Goal: Task Accomplishment & Management: Use online tool/utility

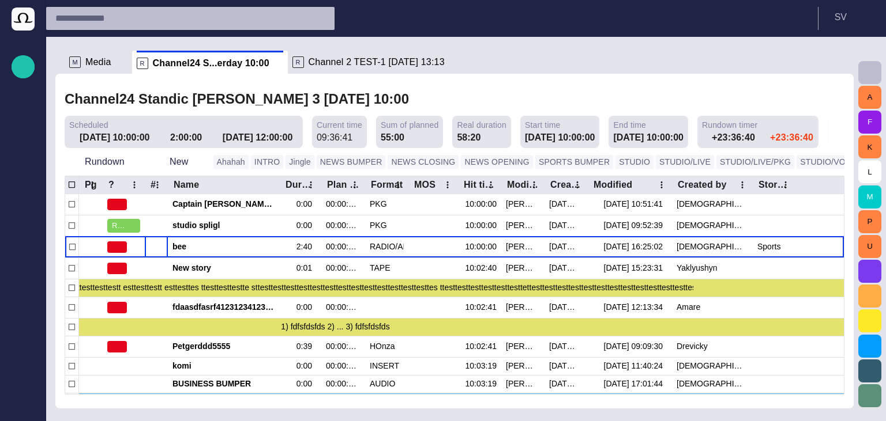
click at [759, 29] on header "S V" at bounding box center [466, 18] width 840 height 37
click at [442, 93] on div "Channel24 Standic walkup 3 Yesterday 10:00" at bounding box center [455, 100] width 780 height 24
click at [462, 33] on header "S V" at bounding box center [466, 18] width 840 height 37
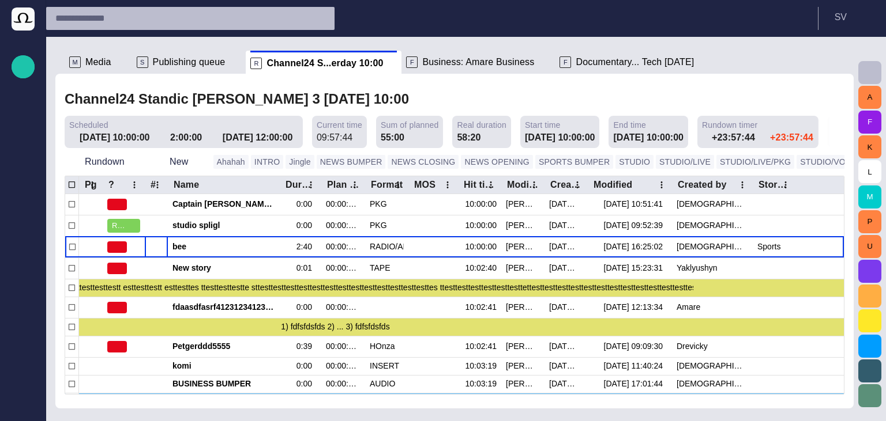
click at [186, 65] on span "Publishing queue" at bounding box center [189, 63] width 73 height 12
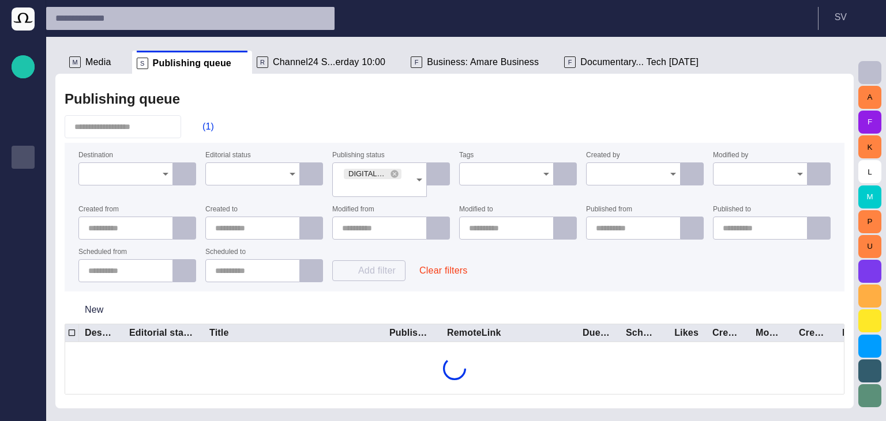
scroll to position [28, 0]
click at [199, 135] on button "(1)" at bounding box center [202, 126] width 33 height 21
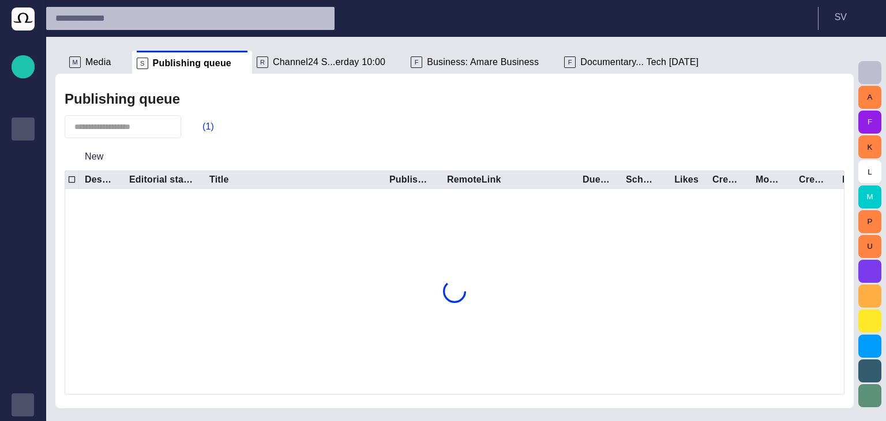
click at [22, 410] on div "button" at bounding box center [23, 405] width 23 height 23
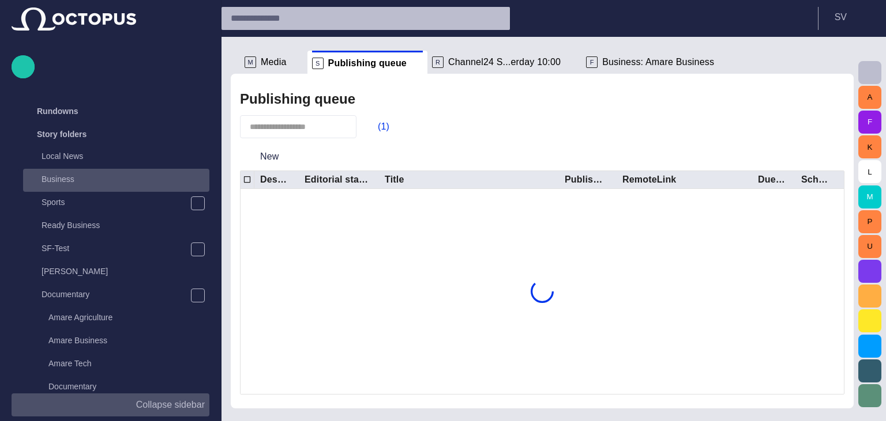
scroll to position [346, 0]
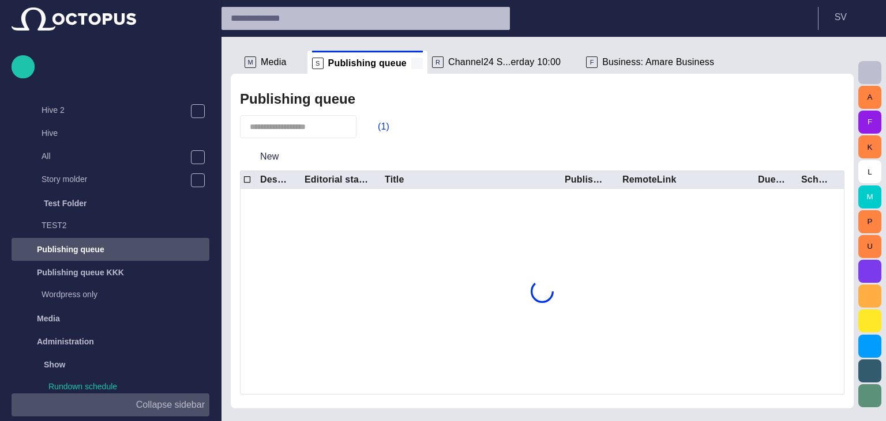
click at [411, 61] on span at bounding box center [417, 64] width 12 height 12
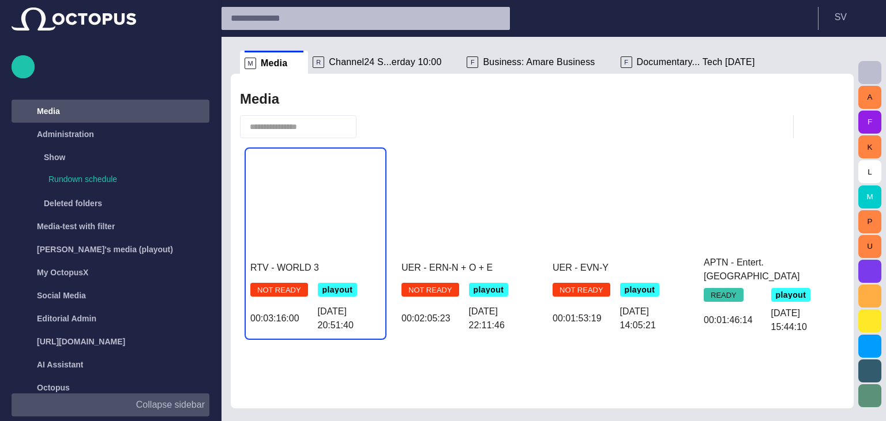
scroll to position [415, 0]
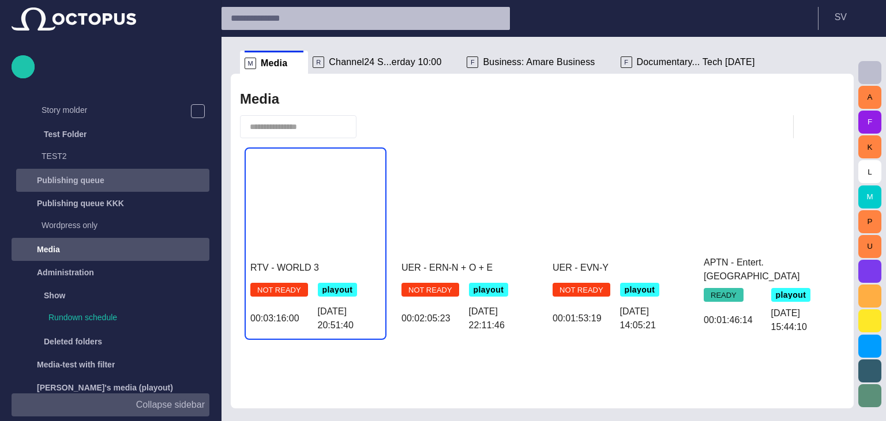
click at [122, 175] on div "Publishing queue" at bounding box center [113, 180] width 191 height 18
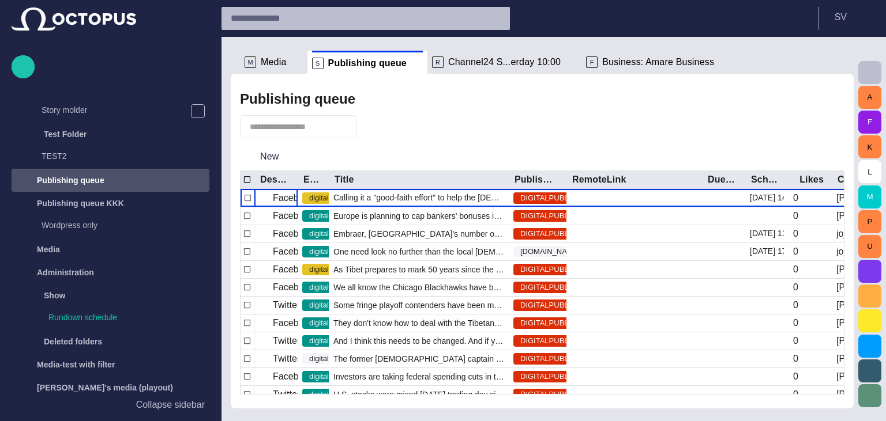
click at [197, 404] on p "Collapse sidebar" at bounding box center [170, 405] width 69 height 14
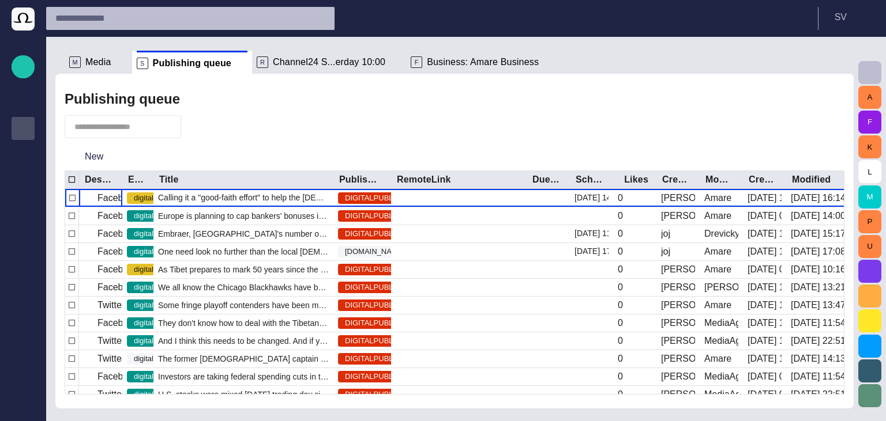
scroll to position [28, 0]
click at [202, 122] on span "button" at bounding box center [197, 127] width 12 height 12
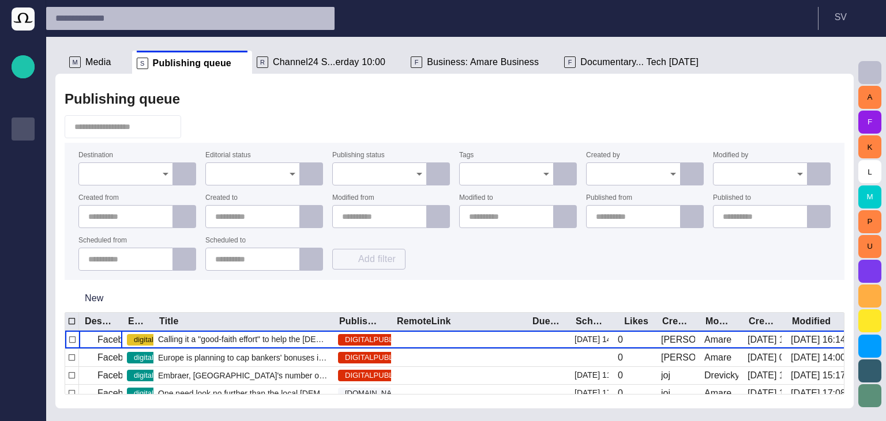
click at [368, 178] on input "Publishing status" at bounding box center [375, 174] width 67 height 12
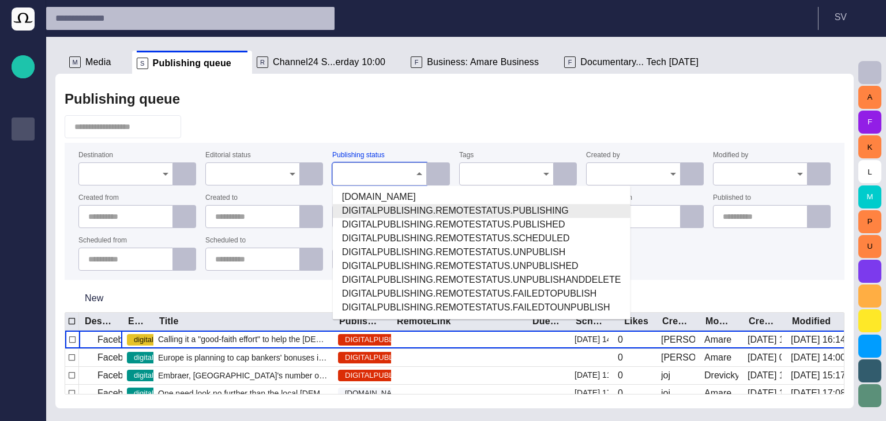
click at [165, 183] on div at bounding box center [125, 174] width 95 height 23
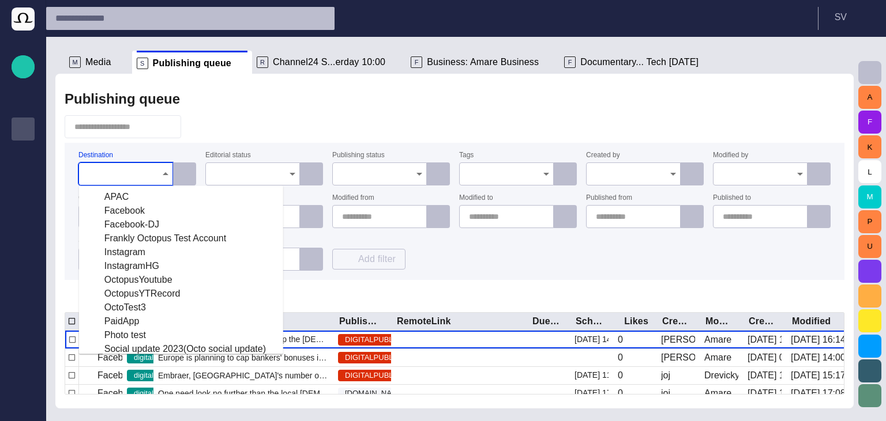
click at [354, 128] on div at bounding box center [455, 126] width 780 height 23
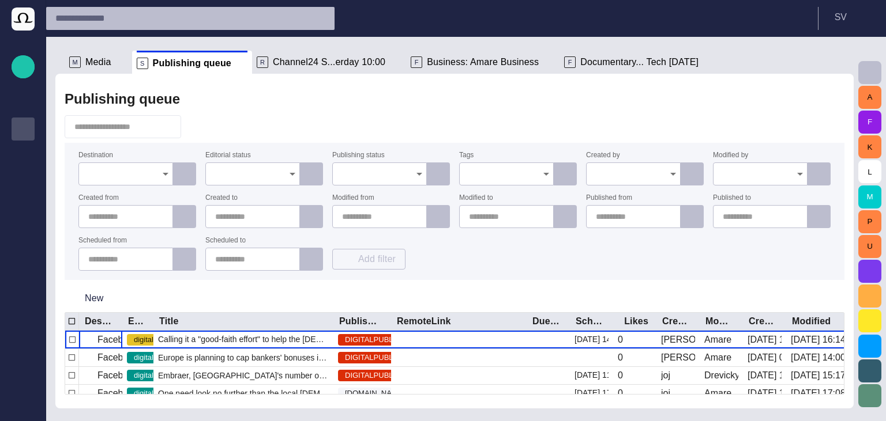
click at [376, 172] on input "Publishing status" at bounding box center [375, 174] width 67 height 12
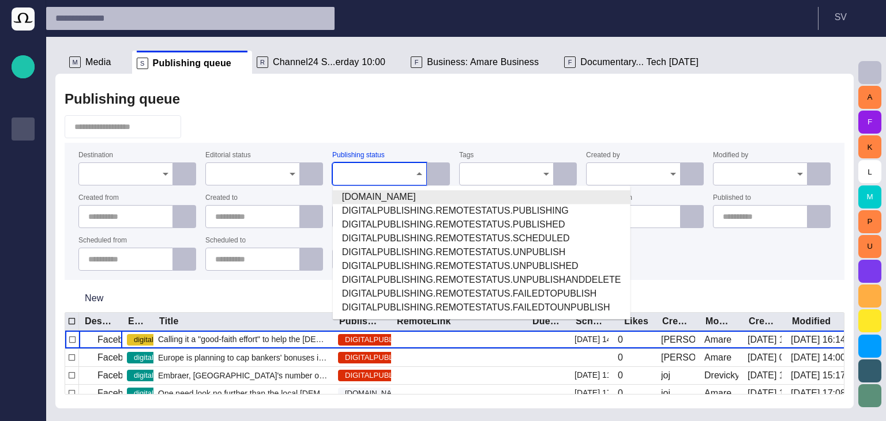
drag, startPoint x: 338, startPoint y: 126, endPoint x: 315, endPoint y: 140, distance: 26.9
click at [338, 126] on div at bounding box center [455, 126] width 780 height 23
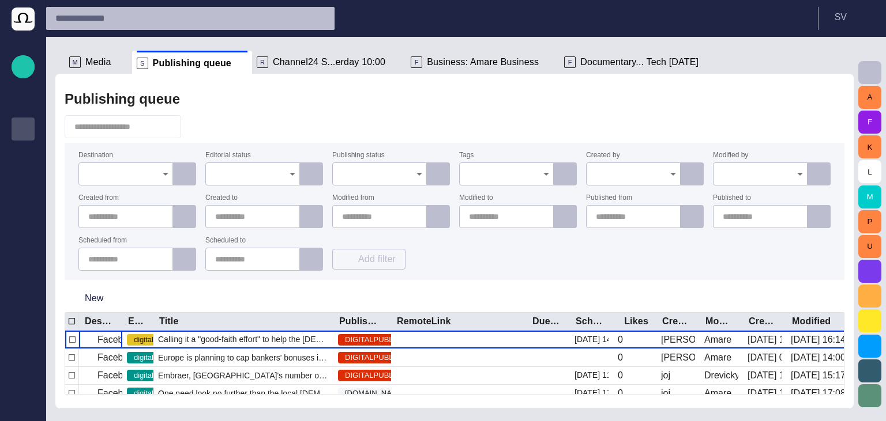
click at [274, 175] on input "Editorial status" at bounding box center [248, 174] width 67 height 12
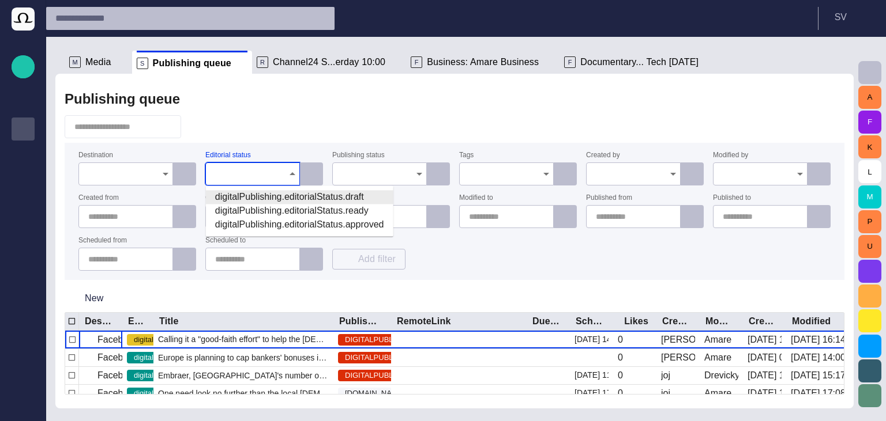
click at [250, 140] on div "Publishing queue Destination Editorial status Publishing status Tags Created by…" at bounding box center [454, 241] width 798 height 335
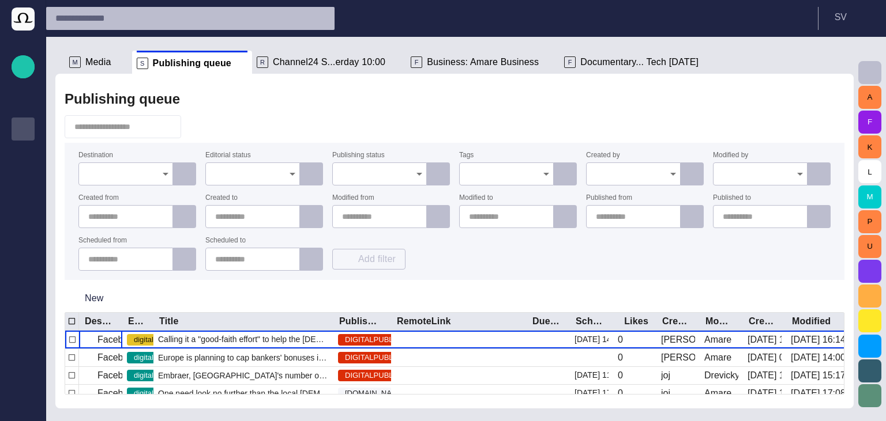
click at [142, 174] on input "Destination" at bounding box center [121, 174] width 67 height 12
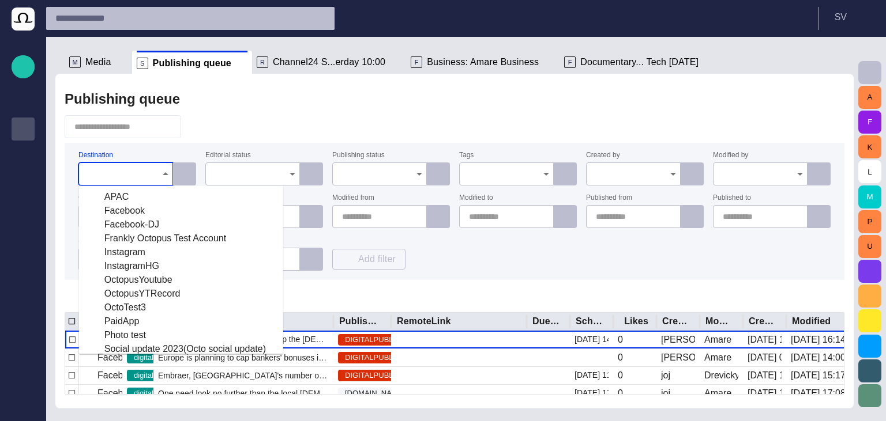
click at [208, 135] on button "button" at bounding box center [197, 126] width 22 height 21
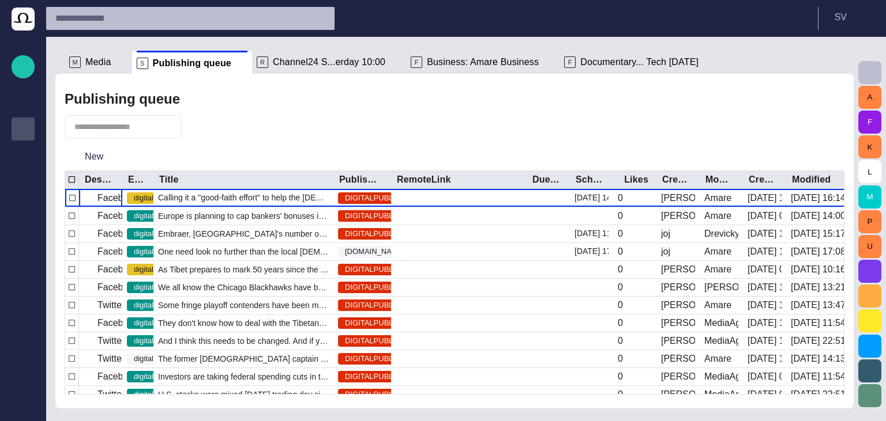
click at [202, 127] on span "button" at bounding box center [197, 127] width 12 height 12
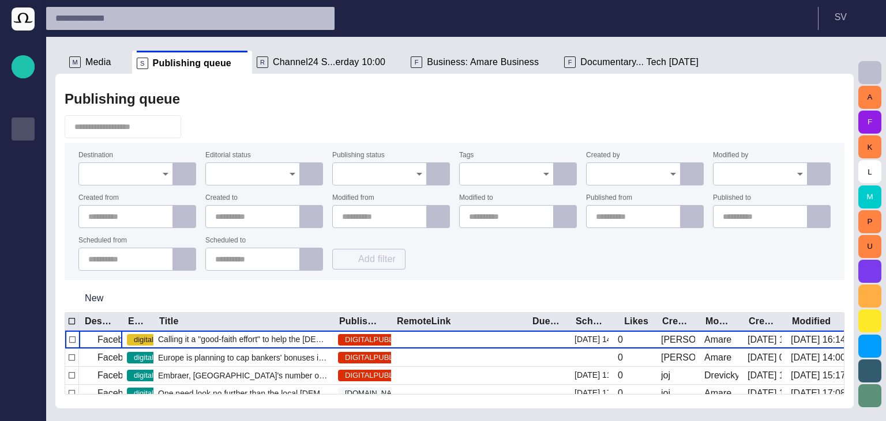
click at [249, 177] on input "Editorial status" at bounding box center [248, 174] width 67 height 12
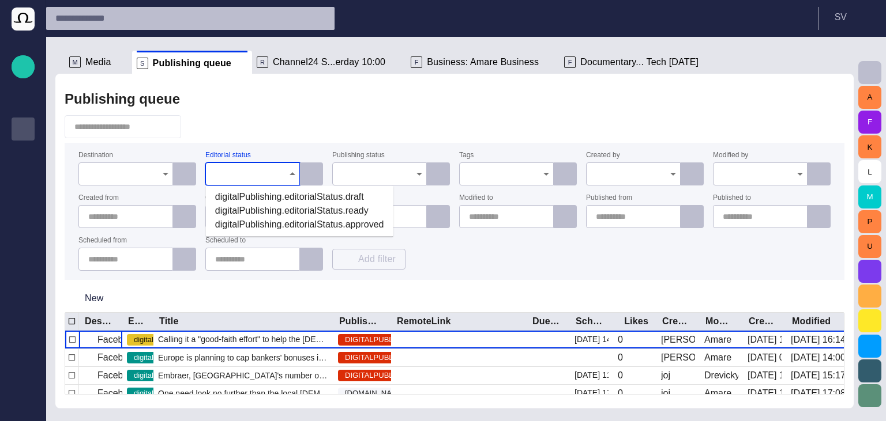
click at [308, 131] on div at bounding box center [455, 126] width 780 height 23
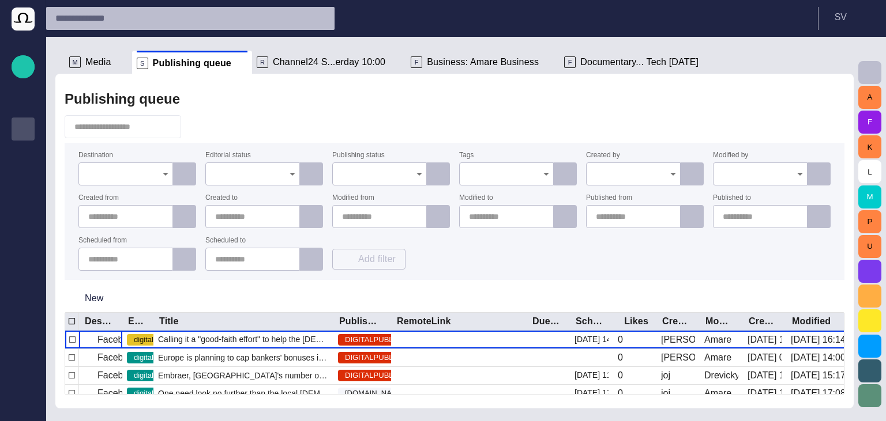
click at [373, 173] on input "Publishing status" at bounding box center [375, 174] width 67 height 12
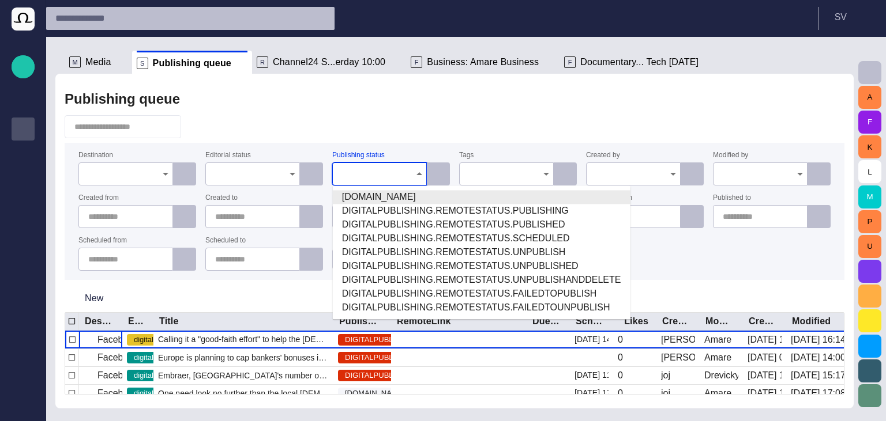
click at [146, 168] on input "Destination" at bounding box center [121, 174] width 67 height 12
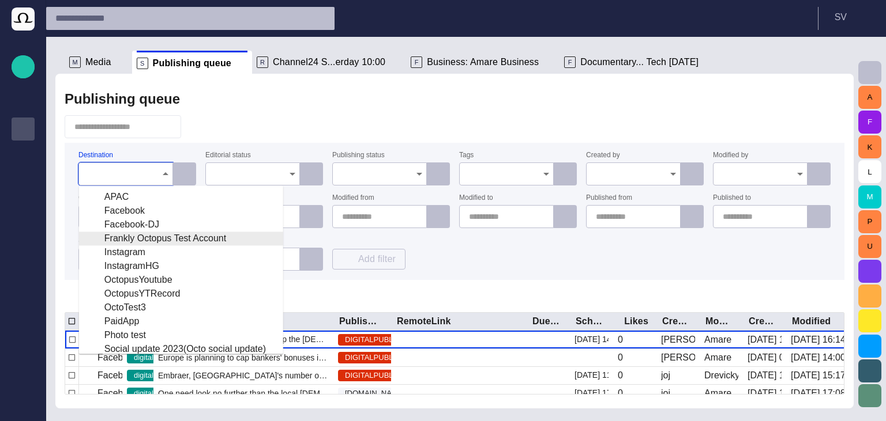
scroll to position [228, 0]
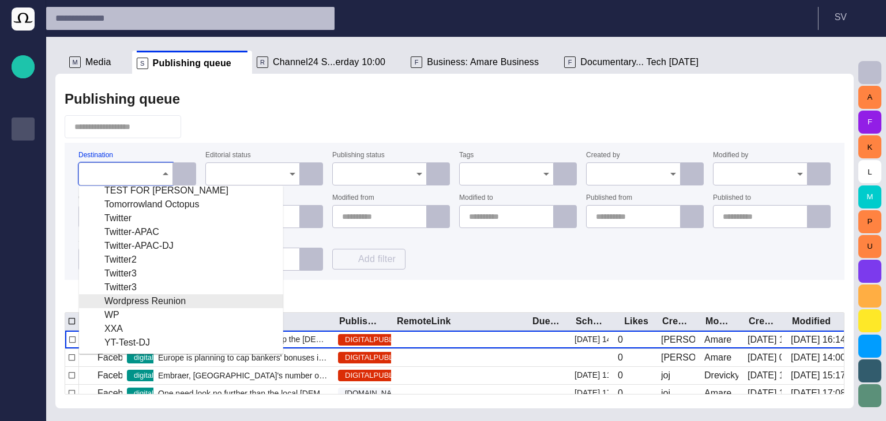
click at [163, 297] on div "Wordpress Reunion" at bounding box center [181, 302] width 186 height 14
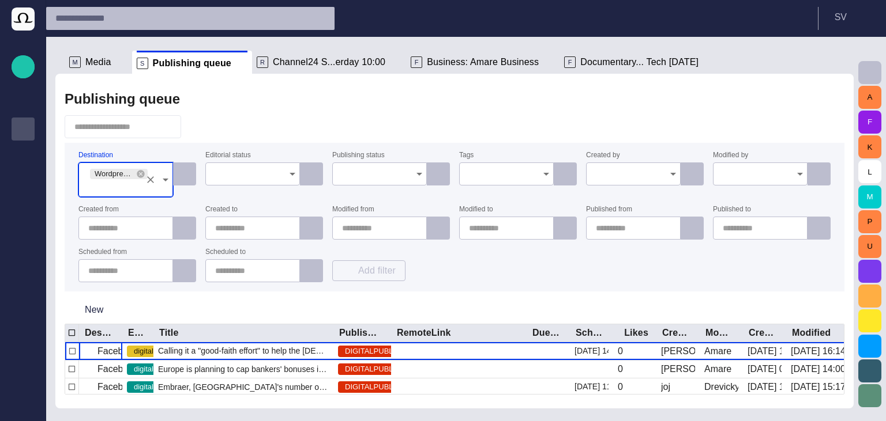
click at [226, 136] on div at bounding box center [455, 126] width 780 height 23
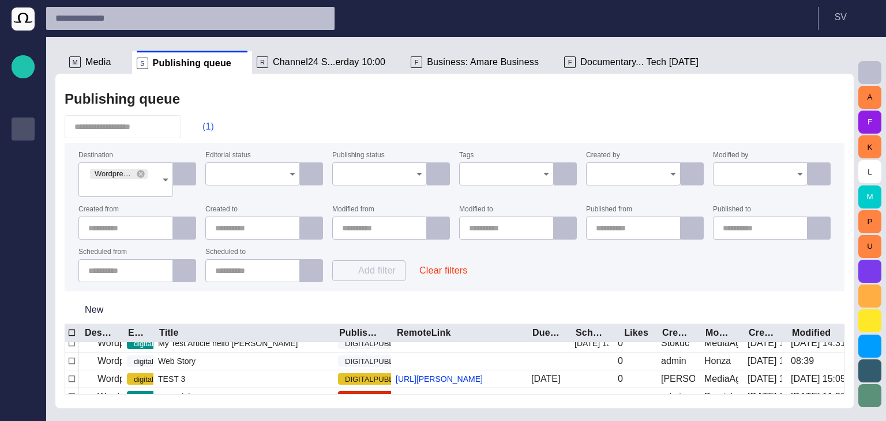
scroll to position [45, 0]
click at [212, 130] on button "(1)" at bounding box center [202, 126] width 33 height 21
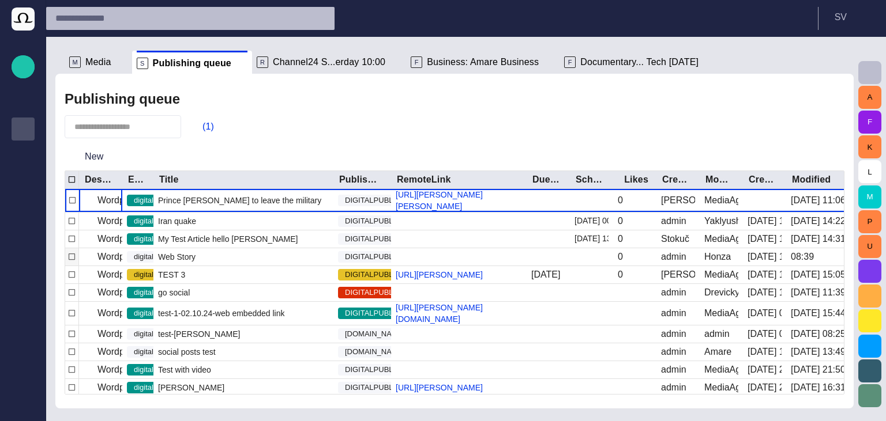
scroll to position [0, 0]
click at [228, 206] on span "Prince William to leave the military" at bounding box center [239, 201] width 163 height 12
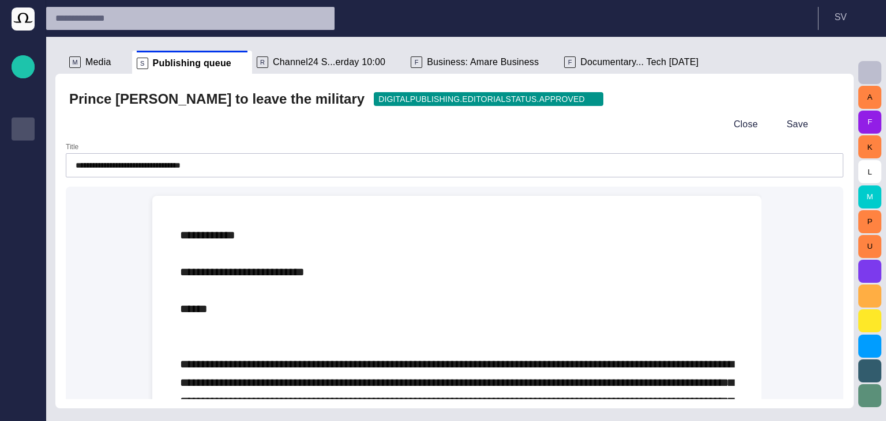
click at [825, 95] on span "button" at bounding box center [828, 99] width 12 height 12
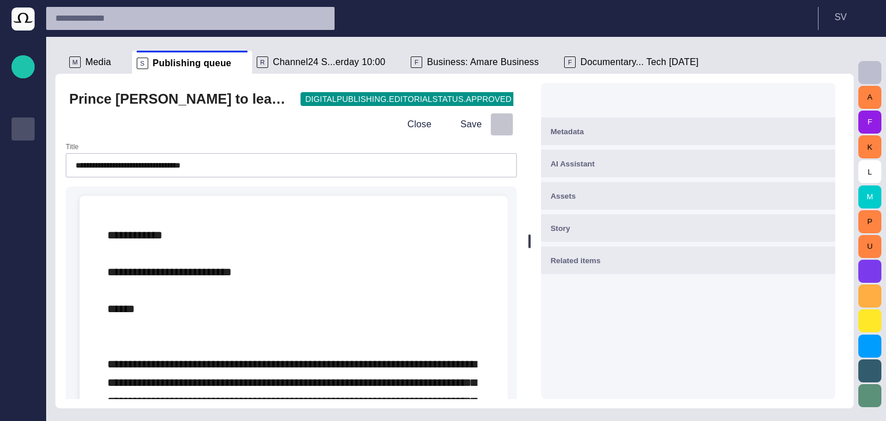
click at [503, 121] on span "button" at bounding box center [502, 125] width 12 height 12
click at [499, 125] on div at bounding box center [443, 210] width 886 height 421
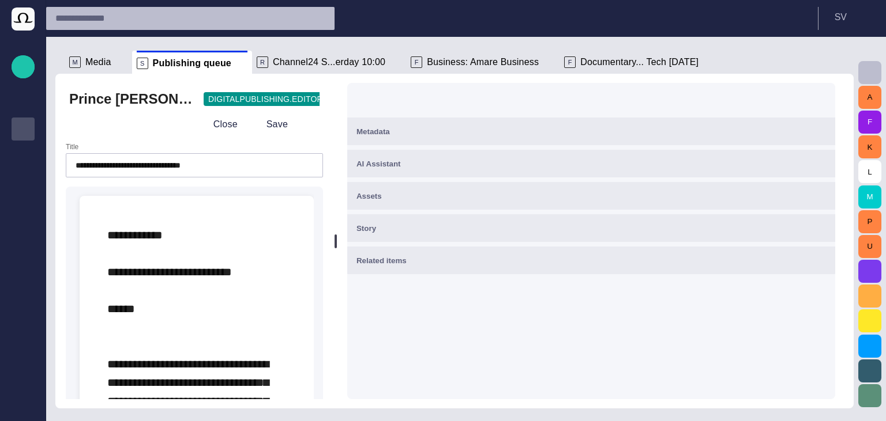
drag, startPoint x: 534, startPoint y: 229, endPoint x: 340, endPoint y: 230, distance: 194.3
click at [338, 230] on div at bounding box center [335, 241] width 5 height 335
click at [424, 139] on button "Metadata" at bounding box center [591, 132] width 488 height 28
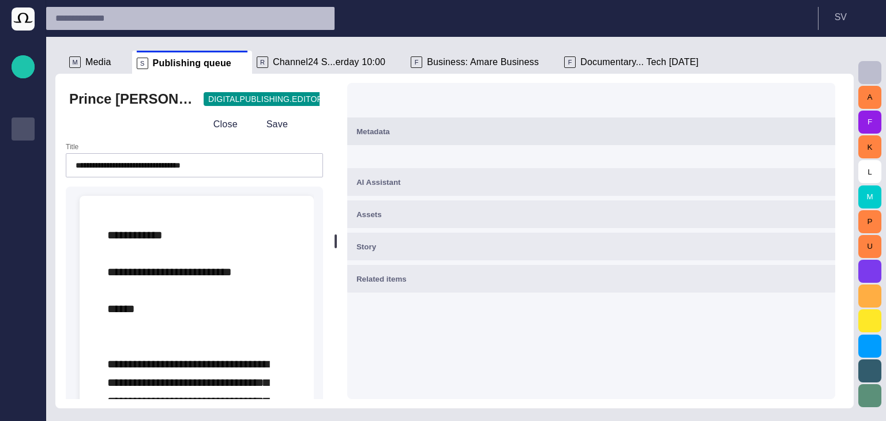
click at [774, 135] on div "Metadata" at bounding box center [590, 132] width 469 height 14
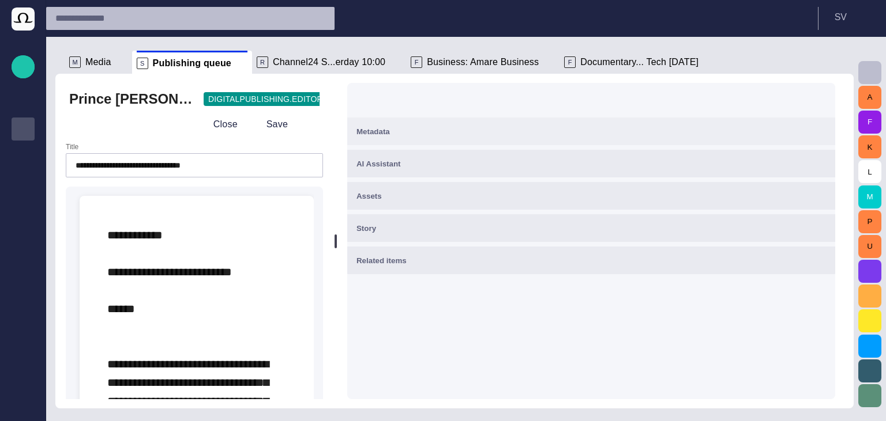
click at [814, 134] on div "Metadata" at bounding box center [590, 132] width 469 height 14
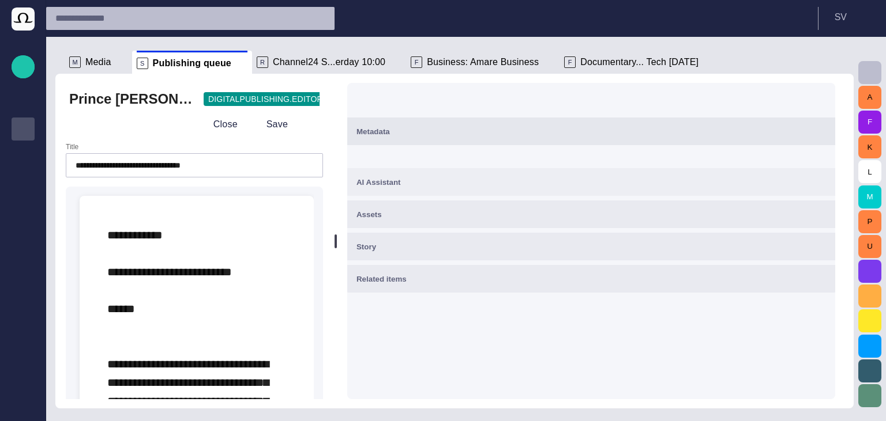
click at [799, 182] on div "AI Assistant" at bounding box center [590, 182] width 469 height 14
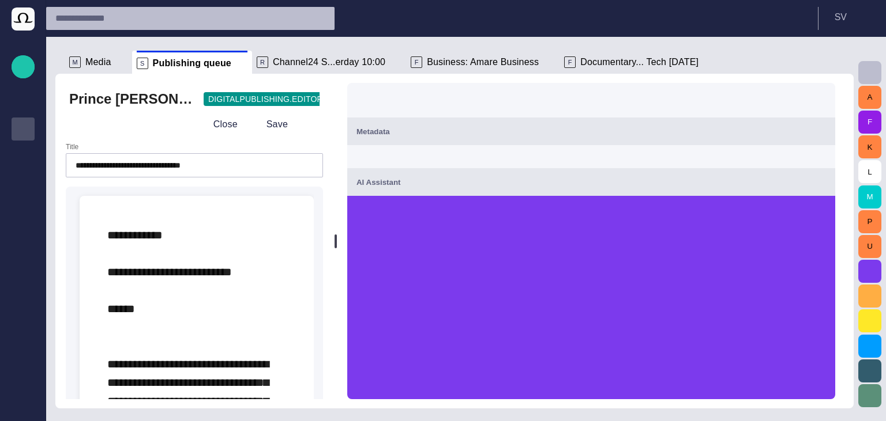
click at [752, 185] on div "AI Assistant" at bounding box center [590, 182] width 469 height 14
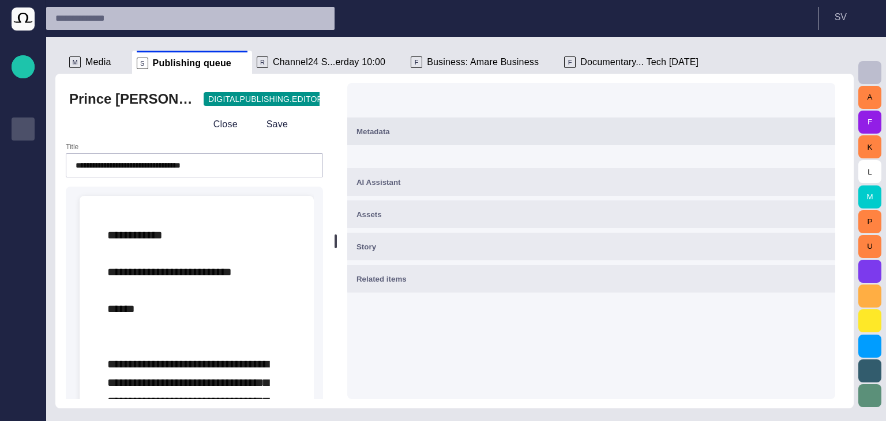
click at [728, 130] on div "Metadata" at bounding box center [590, 132] width 469 height 14
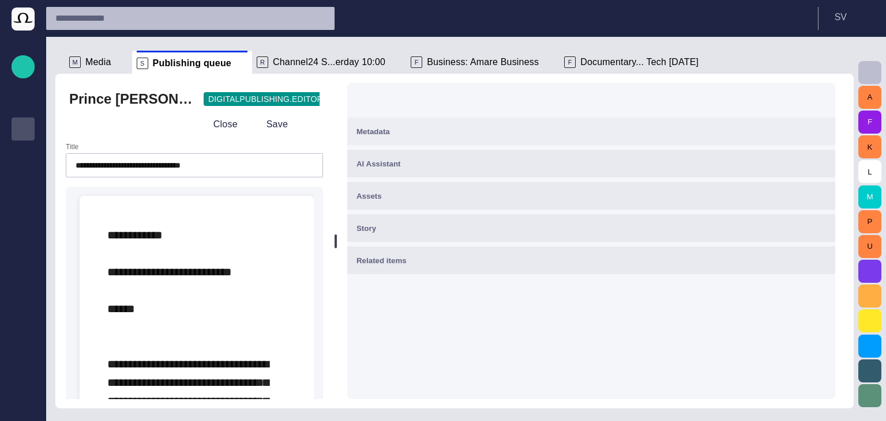
click at [726, 131] on div "Metadata" at bounding box center [590, 132] width 469 height 14
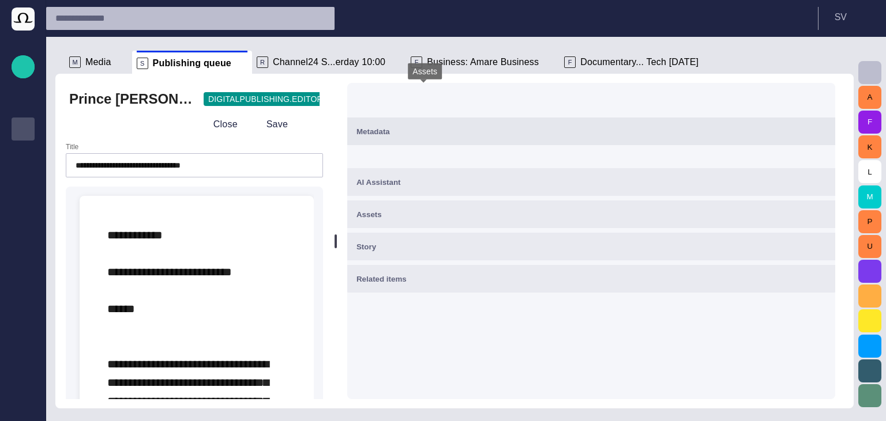
click at [420, 103] on span "button" at bounding box center [414, 99] width 12 height 12
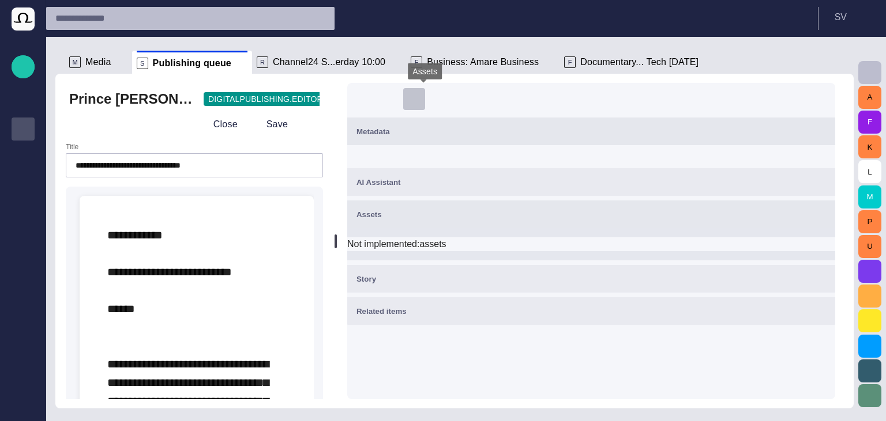
click at [420, 103] on span "button" at bounding box center [414, 99] width 12 height 12
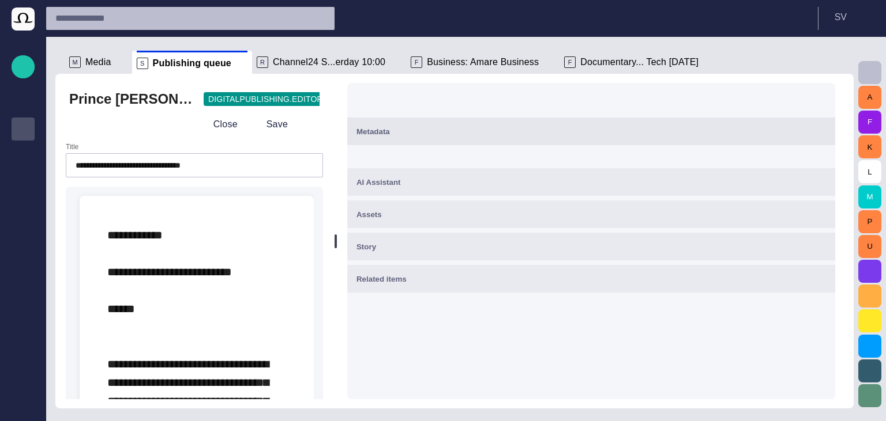
click at [394, 102] on span "button" at bounding box center [389, 99] width 12 height 12
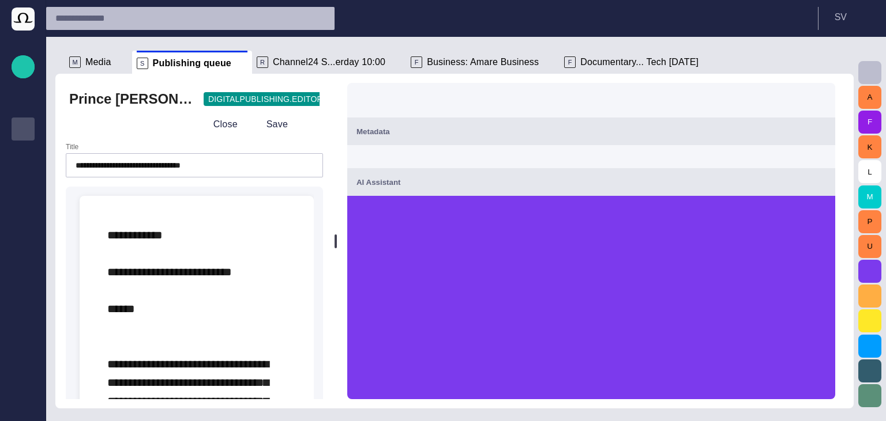
click at [394, 98] on span "button" at bounding box center [389, 99] width 12 height 12
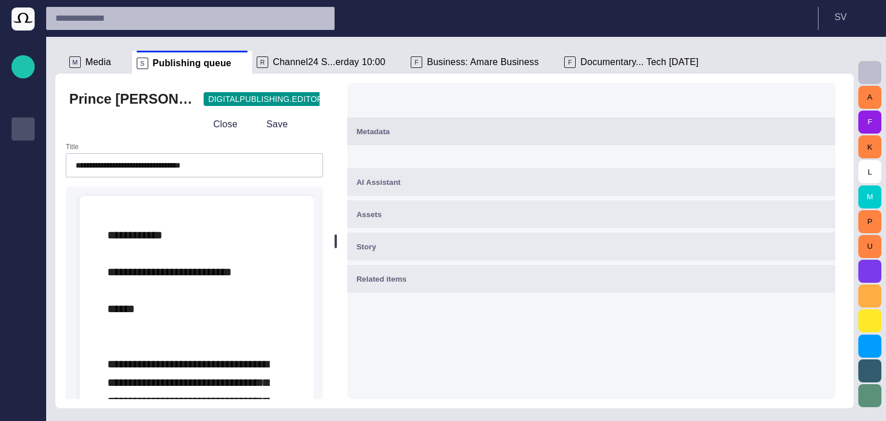
click at [752, 130] on div "Metadata" at bounding box center [590, 132] width 469 height 14
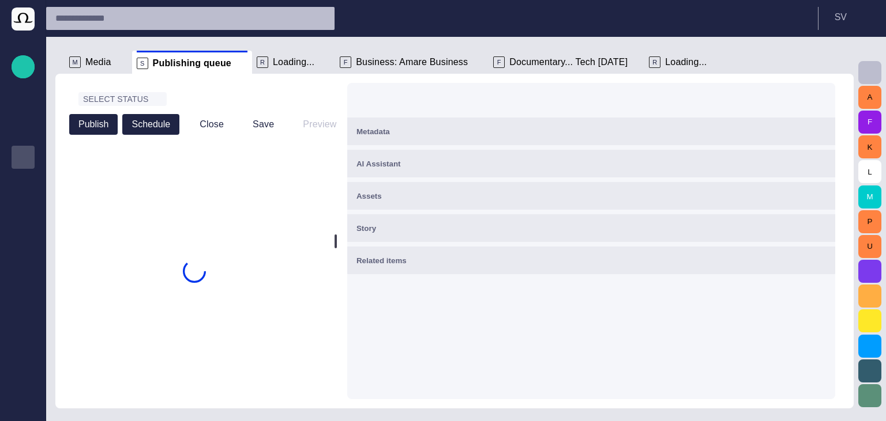
scroll to position [28, 0]
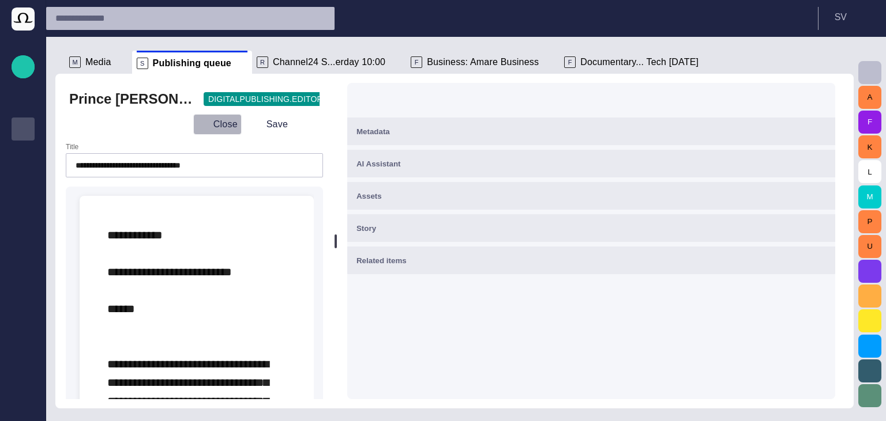
click at [230, 121] on button "Close" at bounding box center [217, 124] width 48 height 21
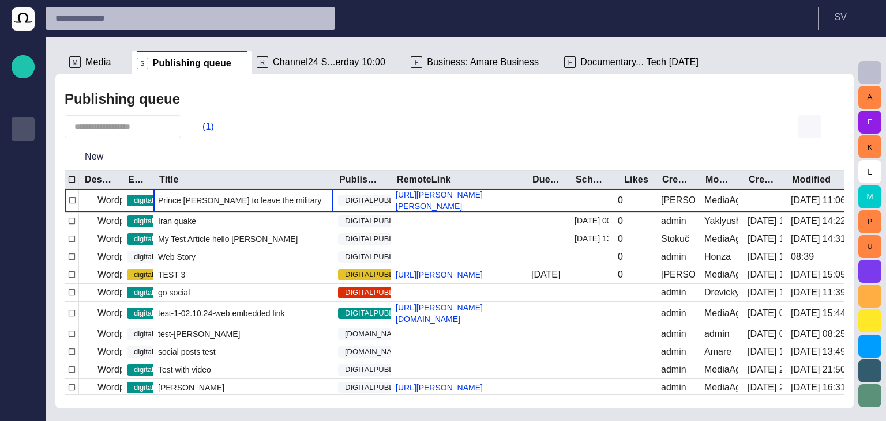
click at [811, 123] on span "button" at bounding box center [810, 127] width 14 height 14
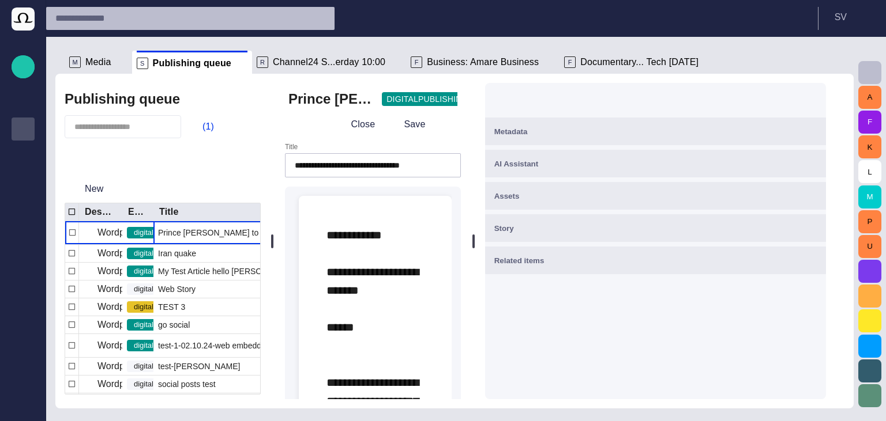
drag, startPoint x: 453, startPoint y: 242, endPoint x: 259, endPoint y: 244, distance: 193.7
click at [259, 244] on div "Publishing queue (1) New Destination Editorial status Title Publishing status R…" at bounding box center [454, 241] width 798 height 335
drag, startPoint x: 495, startPoint y: 239, endPoint x: 541, endPoint y: 241, distance: 46.2
click at [541, 241] on div "Metadata AI Assistant Assets Story Related items" at bounding box center [655, 241] width 359 height 335
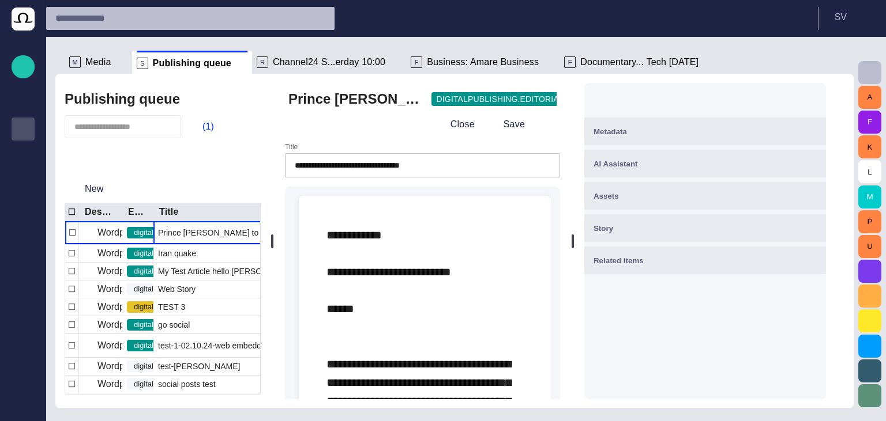
drag, startPoint x: 484, startPoint y: 241, endPoint x: 586, endPoint y: 240, distance: 102.1
click at [575, 240] on div at bounding box center [572, 241] width 5 height 335
drag, startPoint x: 589, startPoint y: 231, endPoint x: 595, endPoint y: 220, distance: 12.9
click at [584, 220] on div at bounding box center [581, 241] width 5 height 335
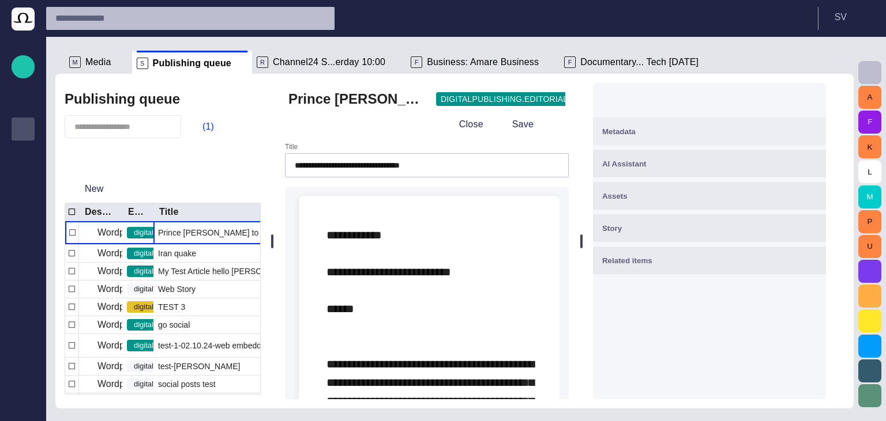
click at [628, 119] on button "Metadata" at bounding box center [709, 132] width 233 height 28
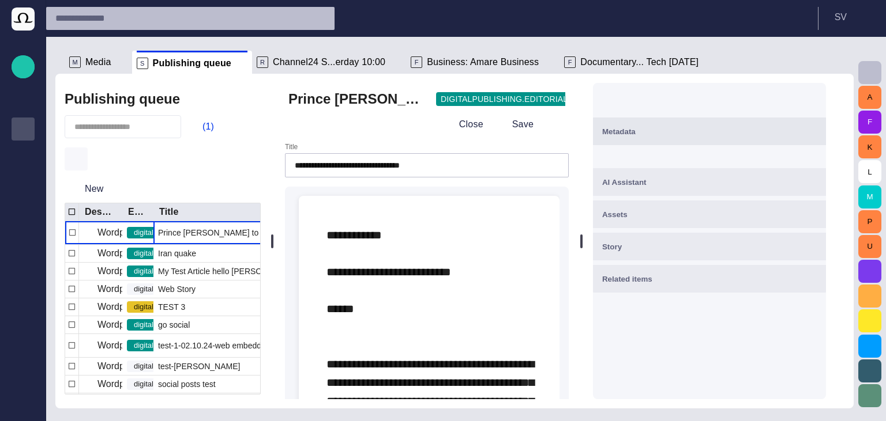
click at [75, 163] on span "button" at bounding box center [76, 159] width 14 height 14
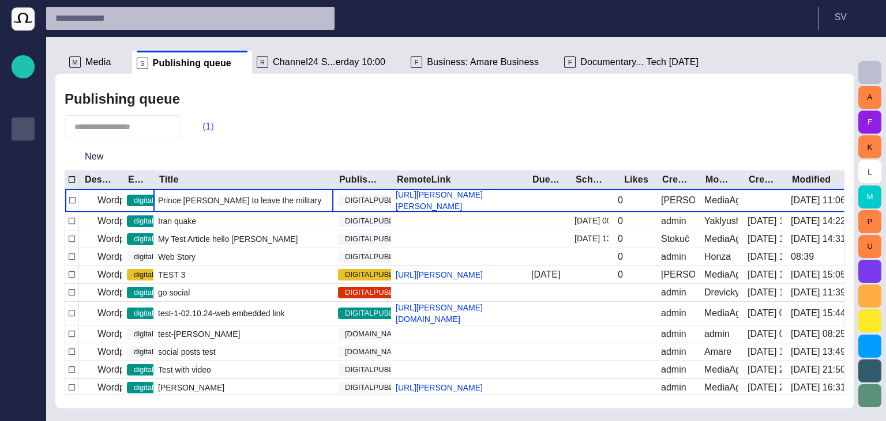
click at [202, 135] on button "(1)" at bounding box center [202, 126] width 33 height 21
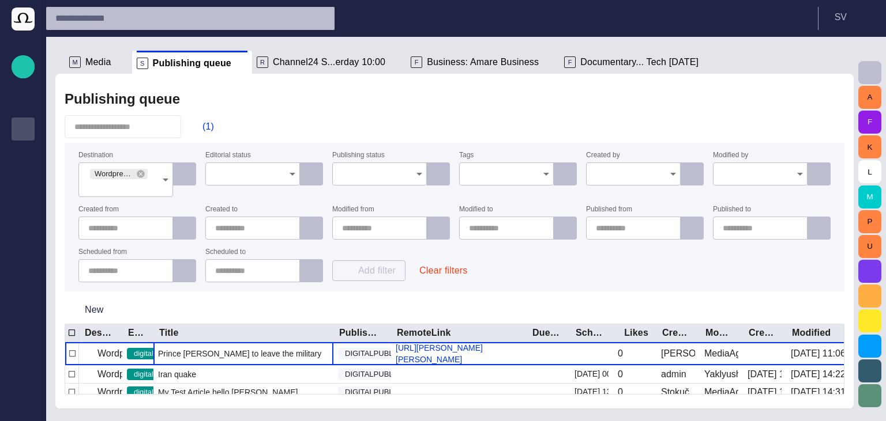
click at [233, 178] on input "Editorial status" at bounding box center [248, 174] width 67 height 12
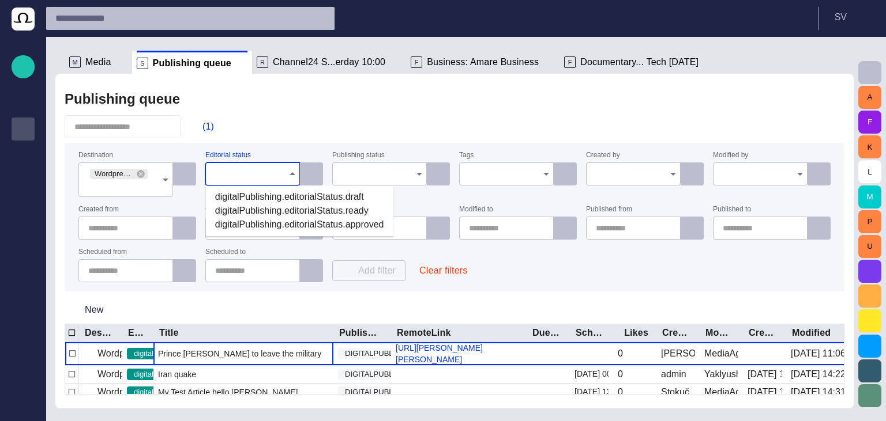
click at [360, 179] on input "Publishing status" at bounding box center [375, 174] width 67 height 12
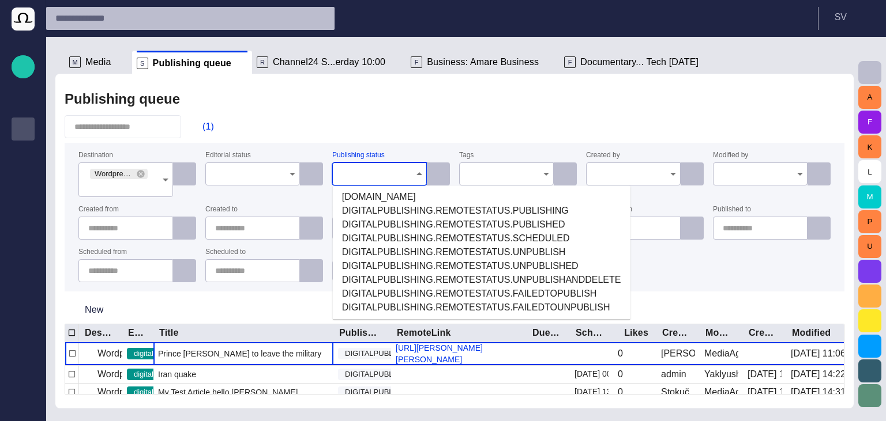
click at [490, 174] on input "Tags" at bounding box center [502, 174] width 67 height 12
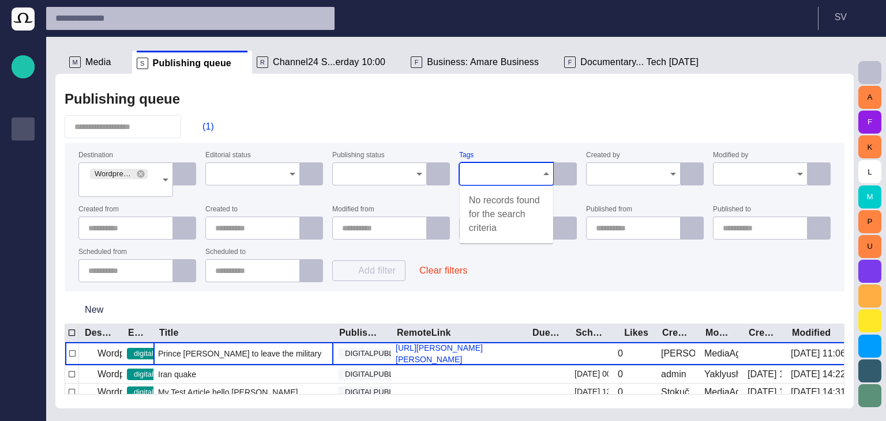
click at [620, 176] on input "Created by" at bounding box center [629, 174] width 67 height 12
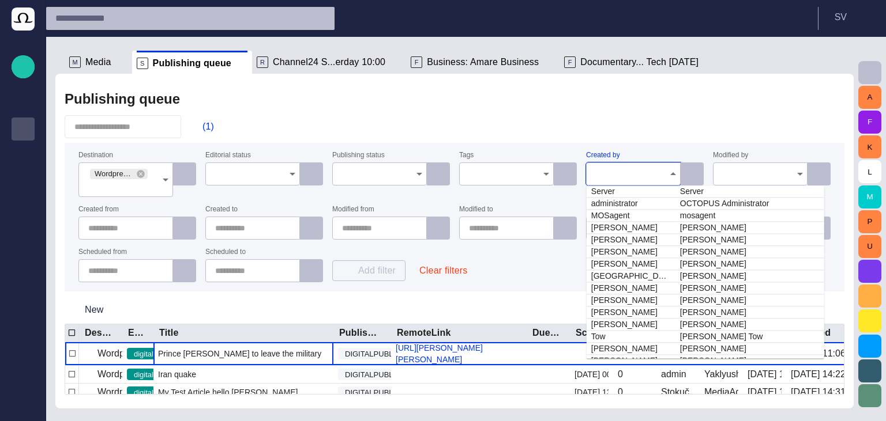
click at [717, 180] on div at bounding box center [760, 174] width 95 height 23
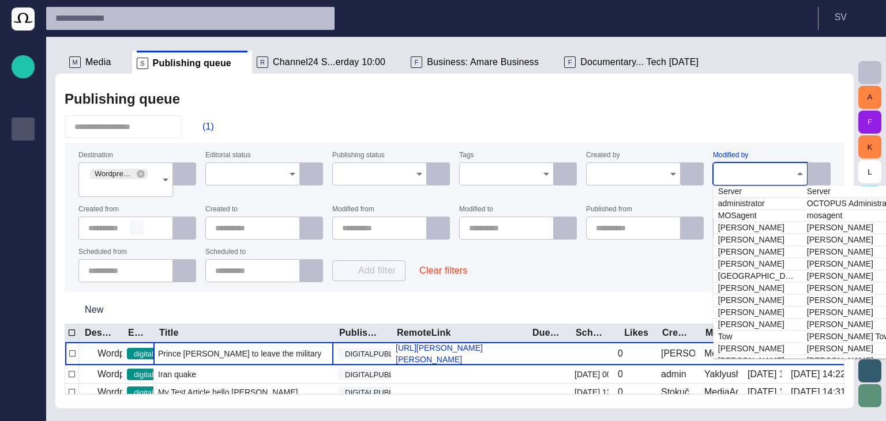
click at [133, 228] on span "button" at bounding box center [136, 228] width 9 height 9
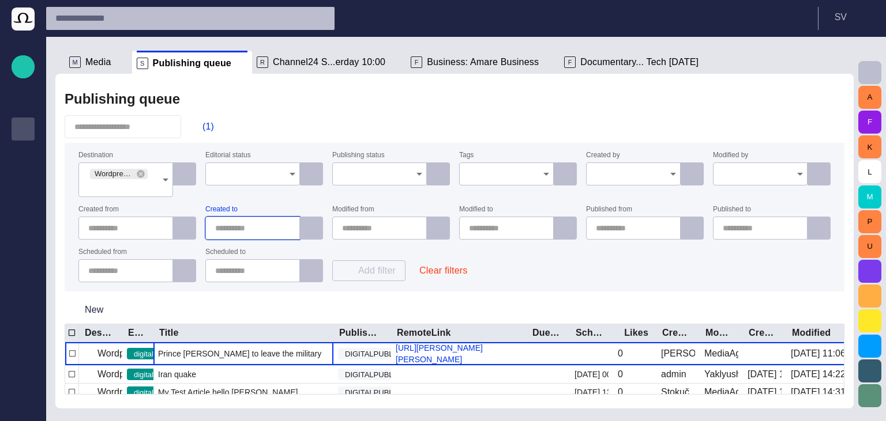
click at [240, 228] on input "text" at bounding box center [255, 229] width 80 height 12
click at [277, 229] on span "button" at bounding box center [277, 228] width 9 height 9
type input "**********"
click at [349, 228] on input "text" at bounding box center [382, 229] width 80 height 12
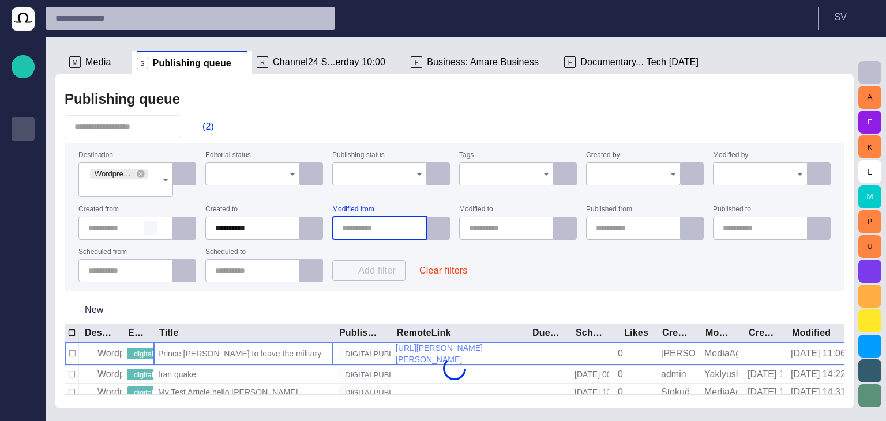
click at [149, 229] on span "button" at bounding box center [150, 228] width 9 height 9
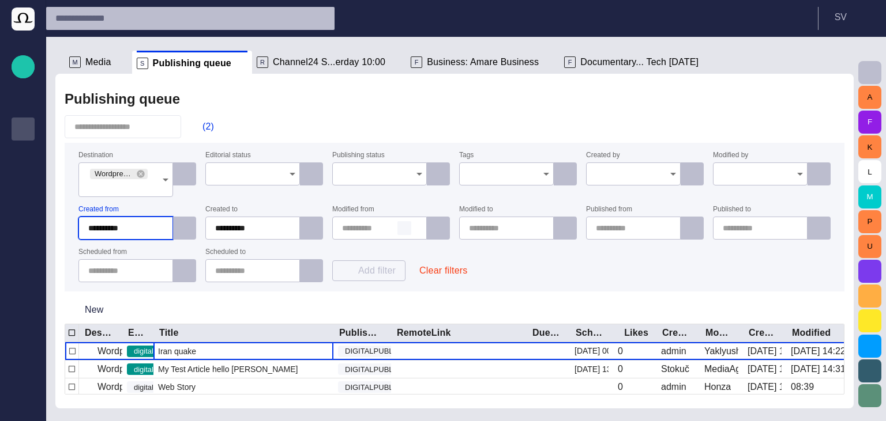
click at [405, 231] on span "button" at bounding box center [404, 228] width 9 height 9
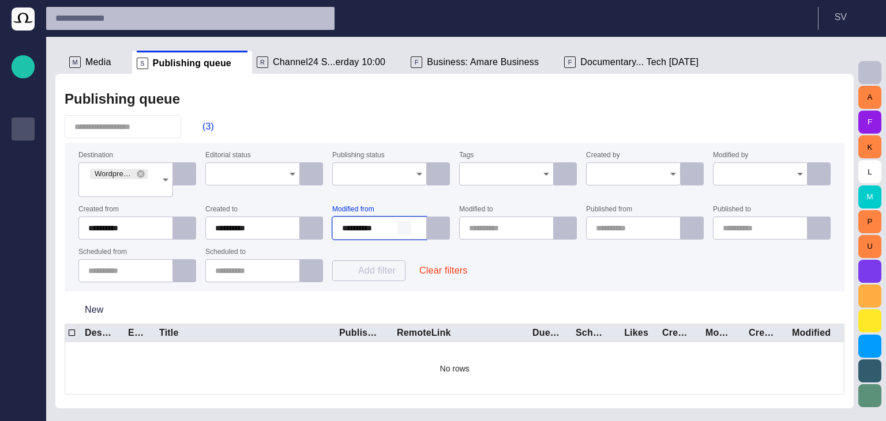
type input "**********"
click at [532, 231] on span "button" at bounding box center [530, 228] width 9 height 9
type input "**********"
click at [652, 234] on button "button" at bounding box center [658, 228] width 14 height 14
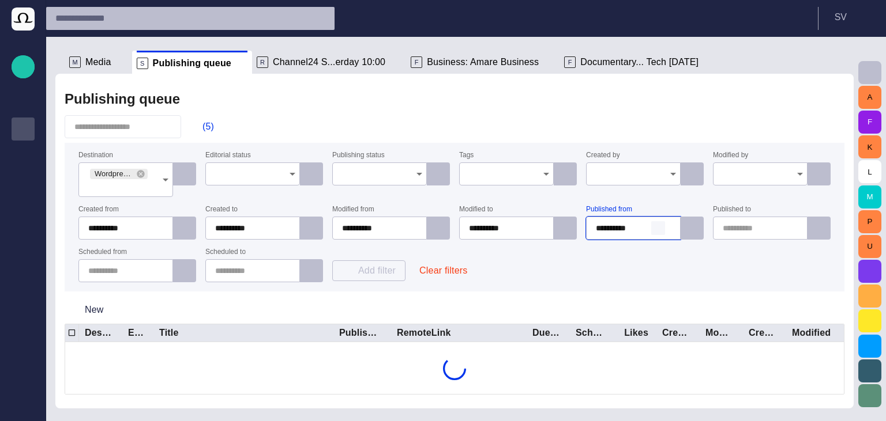
type input "**********"
click at [782, 231] on span "button" at bounding box center [784, 228] width 9 height 9
type input "**********"
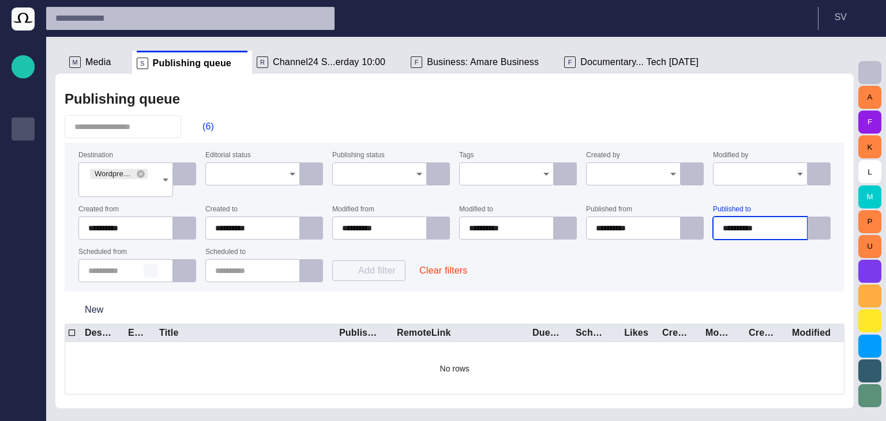
click at [146, 271] on span "button" at bounding box center [150, 270] width 9 height 9
type input "**********"
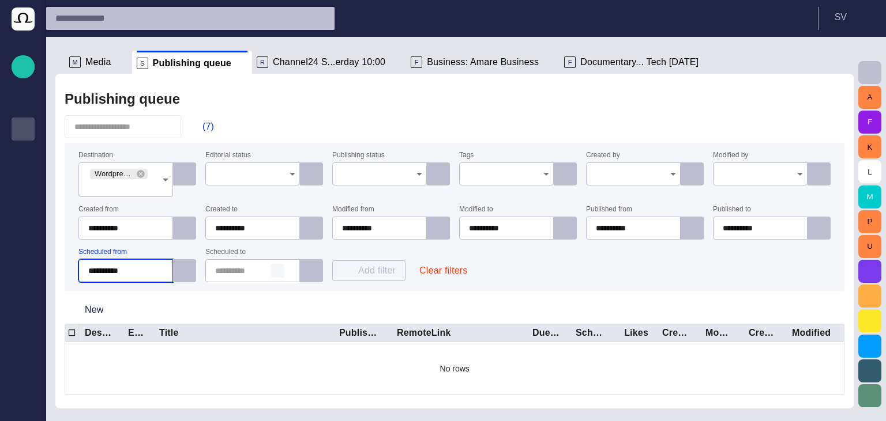
click at [276, 272] on span "button" at bounding box center [277, 270] width 9 height 9
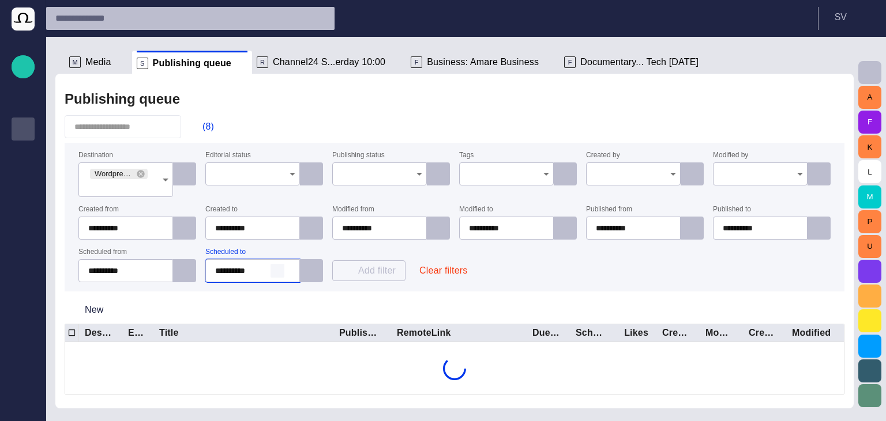
type input "**********"
click at [430, 270] on button "Clear filters" at bounding box center [443, 271] width 66 height 21
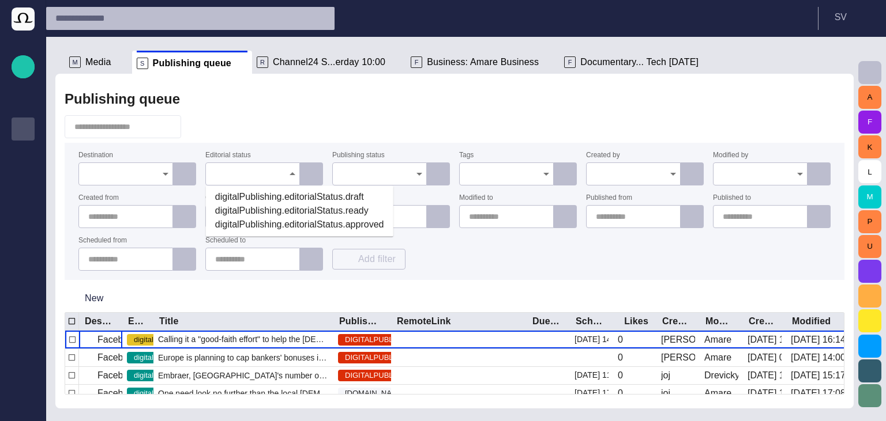
click at [235, 180] on div at bounding box center [252, 174] width 95 height 23
click at [329, 174] on div "Destination Editorial status Publishing status Tags Created by Modified by Crea…" at bounding box center [454, 211] width 752 height 119
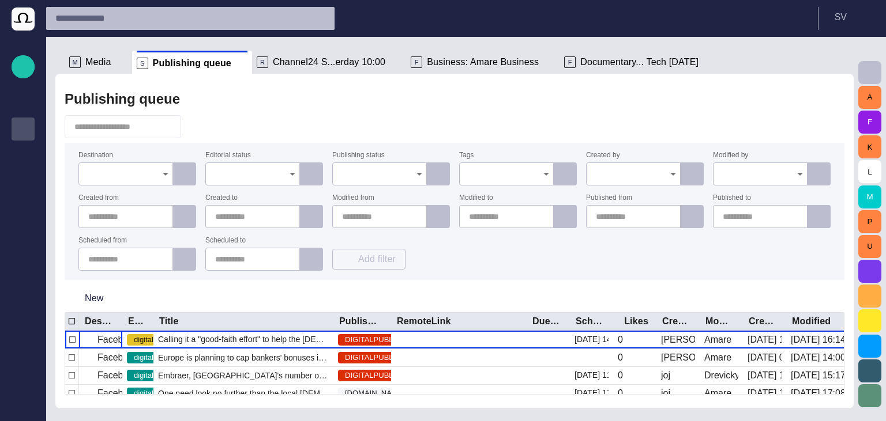
click at [338, 175] on div at bounding box center [379, 174] width 95 height 23
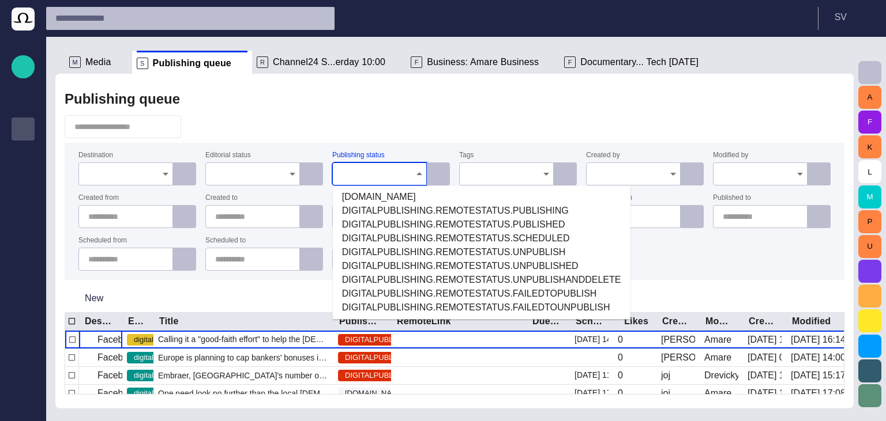
click at [485, 176] on input "Tags" at bounding box center [502, 174] width 67 height 12
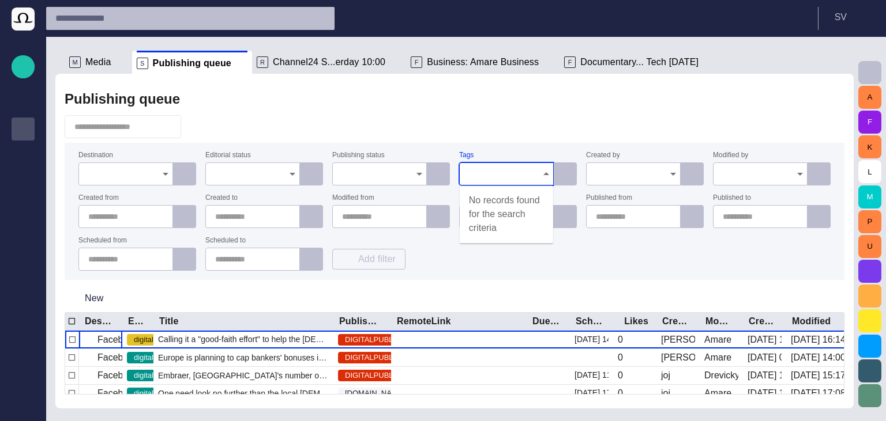
click at [342, 173] on input "Publishing status" at bounding box center [375, 174] width 67 height 12
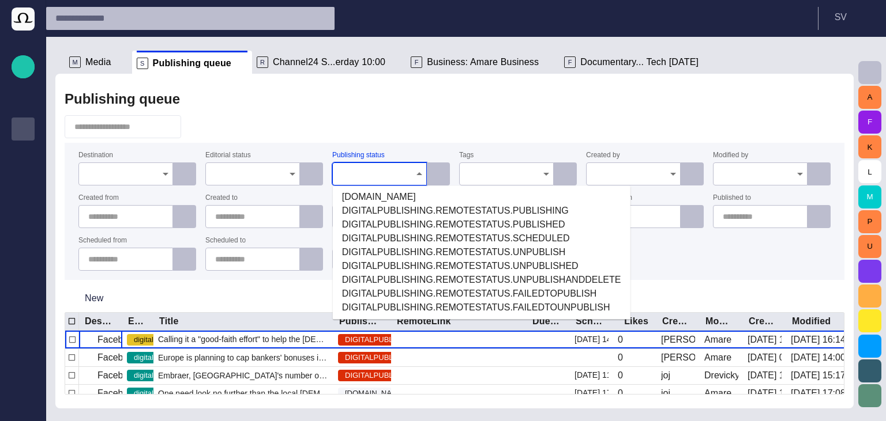
click at [377, 101] on div "Publishing queue" at bounding box center [455, 99] width 780 height 23
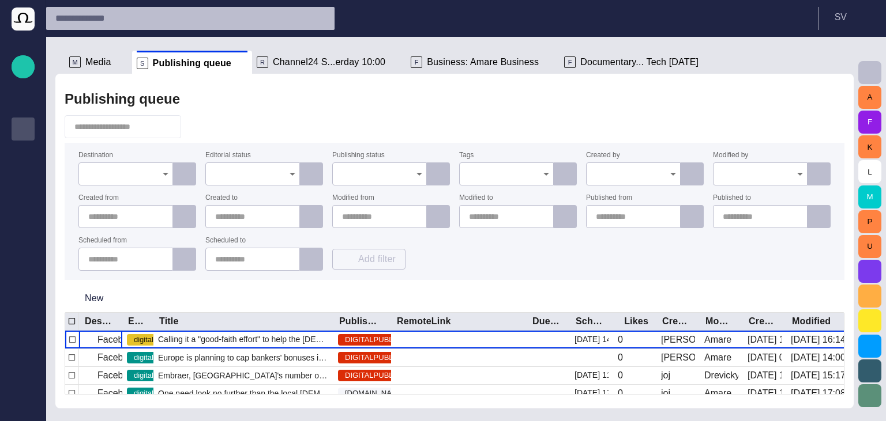
click at [253, 173] on input "Editorial status" at bounding box center [248, 174] width 67 height 12
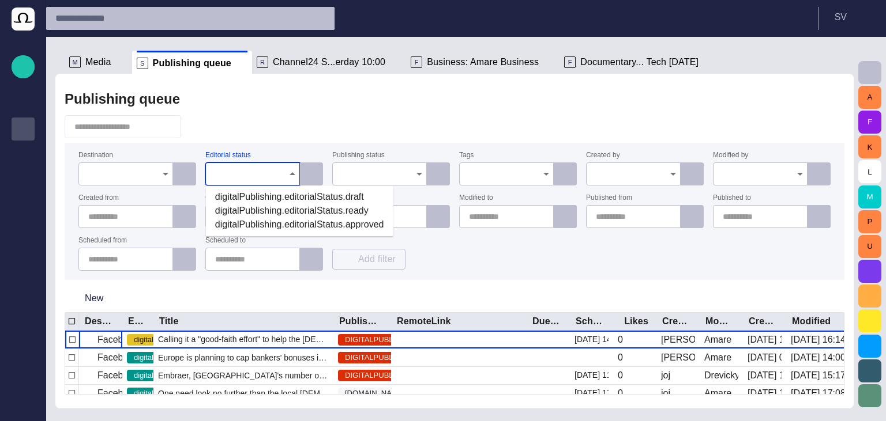
click at [365, 174] on input "Publishing status" at bounding box center [375, 174] width 67 height 12
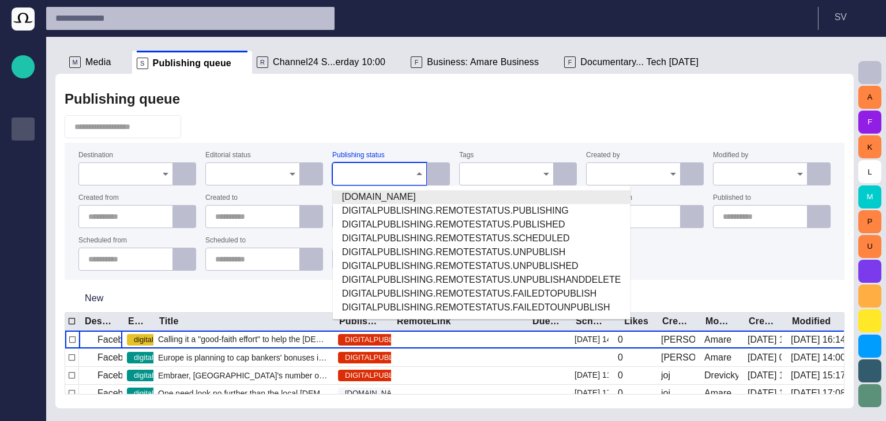
click at [390, 102] on div "Publishing queue" at bounding box center [455, 99] width 780 height 23
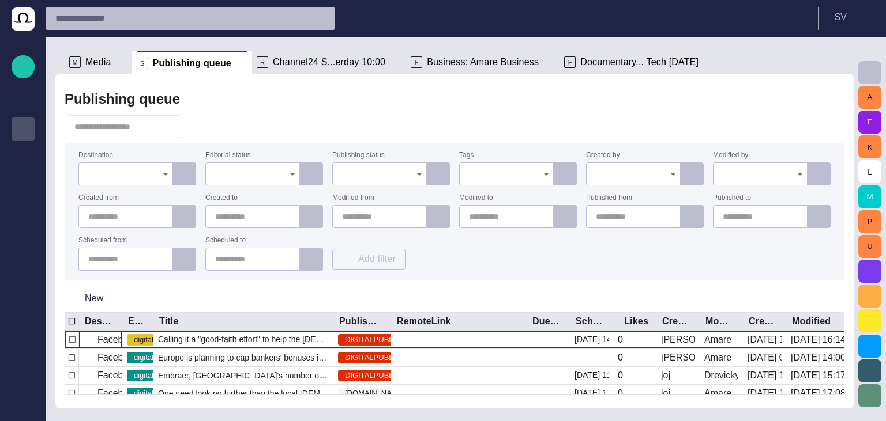
click at [232, 183] on div at bounding box center [252, 174] width 95 height 23
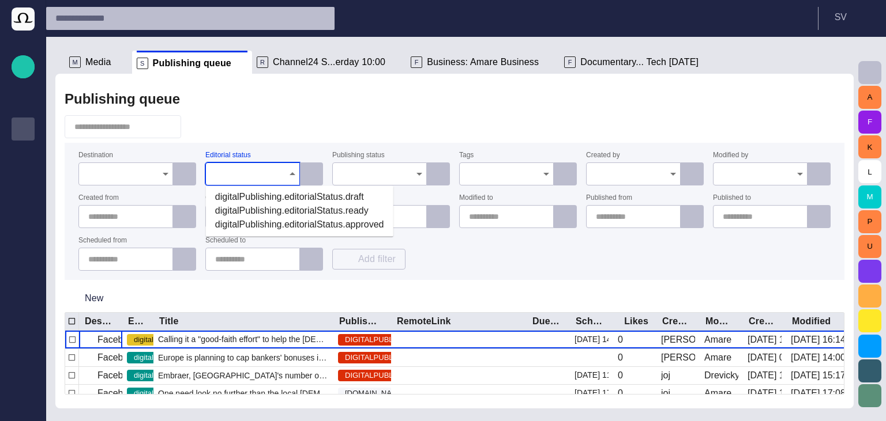
click at [365, 178] on input "Publishing status" at bounding box center [375, 174] width 67 height 12
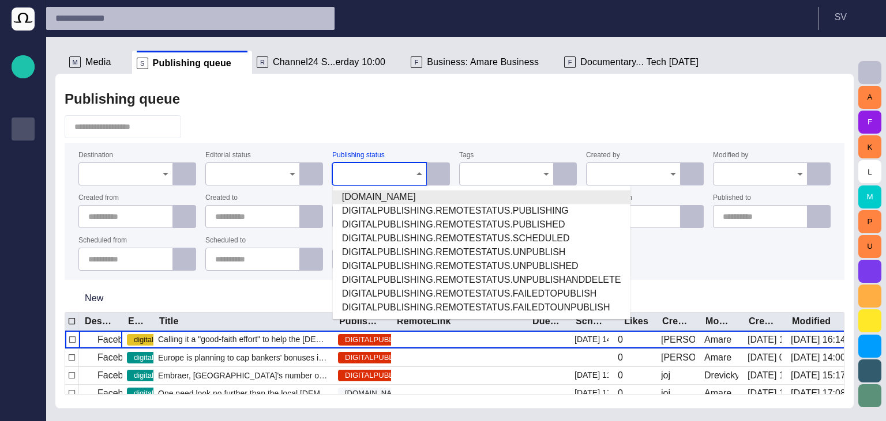
click at [371, 106] on div "Publishing queue" at bounding box center [455, 99] width 780 height 23
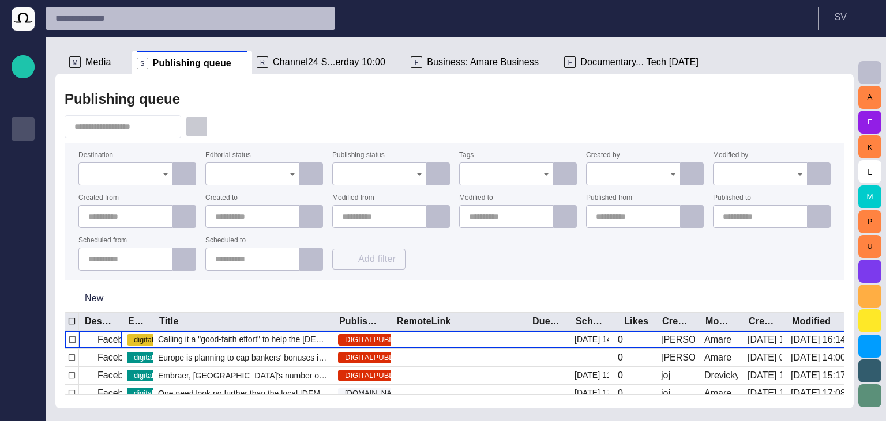
click at [202, 123] on span "button" at bounding box center [197, 127] width 12 height 12
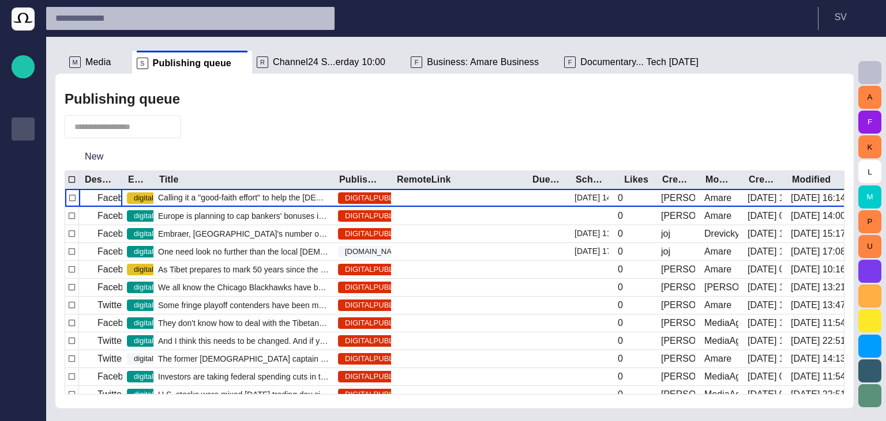
click at [202, 128] on span "button" at bounding box center [197, 127] width 12 height 12
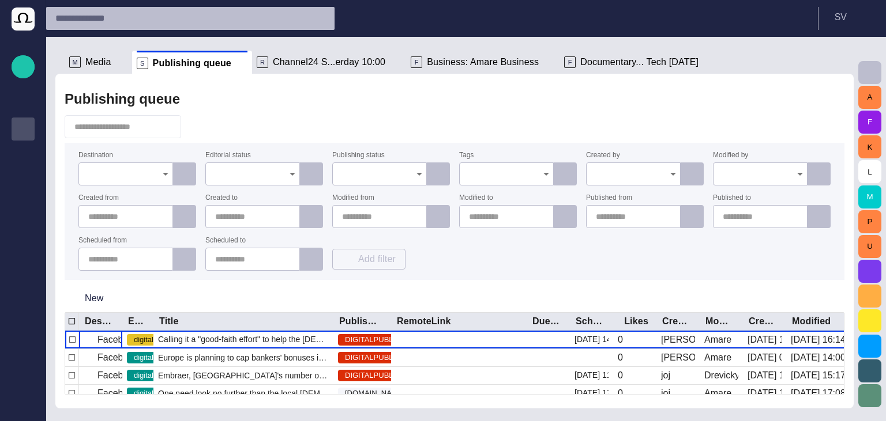
click at [139, 179] on input "Destination" at bounding box center [121, 174] width 67 height 12
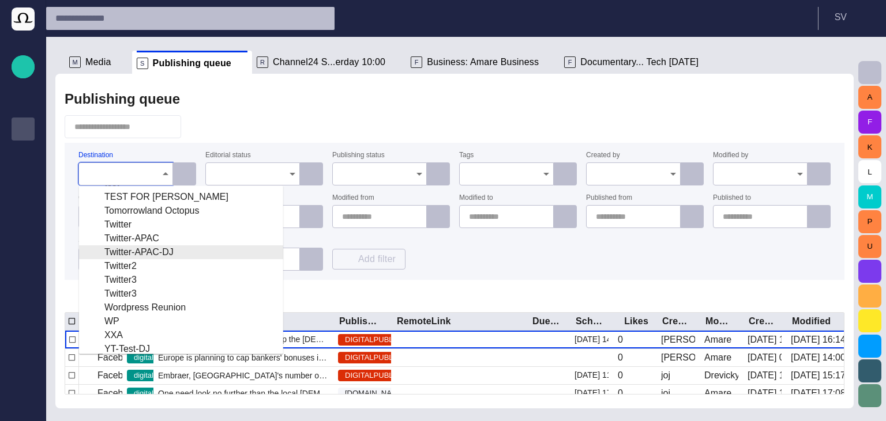
scroll to position [228, 0]
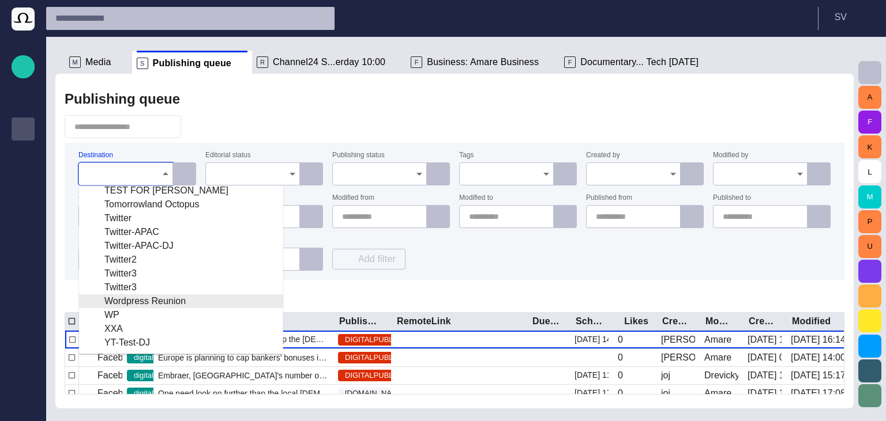
click at [156, 304] on div "Wordpress Reunion" at bounding box center [181, 302] width 186 height 14
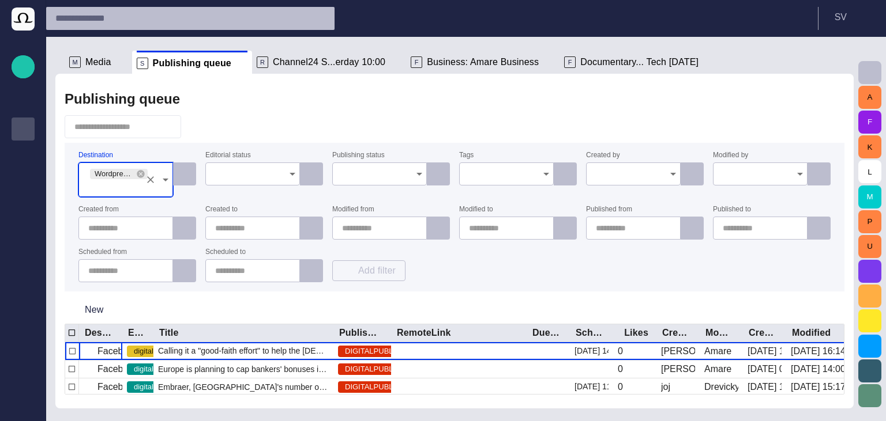
click at [257, 131] on div at bounding box center [455, 126] width 780 height 23
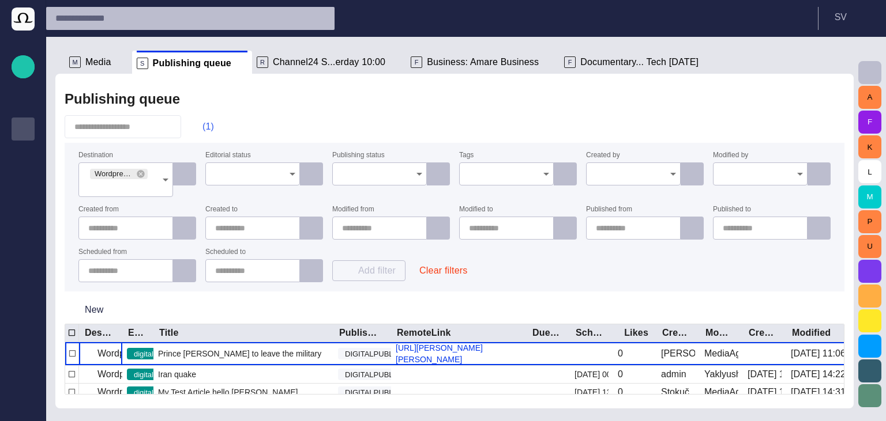
click at [219, 123] on button "(1)" at bounding box center [202, 126] width 33 height 21
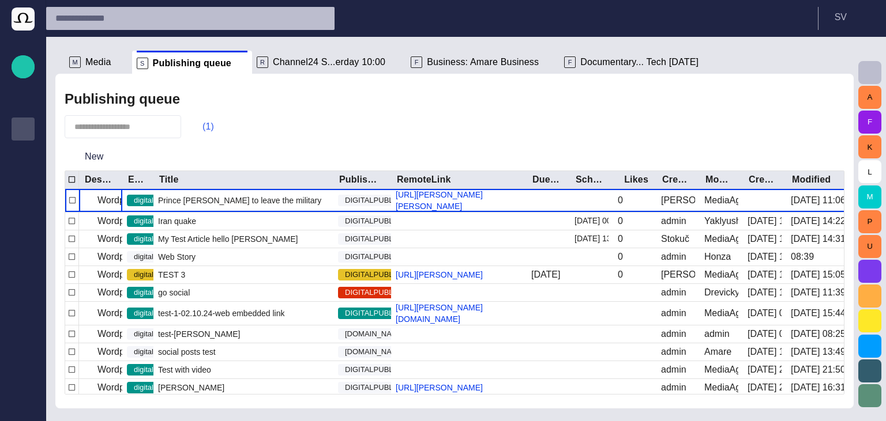
click at [202, 130] on span "button" at bounding box center [197, 127] width 12 height 12
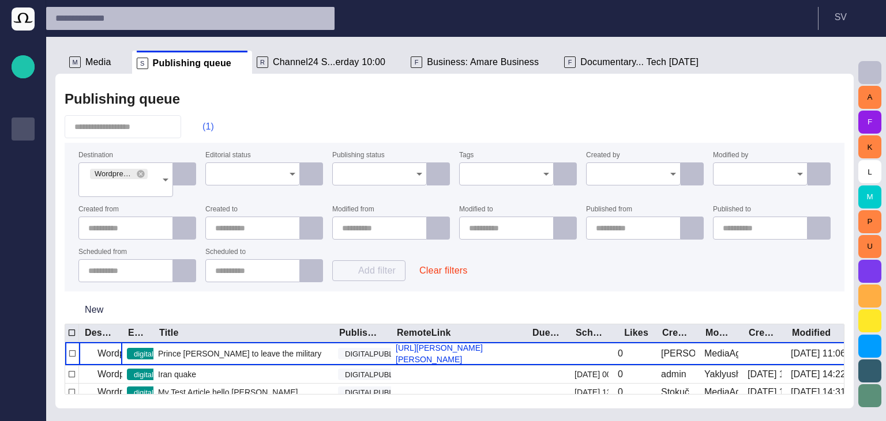
click at [202, 129] on span "button" at bounding box center [197, 127] width 12 height 12
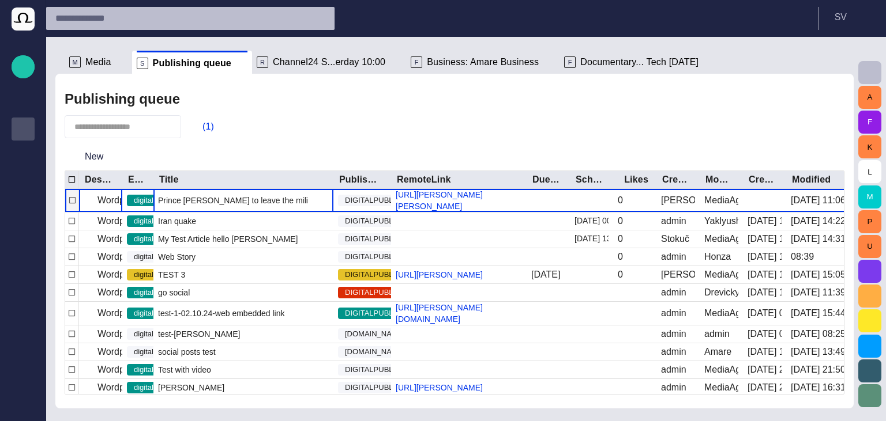
click at [231, 199] on div "Prince William to leave the military" at bounding box center [243, 200] width 180 height 23
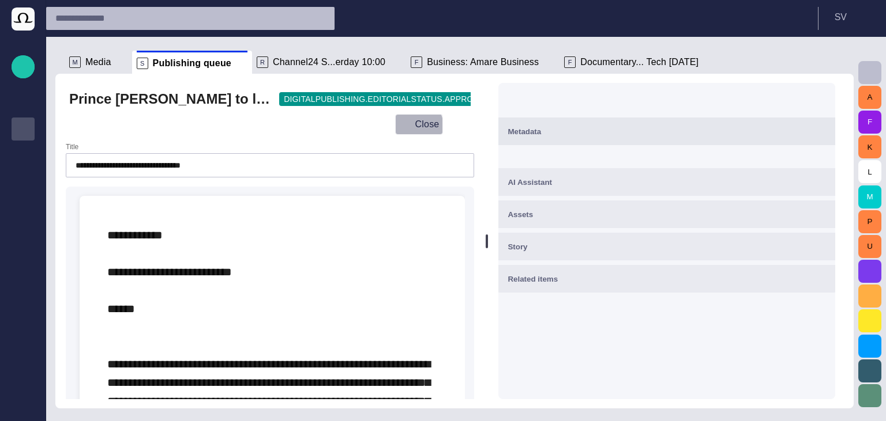
click at [411, 127] on span "button" at bounding box center [405, 125] width 12 height 12
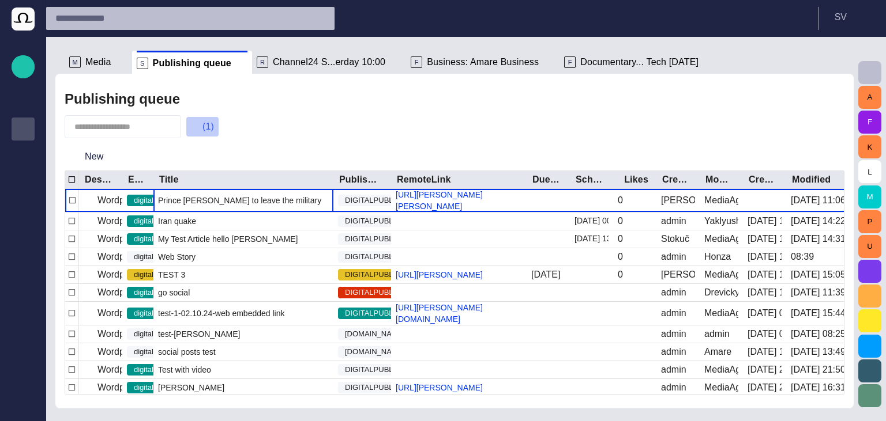
click at [202, 130] on span "button" at bounding box center [197, 127] width 12 height 12
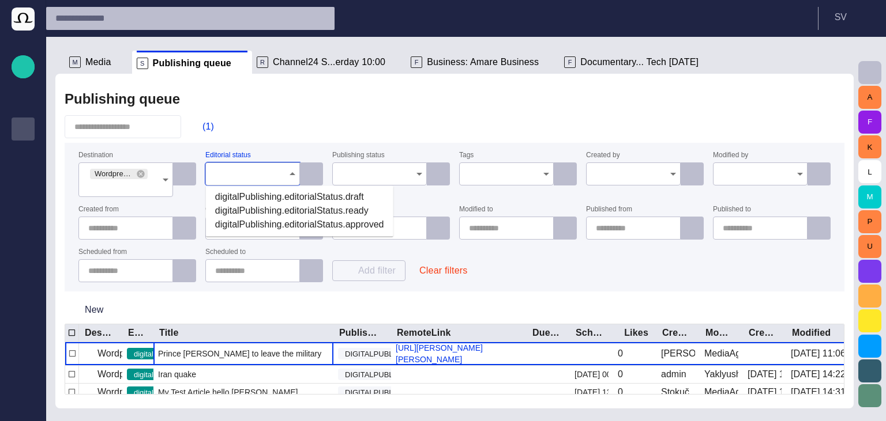
click at [247, 174] on input "Editorial status" at bounding box center [248, 174] width 67 height 12
click at [368, 174] on input "Publishing status" at bounding box center [375, 174] width 67 height 12
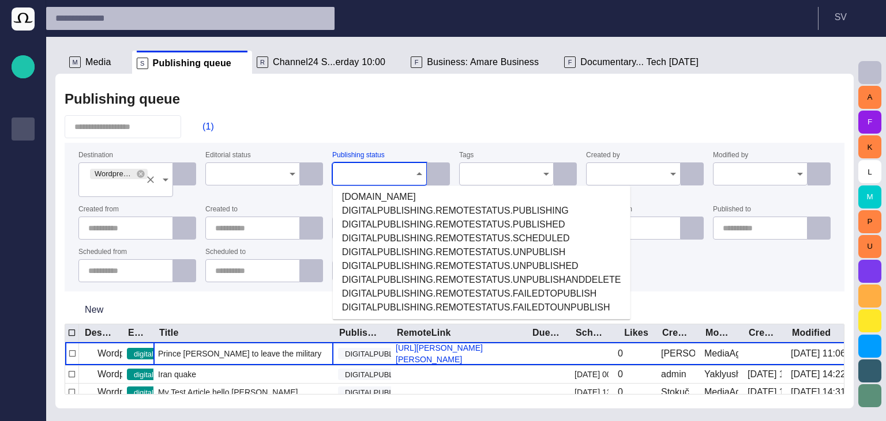
click at [130, 185] on input "Destination" at bounding box center [114, 186] width 52 height 12
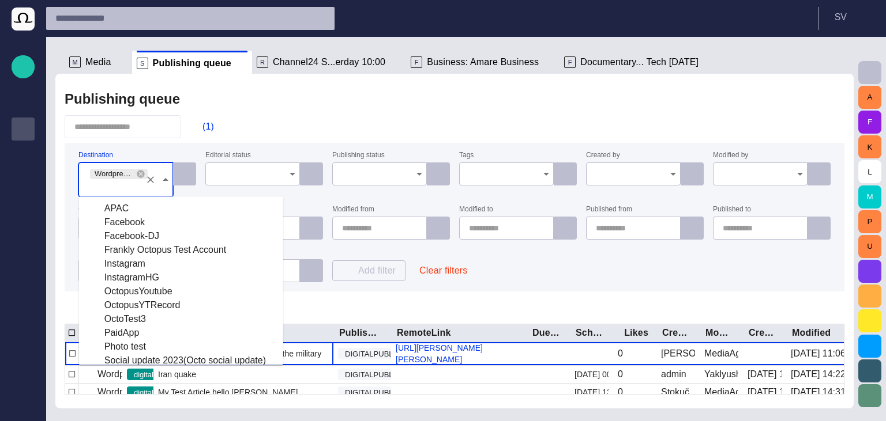
click at [232, 123] on div "(1)" at bounding box center [455, 126] width 780 height 23
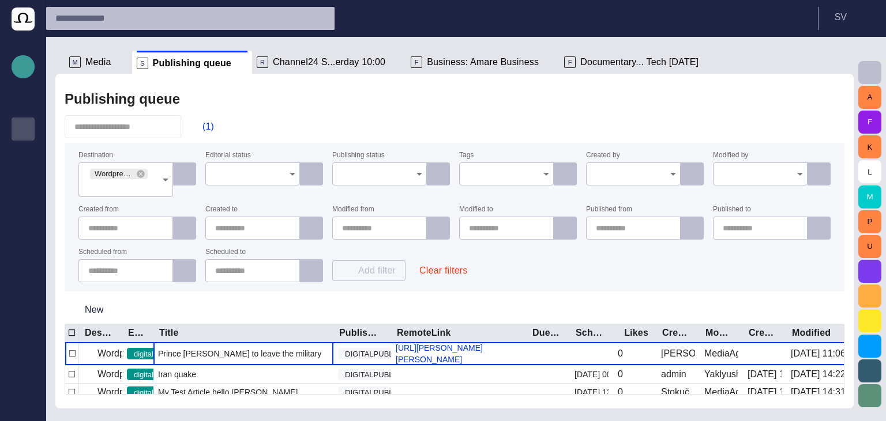
click at [21, 68] on span "button" at bounding box center [23, 66] width 14 height 15
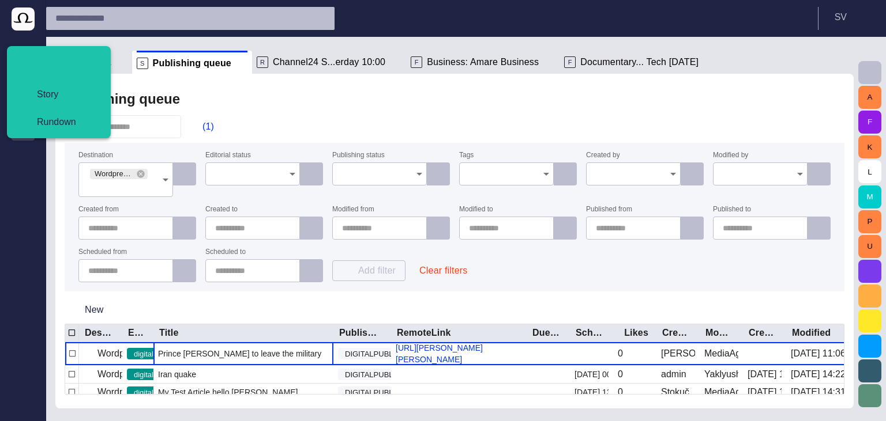
click at [219, 111] on div "Publishing queue (1) Destination Wordpress Reunion Editorial status Publishing …" at bounding box center [454, 241] width 798 height 335
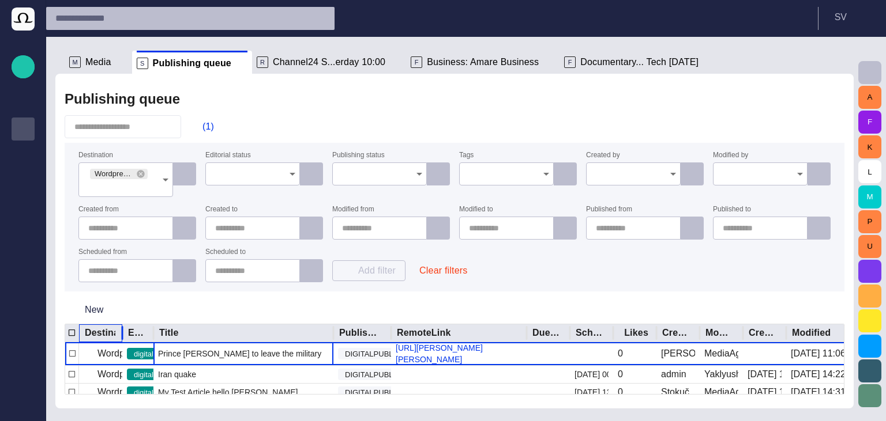
click at [104, 325] on div "Destination" at bounding box center [101, 333] width 32 height 17
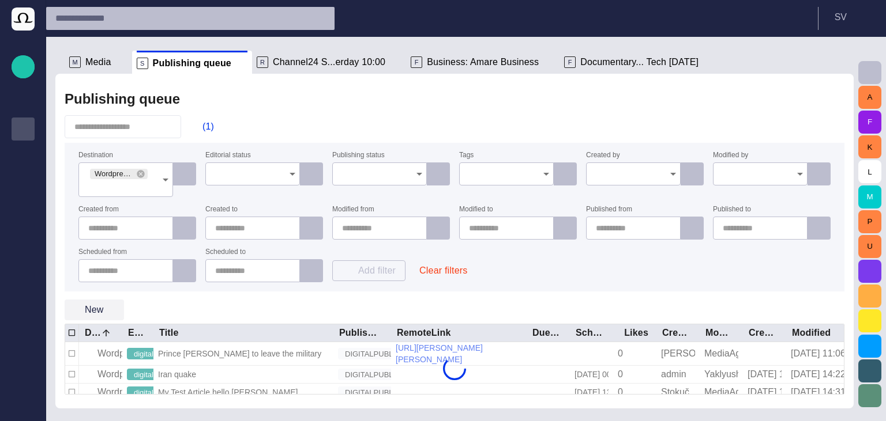
click at [100, 310] on button "New" at bounding box center [94, 310] width 59 height 21
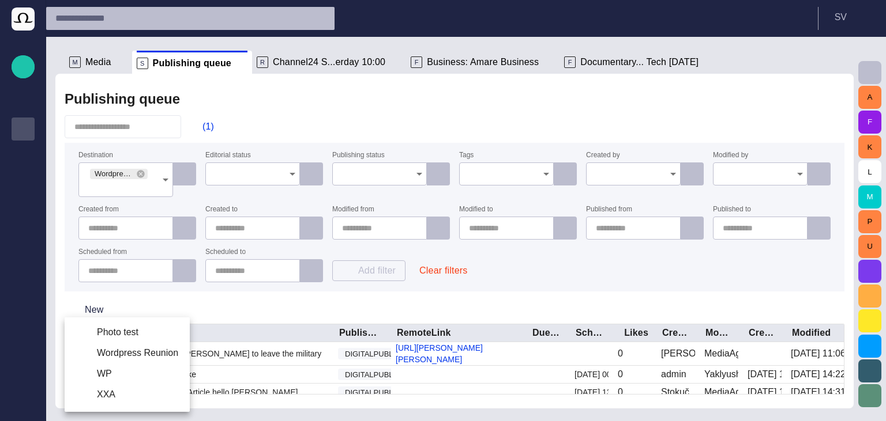
click at [170, 307] on div at bounding box center [443, 210] width 886 height 421
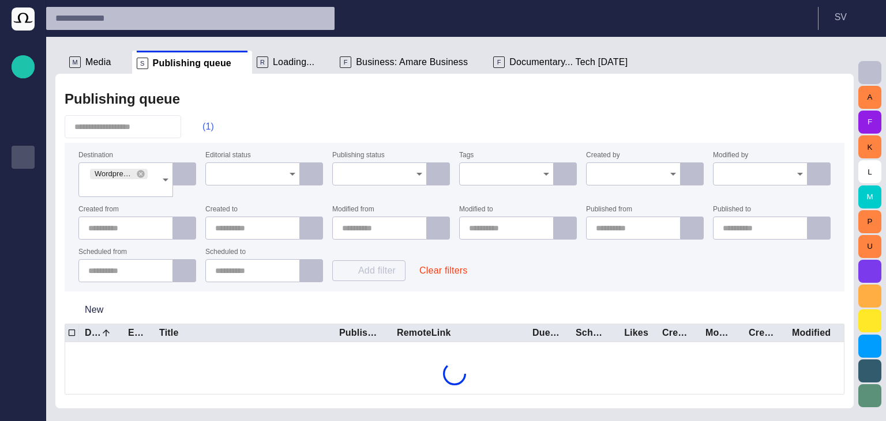
click at [202, 127] on span "button" at bounding box center [197, 127] width 12 height 12
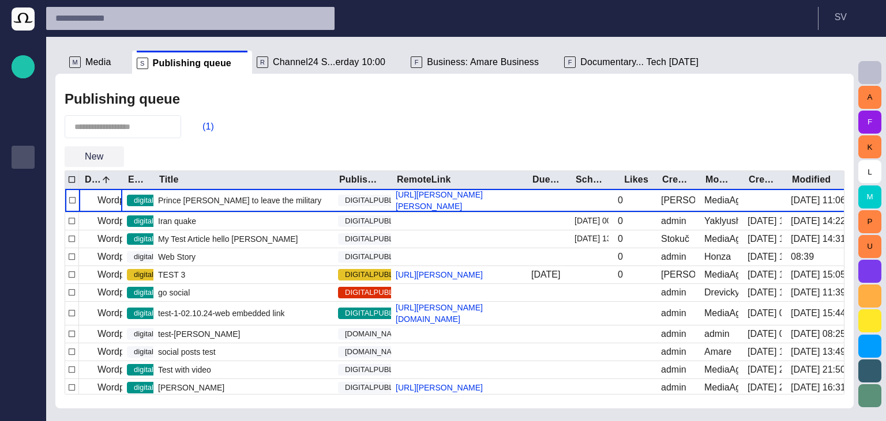
click at [116, 154] on span "button" at bounding box center [114, 157] width 12 height 12
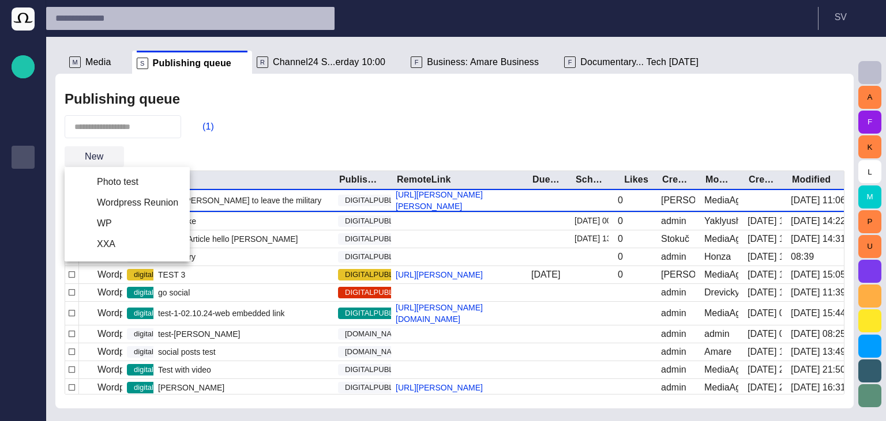
scroll to position [28, 0]
click at [114, 155] on div at bounding box center [443, 210] width 886 height 421
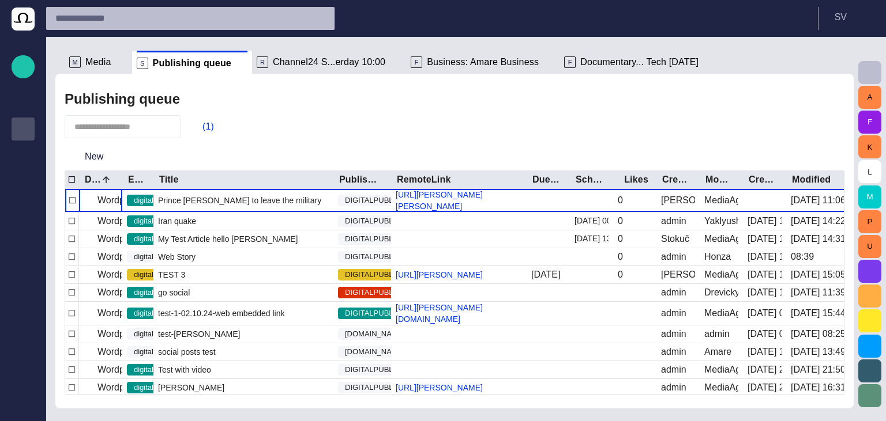
click at [236, 65] on span at bounding box center [242, 64] width 12 height 12
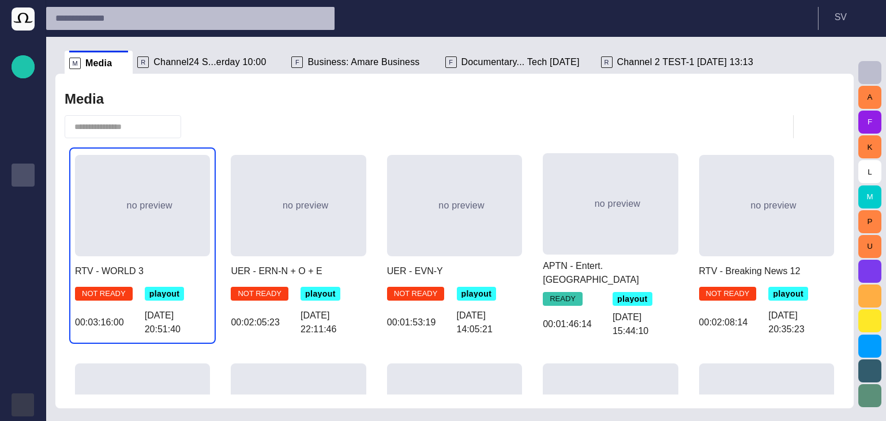
click at [27, 396] on div "button" at bounding box center [23, 405] width 23 height 23
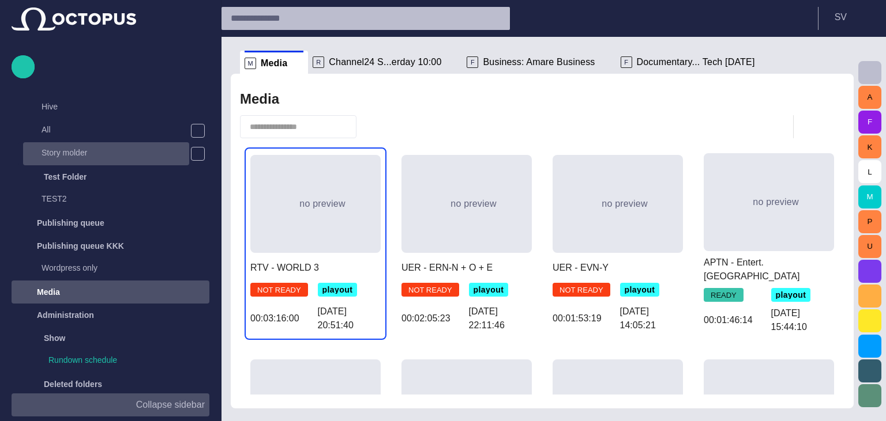
scroll to position [374, 0]
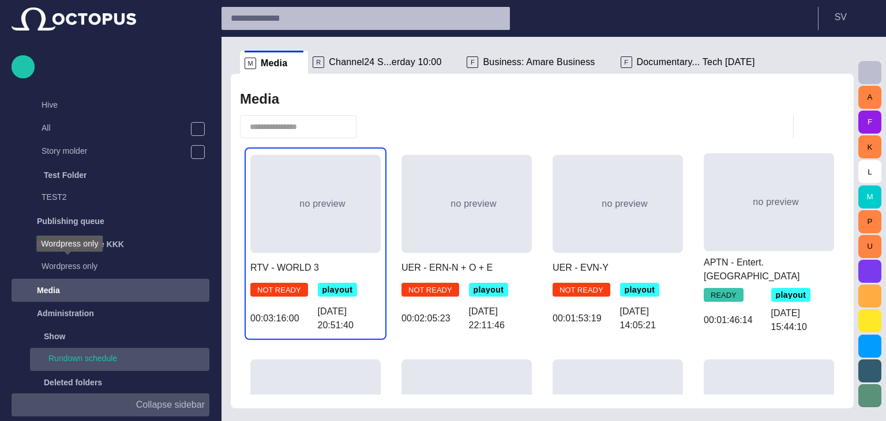
click at [91, 244] on span "Wordpress only" at bounding box center [69, 244] width 57 height 12
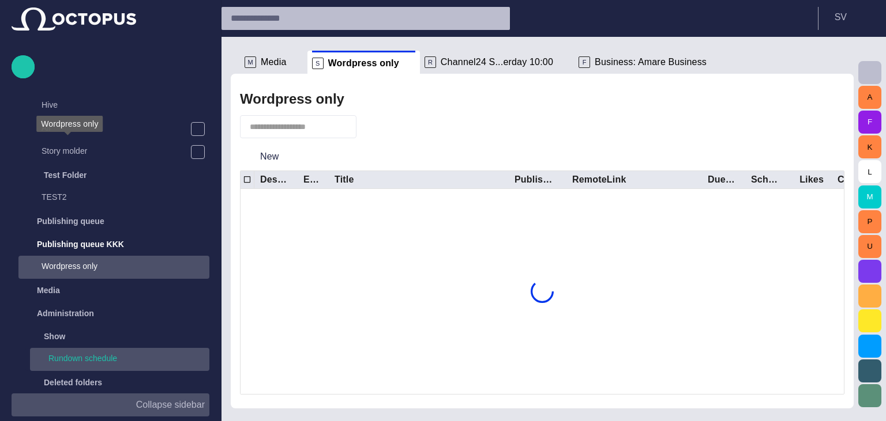
scroll to position [507, 0]
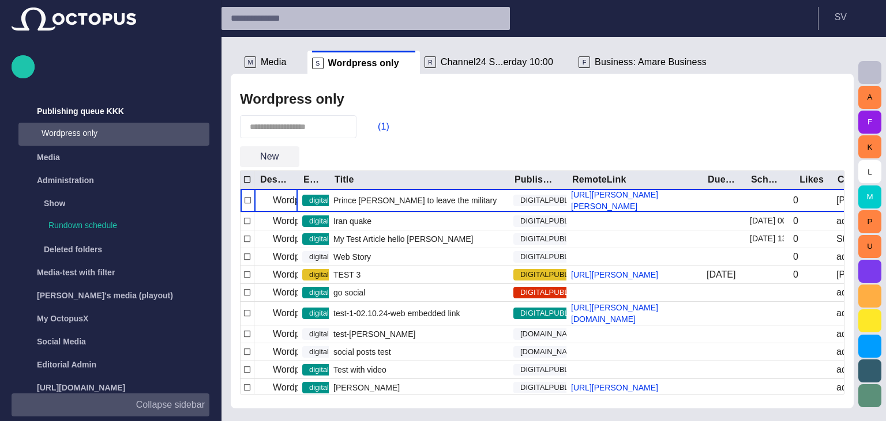
click at [280, 160] on button "New" at bounding box center [269, 156] width 59 height 21
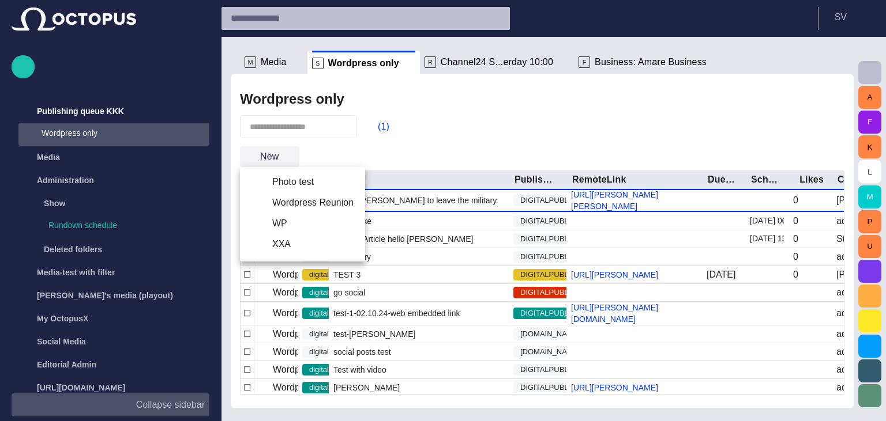
click at [280, 160] on div at bounding box center [443, 210] width 886 height 421
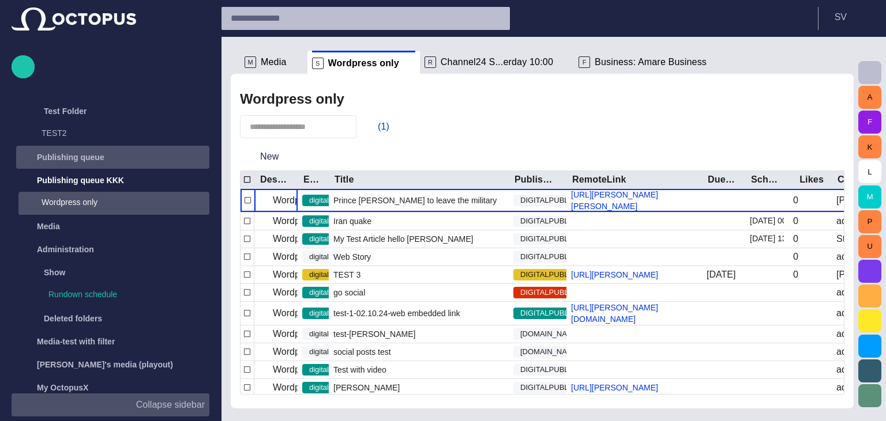
click at [91, 161] on p "Publishing queue" at bounding box center [70, 158] width 67 height 12
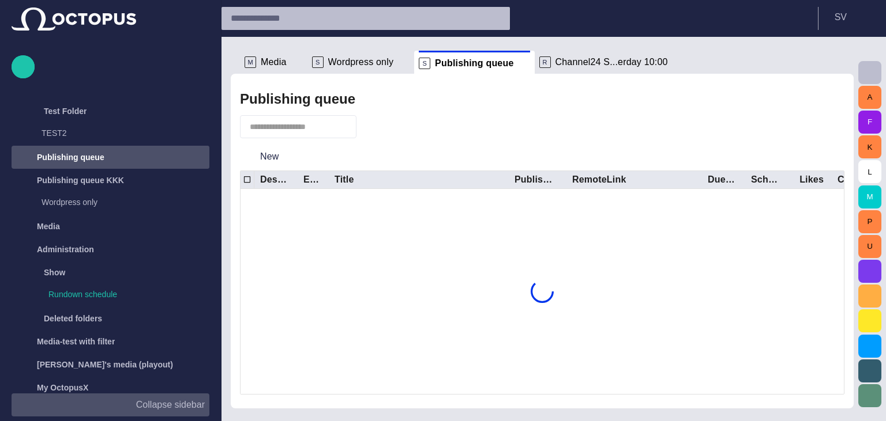
scroll to position [476, 0]
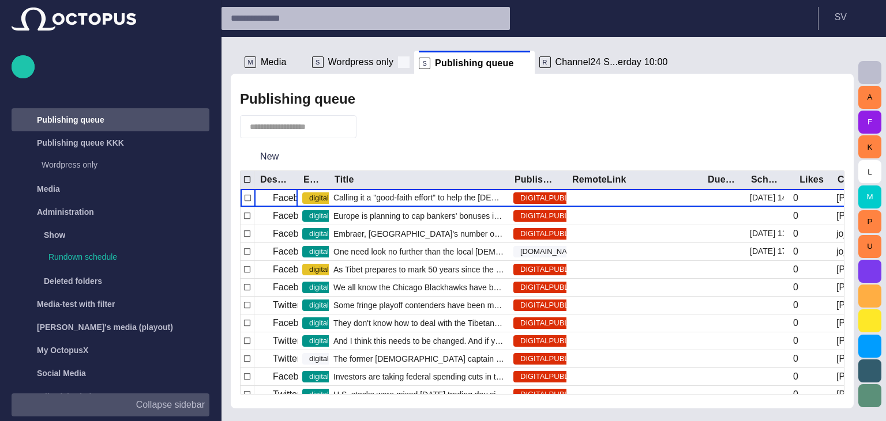
click at [398, 61] on span at bounding box center [404, 63] width 12 height 12
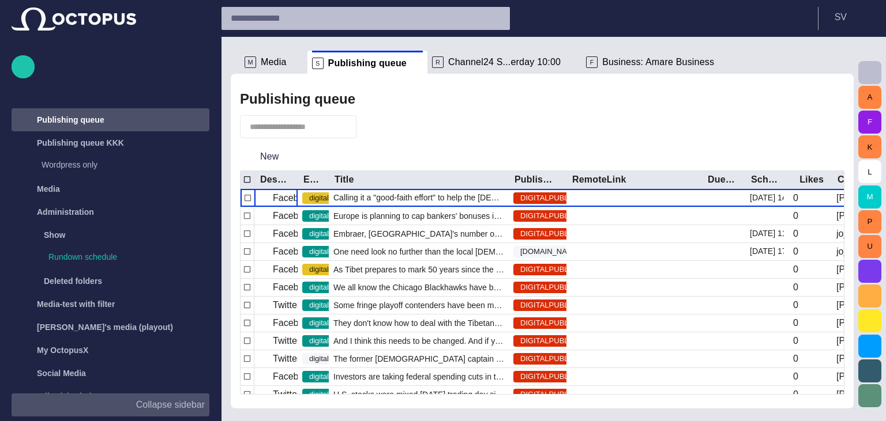
scroll to position [484, 0]
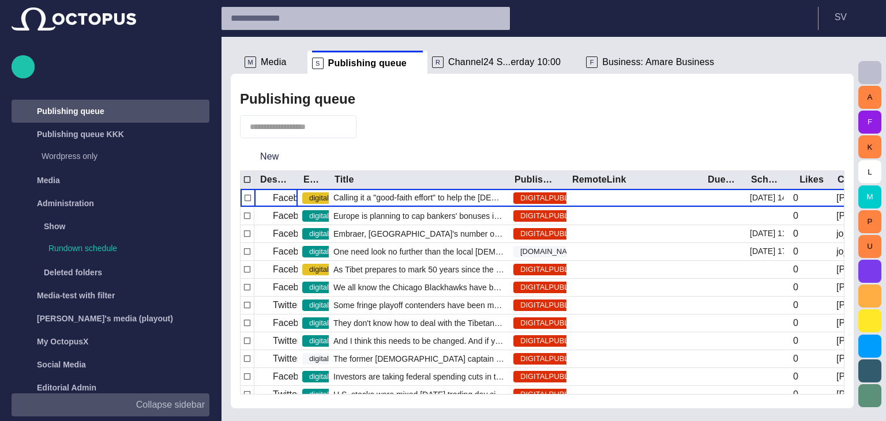
click at [167, 405] on p "Collapse sidebar" at bounding box center [170, 405] width 69 height 14
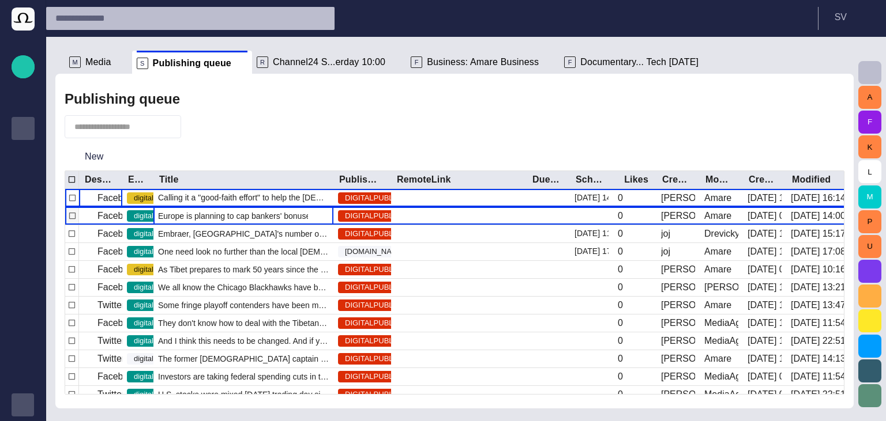
scroll to position [28, 0]
click at [219, 220] on span "Europe is planning to cap bankers' bonuses in a bid to curb the kind of reckles…" at bounding box center [243, 216] width 171 height 12
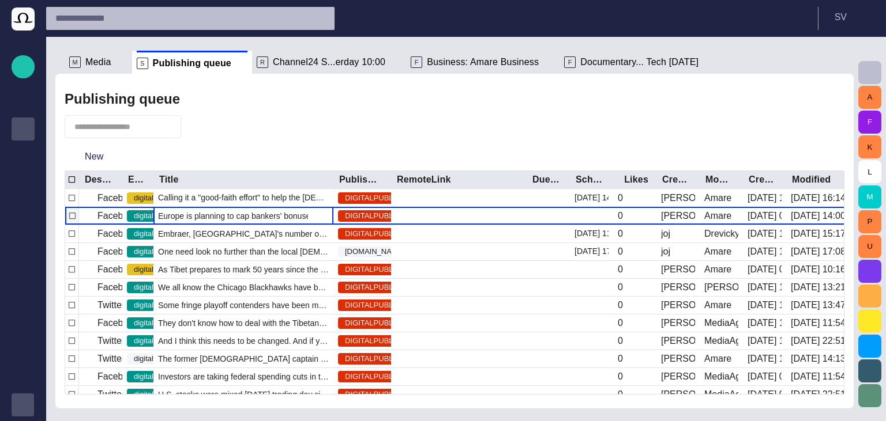
click at [219, 220] on span "Europe is planning to cap bankers' bonuses in a bid to curb the kind of reckles…" at bounding box center [243, 216] width 171 height 12
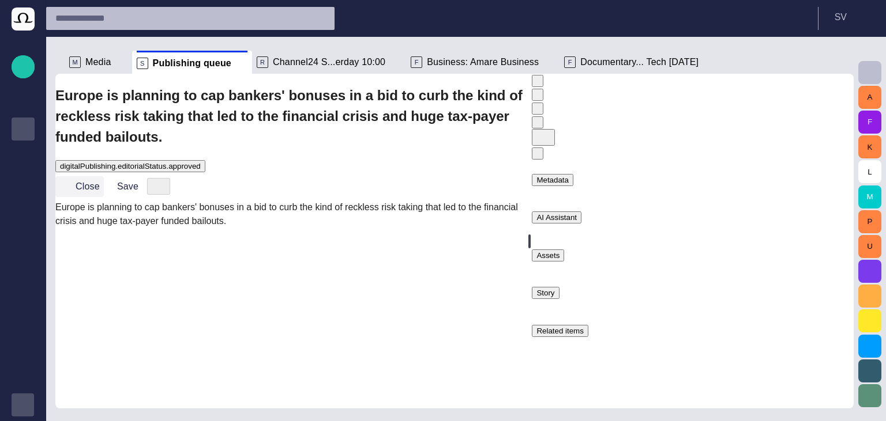
click at [104, 176] on button "Close" at bounding box center [79, 186] width 48 height 21
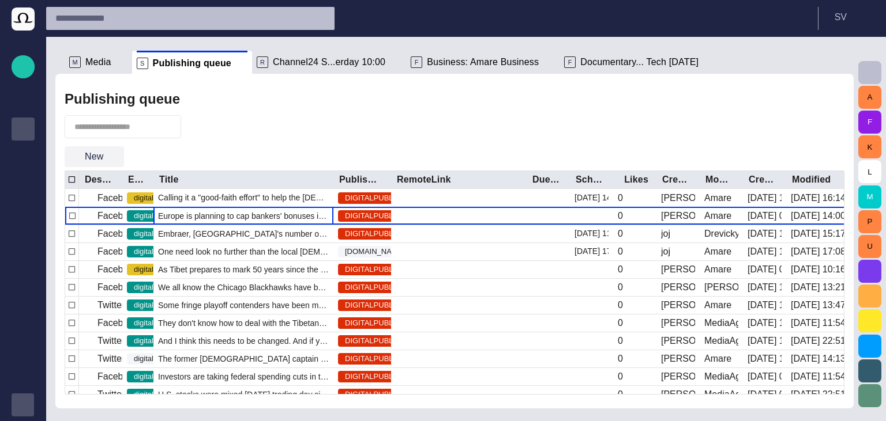
click at [109, 156] on span "button" at bounding box center [114, 157] width 12 height 12
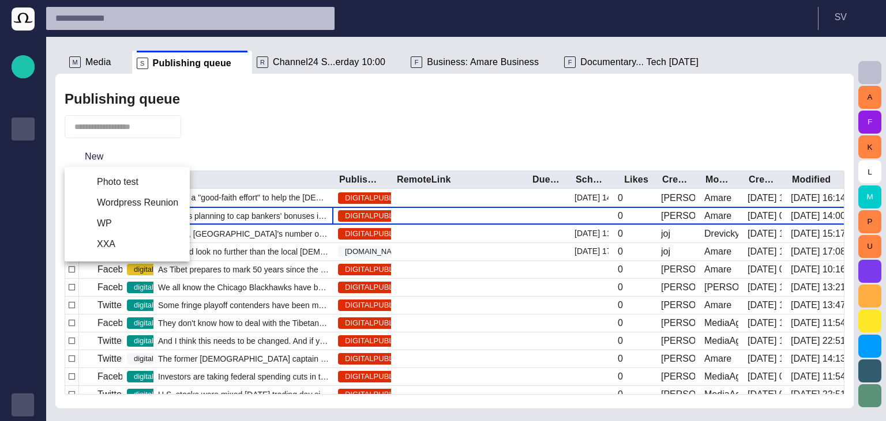
click at [150, 149] on div at bounding box center [443, 210] width 886 height 421
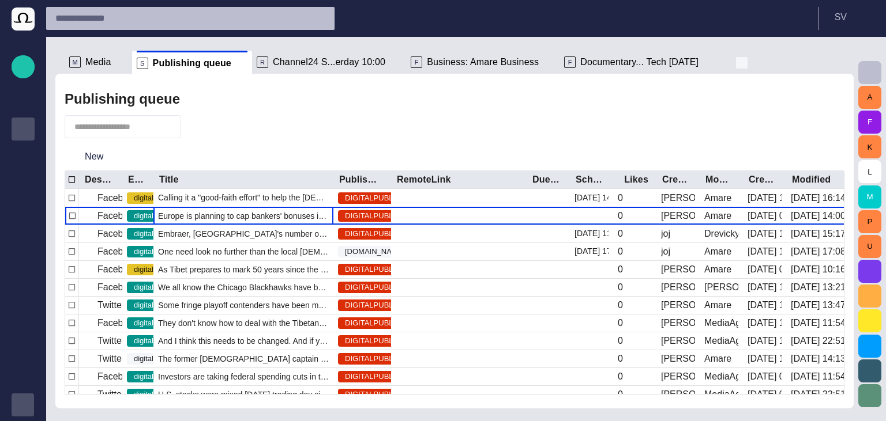
click at [736, 66] on span "button" at bounding box center [742, 63] width 12 height 12
click at [619, 112] on div at bounding box center [443, 210] width 886 height 421
click at [841, 57] on span "button" at bounding box center [842, 62] width 14 height 14
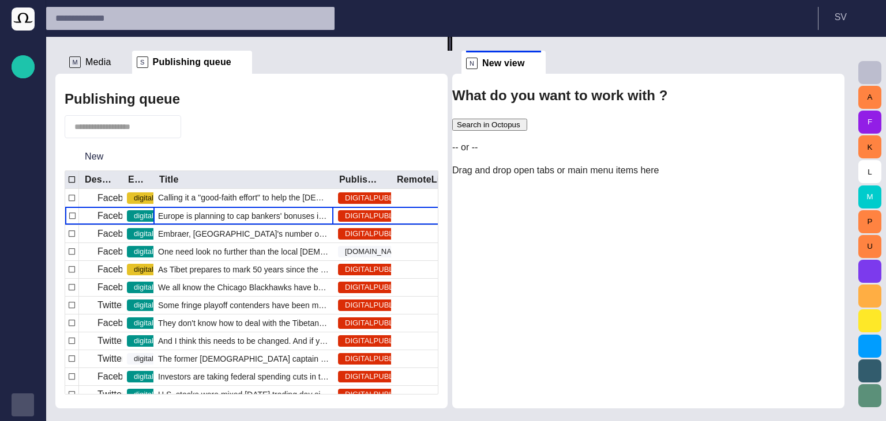
click at [545, 65] on li "N New view" at bounding box center [503, 62] width 84 height 23
click at [541, 65] on span at bounding box center [535, 64] width 12 height 12
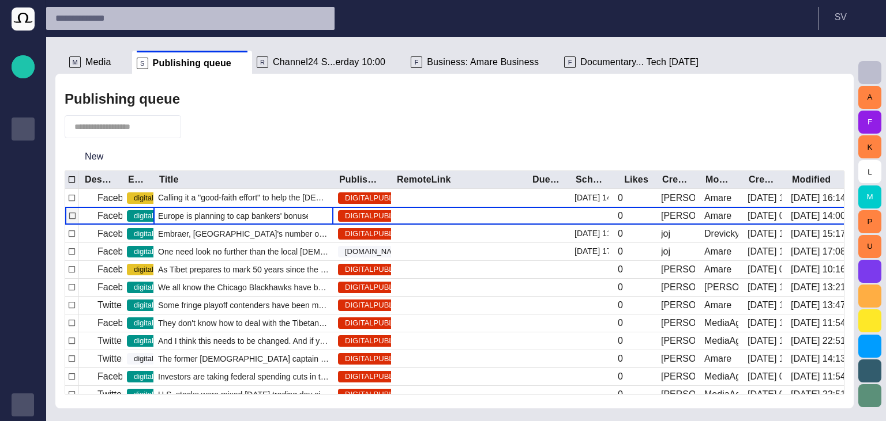
click at [209, 215] on span "Europe is planning to cap bankers' bonuses in a bid to curb the kind of reckles…" at bounding box center [243, 216] width 171 height 12
click at [210, 215] on span "Europe is planning to cap bankers' bonuses in a bid to curb the kind of reckles…" at bounding box center [243, 216] width 171 height 12
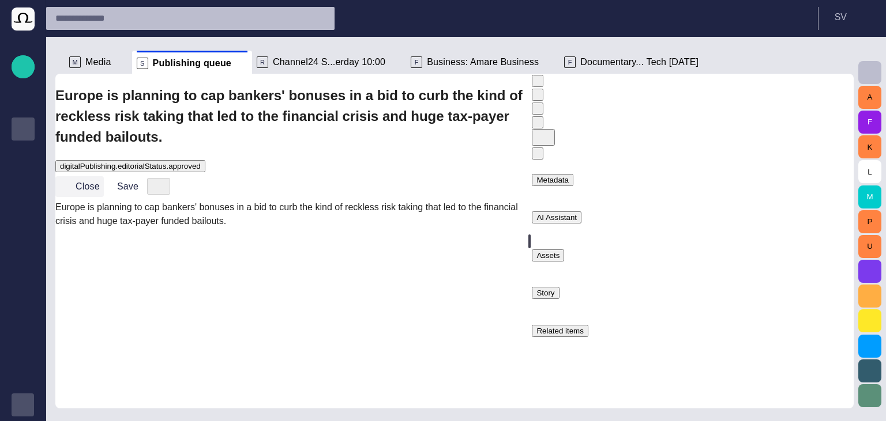
click at [104, 176] on button "Close" at bounding box center [79, 186] width 48 height 21
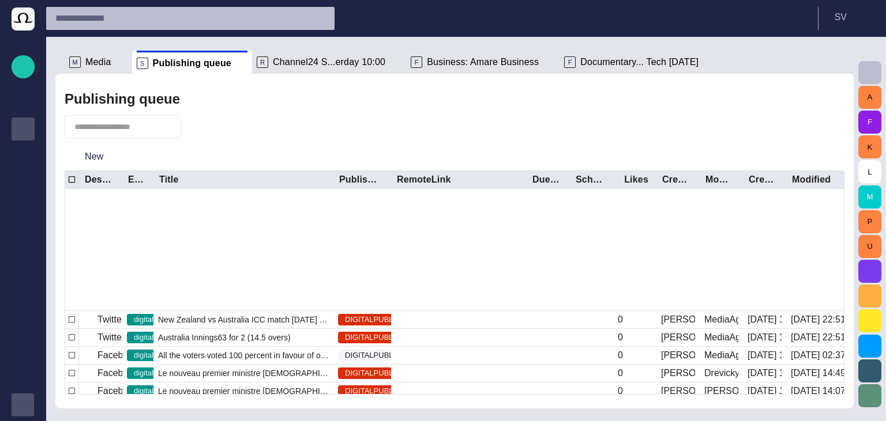
scroll to position [280, 0]
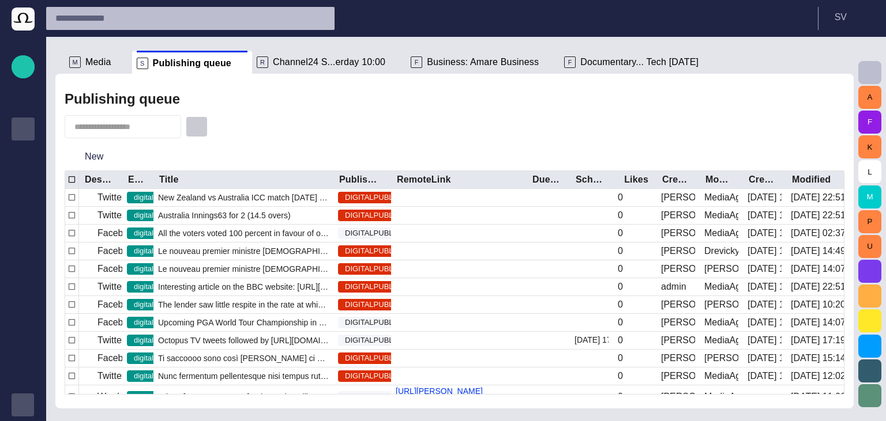
click at [202, 127] on span "button" at bounding box center [197, 127] width 12 height 12
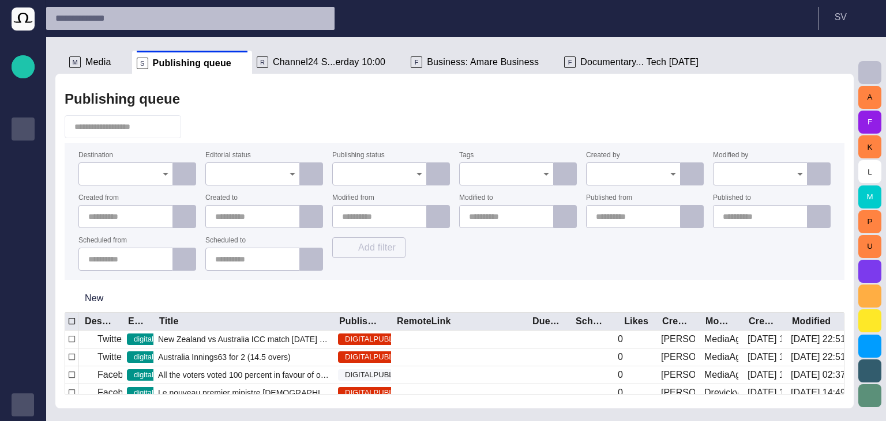
click at [117, 175] on input "Destination" at bounding box center [121, 174] width 67 height 12
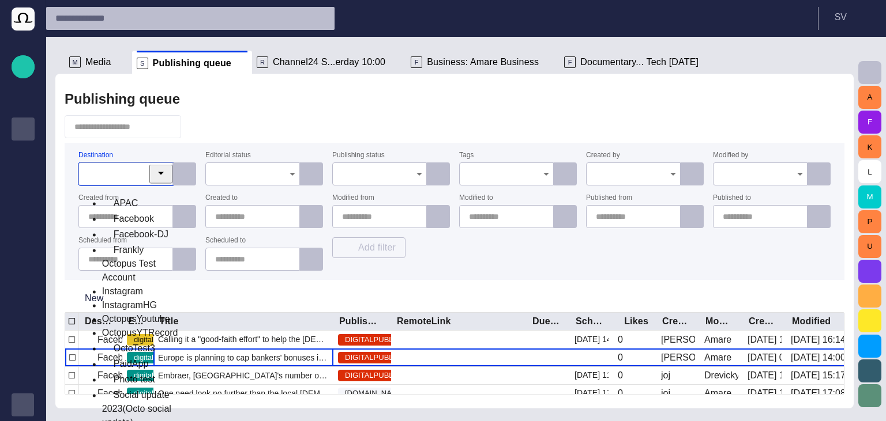
scroll to position [228, 0]
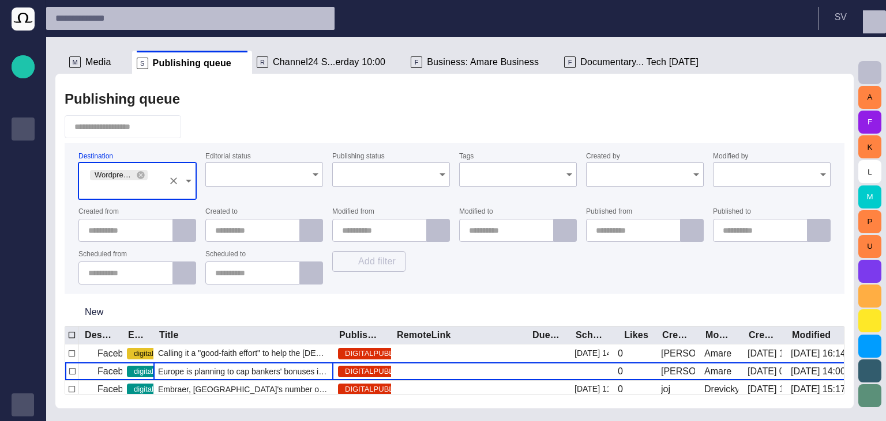
click at [249, 114] on div "Publishing queue Destination Wordpress Reunion Editorial status Publishing stat…" at bounding box center [454, 241] width 798 height 335
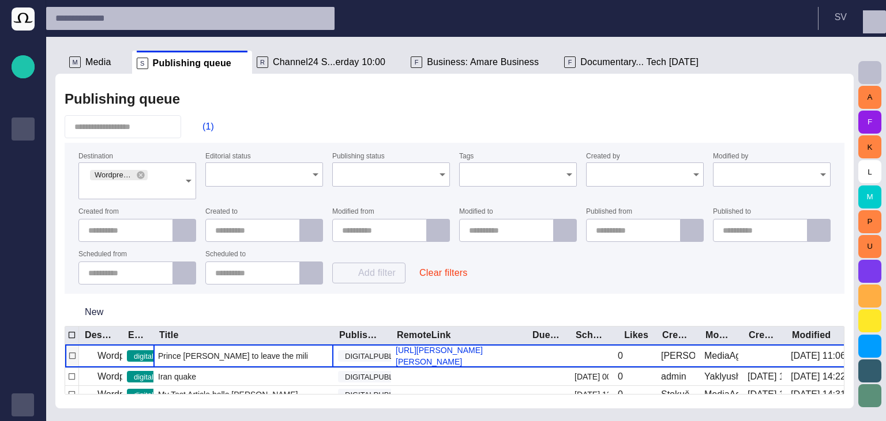
click at [206, 351] on div "Prince William to leave the military" at bounding box center [243, 356] width 180 height 23
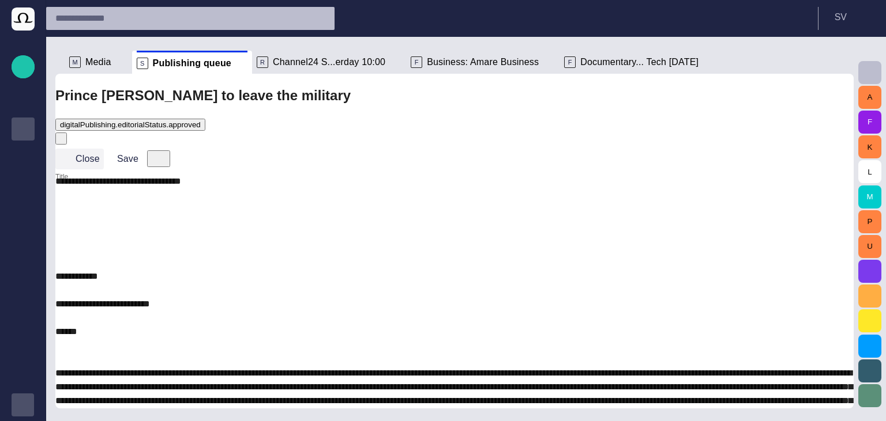
click at [71, 153] on span "button" at bounding box center [65, 159] width 12 height 12
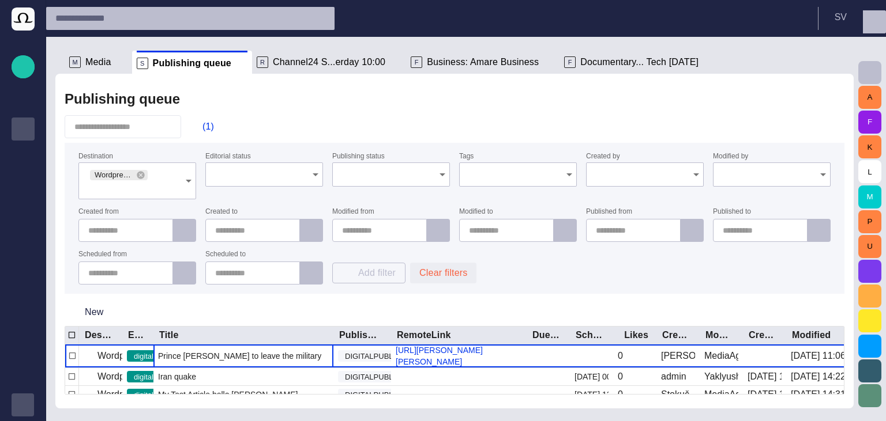
click at [440, 273] on button "Clear filters" at bounding box center [443, 273] width 66 height 21
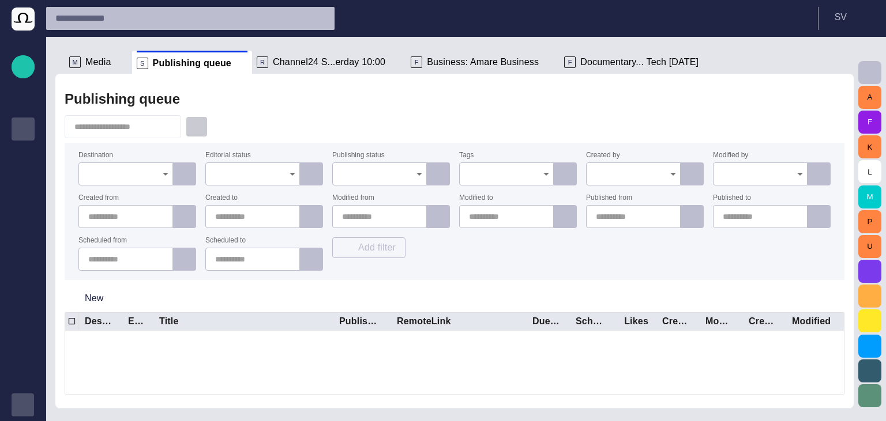
click at [208, 121] on button "button" at bounding box center [197, 126] width 22 height 21
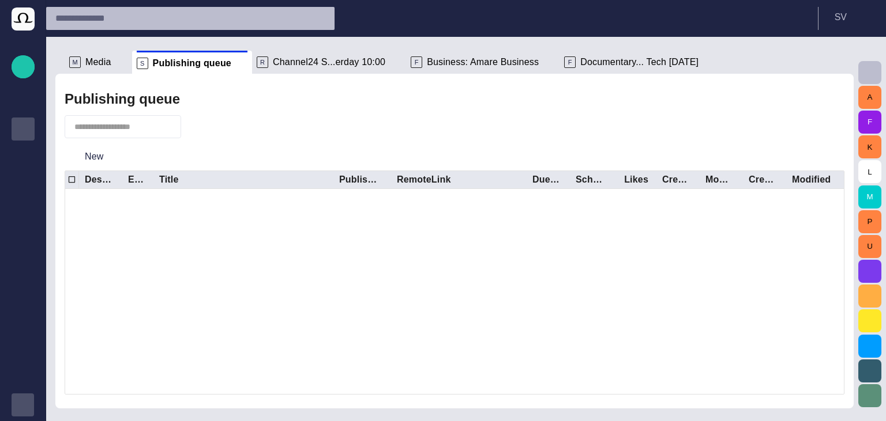
scroll to position [0, 0]
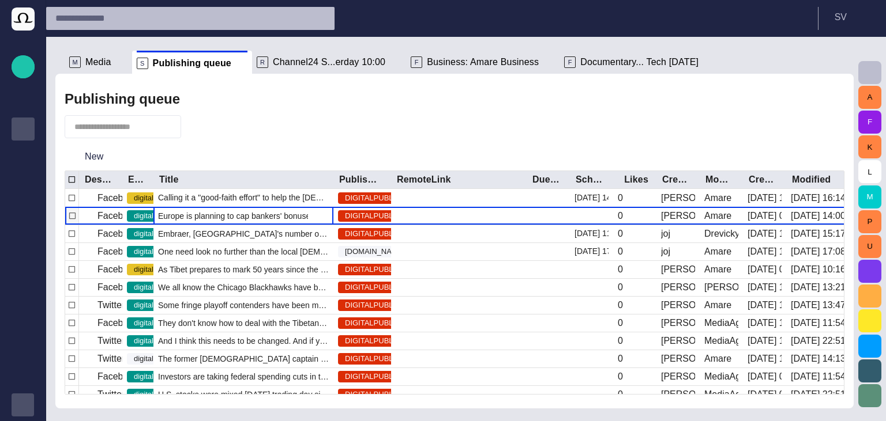
click at [228, 220] on span "Europe is planning to cap bankers' bonuses in a bid to curb the kind of reckles…" at bounding box center [243, 216] width 171 height 12
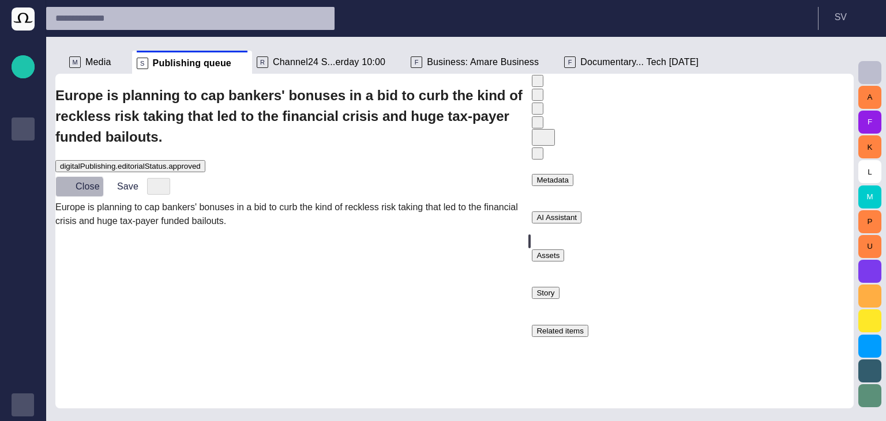
click at [104, 176] on button "Close" at bounding box center [79, 186] width 48 height 21
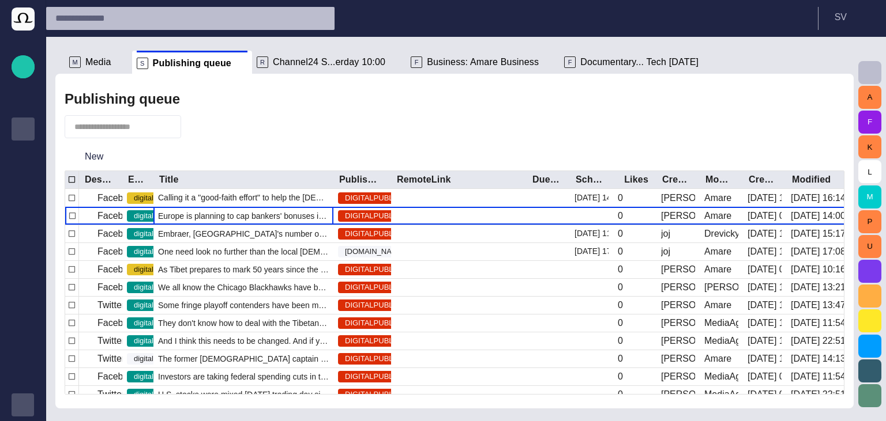
click at [291, 66] on span "Channel24 S...erday 10:00" at bounding box center [329, 63] width 112 height 12
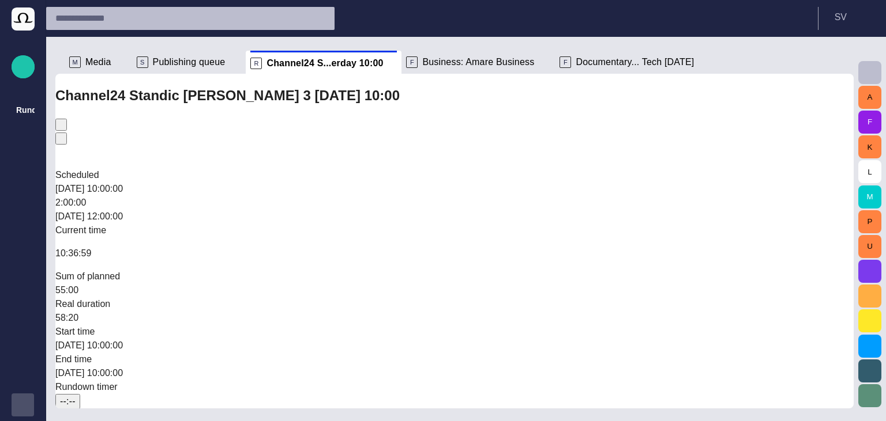
scroll to position [182, 0]
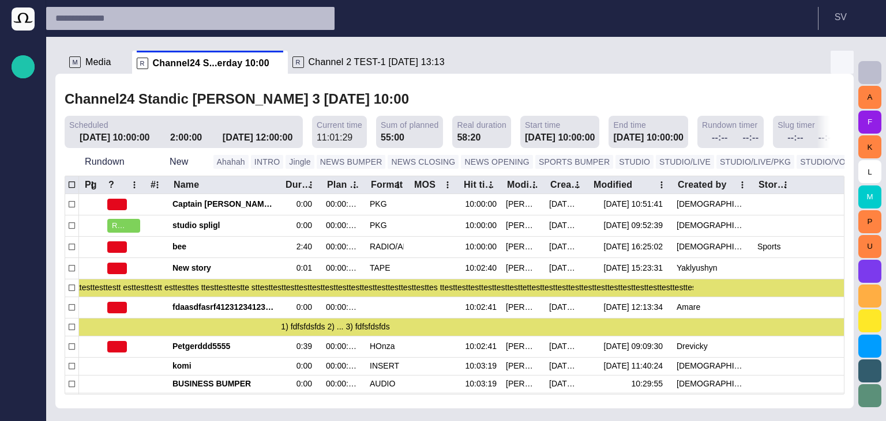
click at [836, 59] on span "button" at bounding box center [842, 62] width 14 height 14
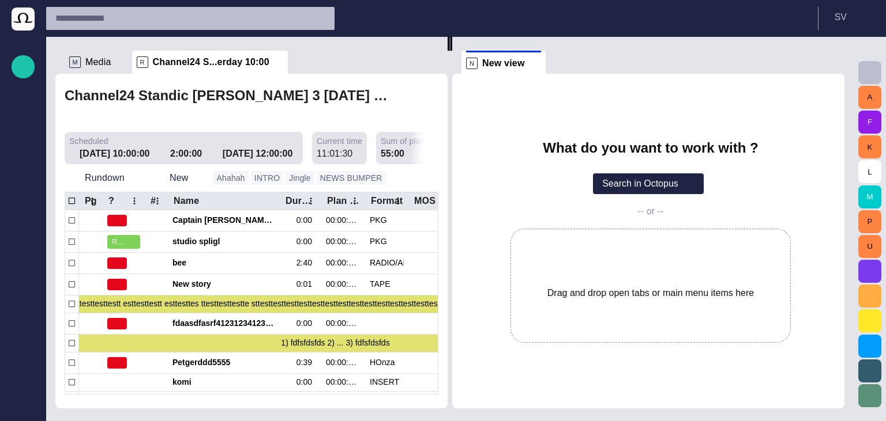
click at [545, 61] on li "N New view" at bounding box center [503, 62] width 84 height 23
click at [541, 61] on span at bounding box center [535, 64] width 12 height 12
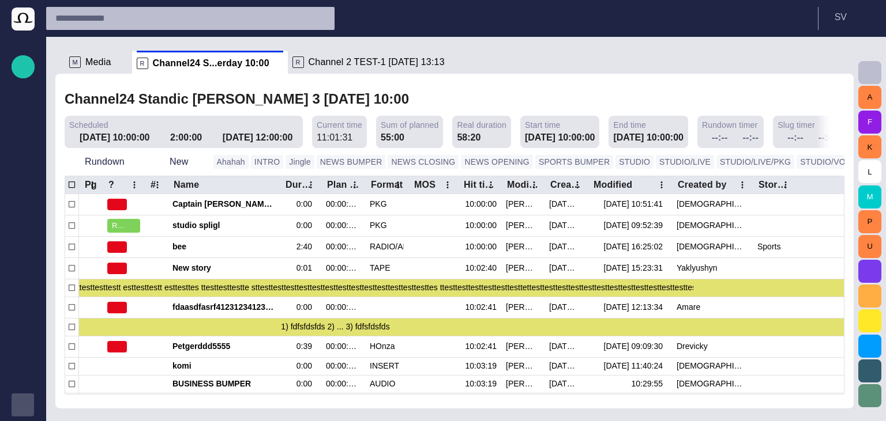
click at [24, 408] on span "button" at bounding box center [22, 405] width 9 height 9
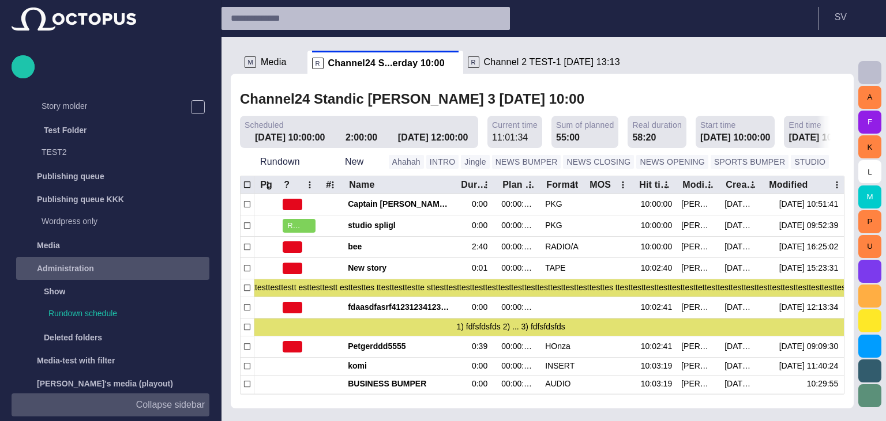
scroll to position [346, 0]
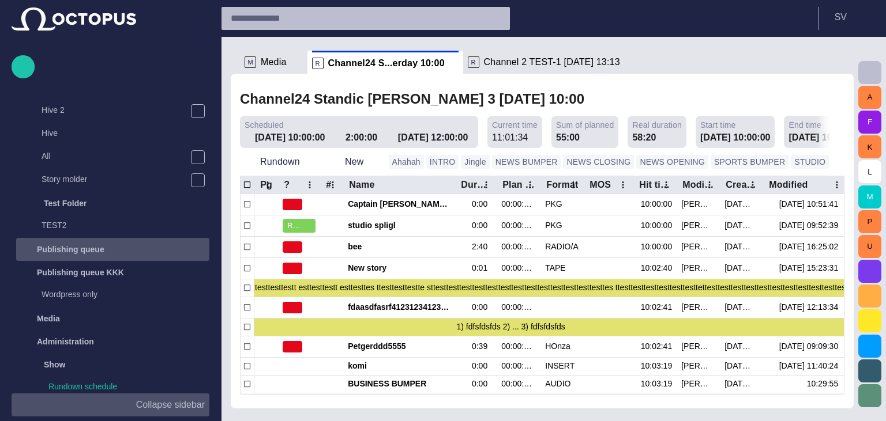
click at [84, 246] on p "Publishing queue" at bounding box center [70, 250] width 67 height 12
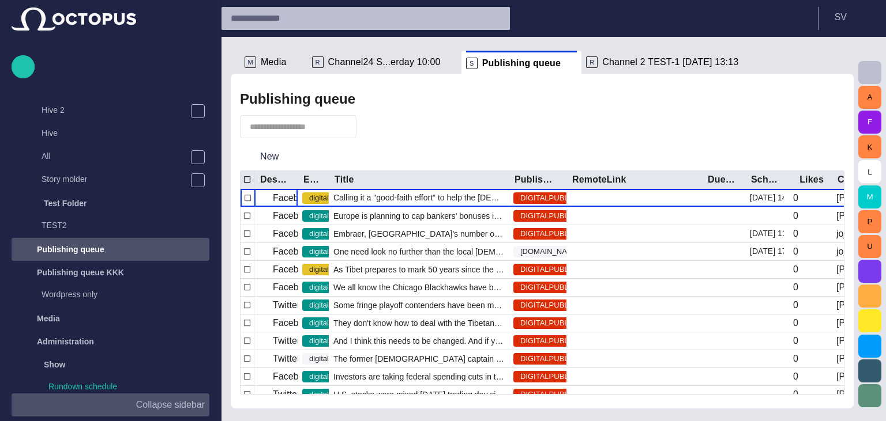
scroll to position [484, 0]
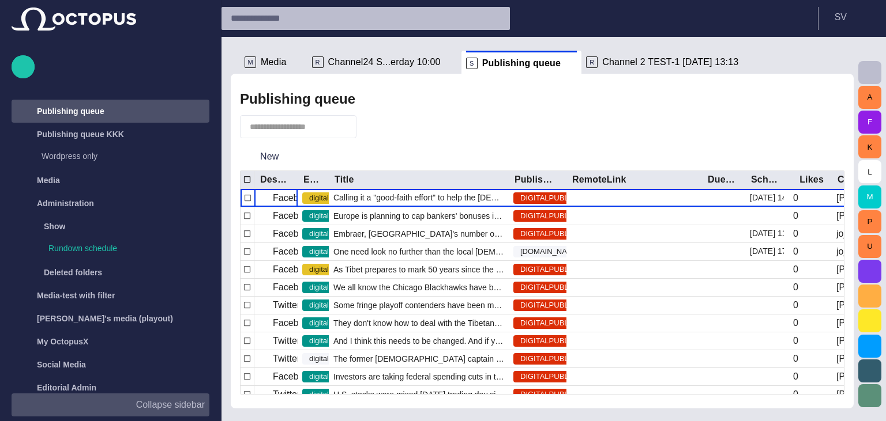
click at [168, 412] on p "Collapse sidebar" at bounding box center [170, 405] width 69 height 14
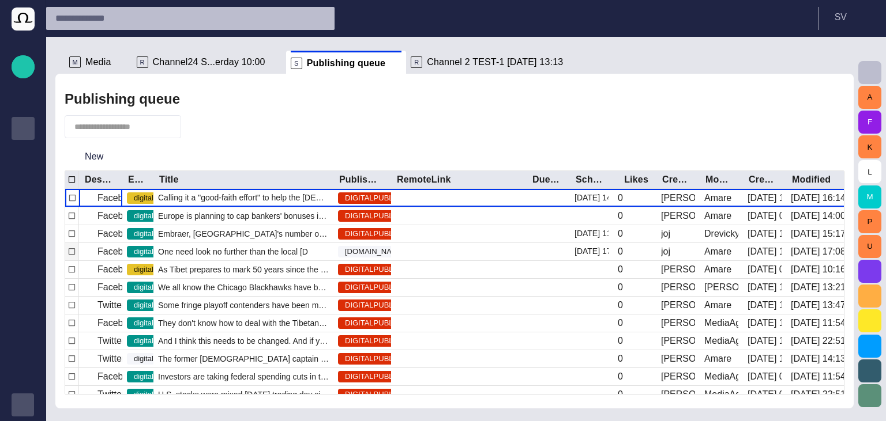
scroll to position [28, 0]
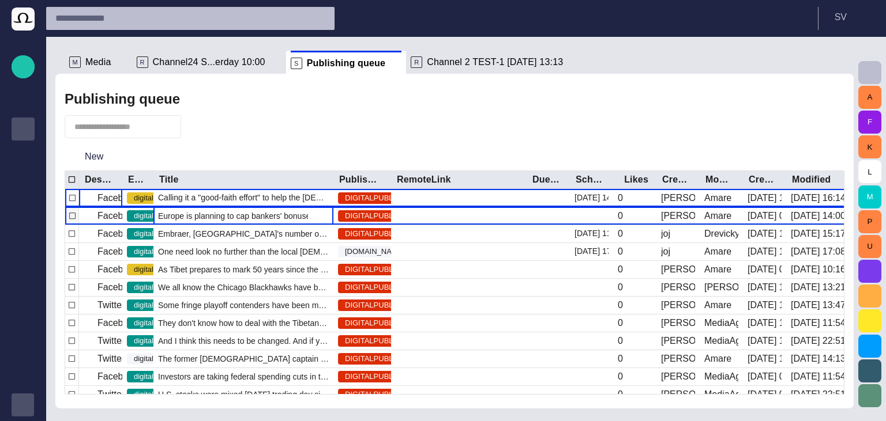
click at [250, 214] on span "Europe is planning to cap bankers' bonuses in a bid to curb the kind of reckles…" at bounding box center [243, 216] width 171 height 12
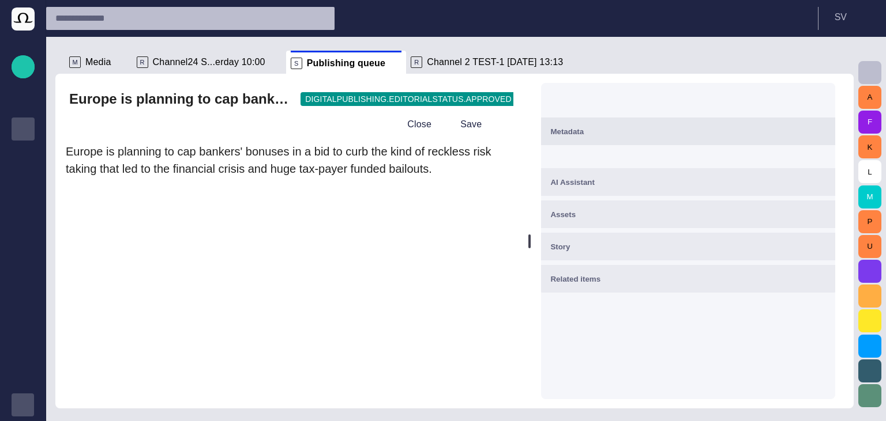
drag, startPoint x: 539, startPoint y: 243, endPoint x: 458, endPoint y: 240, distance: 80.8
click at [458, 240] on div "Europe is planning to cap bankers' bonuses in a bid to curb the kind of reckles…" at bounding box center [454, 241] width 798 height 335
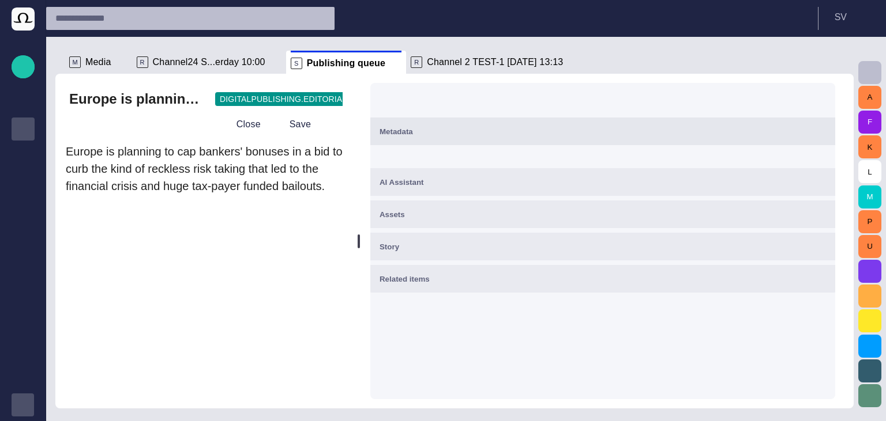
click at [361, 231] on div at bounding box center [358, 241] width 5 height 335
click at [430, 134] on div "Metadata" at bounding box center [602, 132] width 446 height 14
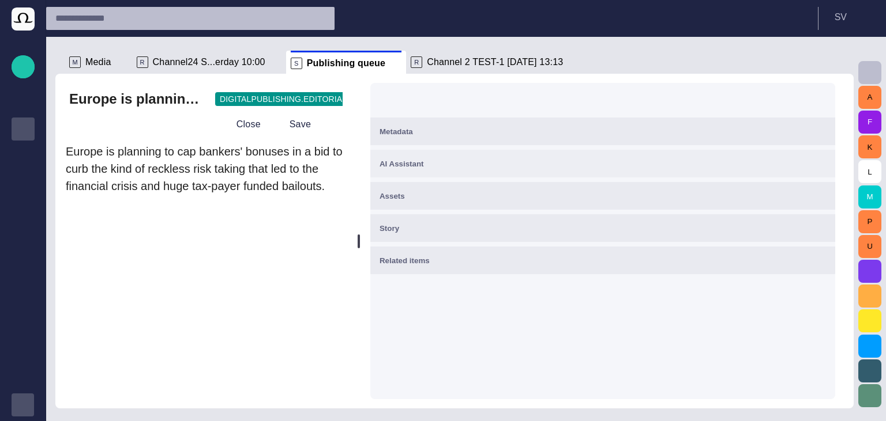
click at [460, 163] on div "AI Assistant" at bounding box center [602, 164] width 446 height 14
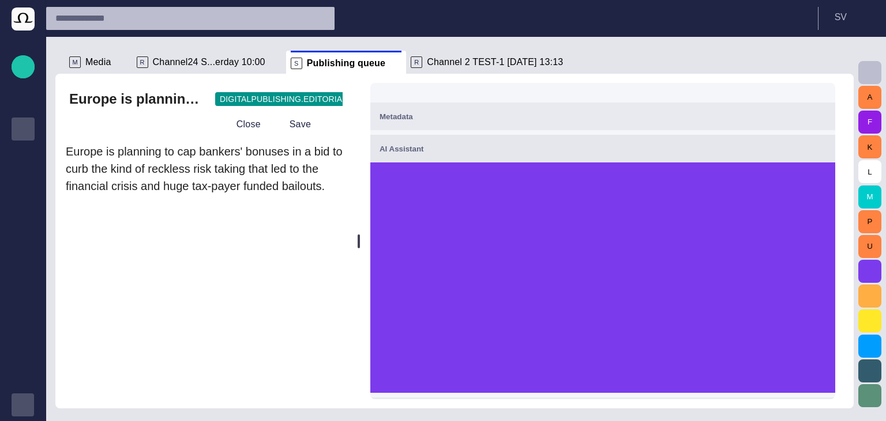
scroll to position [0, 0]
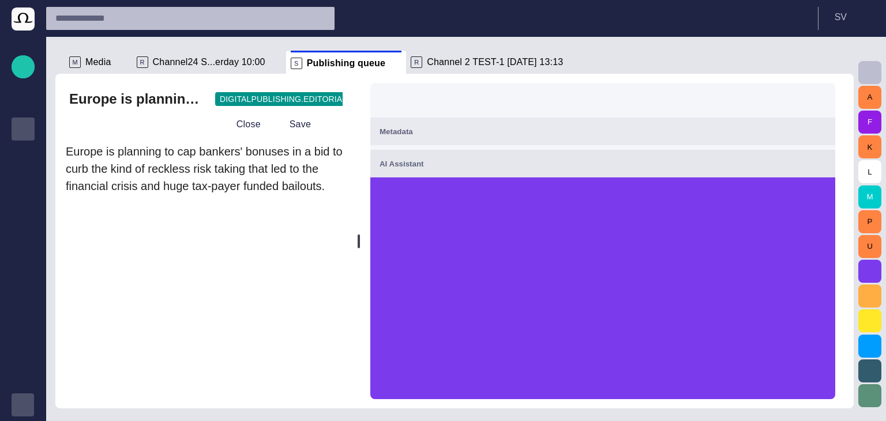
click at [697, 159] on div "AI Assistant" at bounding box center [602, 164] width 446 height 14
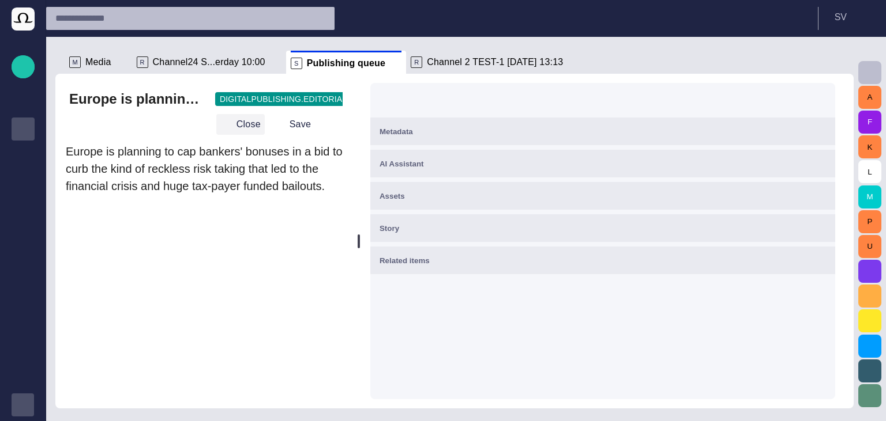
click at [265, 128] on button "Close" at bounding box center [240, 124] width 48 height 21
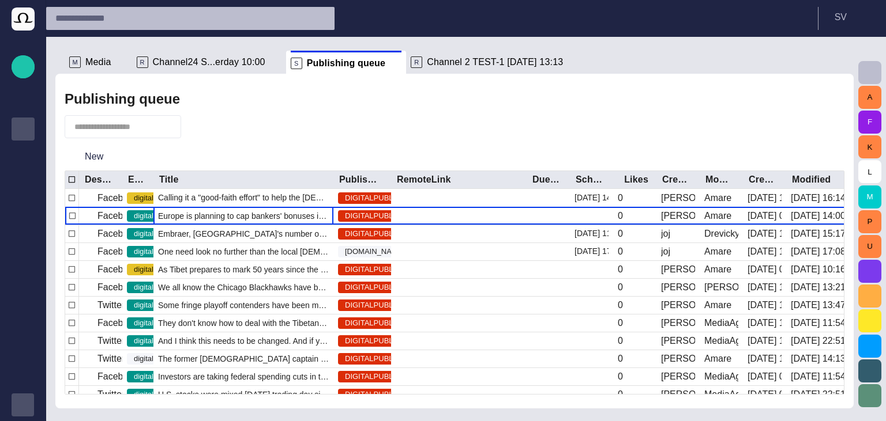
click at [808, 124] on span "button" at bounding box center [810, 127] width 14 height 14
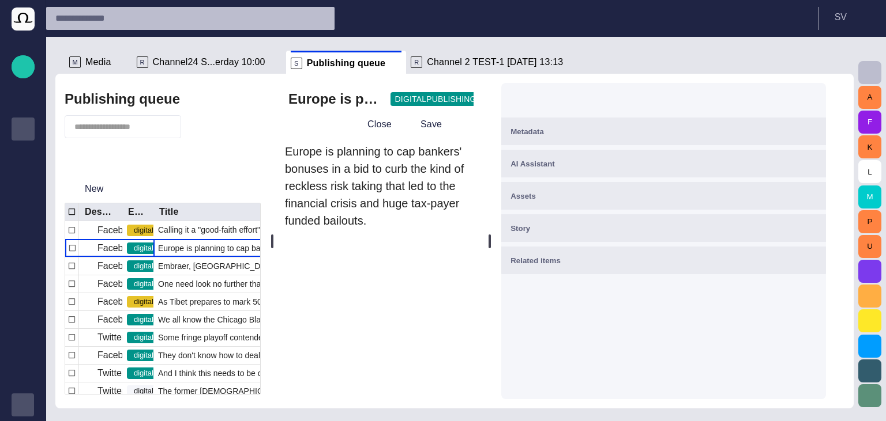
drag, startPoint x: 455, startPoint y: 243, endPoint x: 154, endPoint y: 229, distance: 301.3
click at [154, 229] on div "Publishing queue New Destination Editorial status Title Publishing status Remot…" at bounding box center [454, 241] width 798 height 335
drag, startPoint x: 504, startPoint y: 236, endPoint x: 402, endPoint y: 236, distance: 101.5
click at [402, 236] on div "Europe is planning to cap bankers' bonuses in a bid to curb the kind of reckles…" at bounding box center [559, 241] width 570 height 335
click at [556, 167] on span "AI Assistant" at bounding box center [534, 164] width 44 height 9
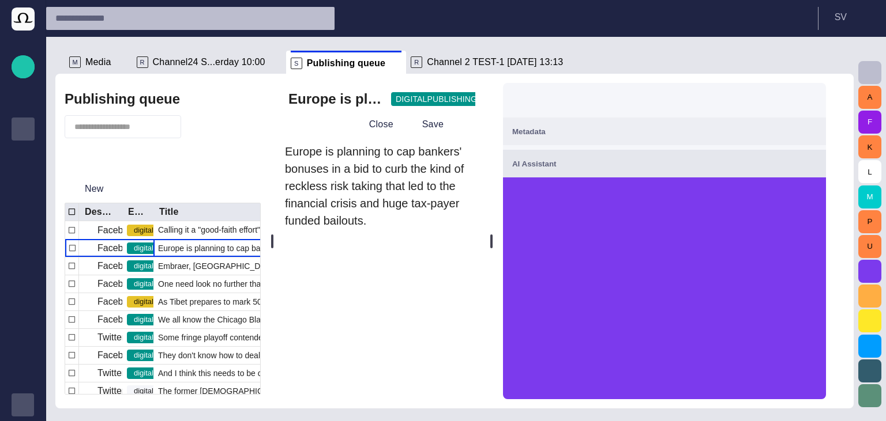
click at [643, 144] on button "Metadata" at bounding box center [664, 132] width 323 height 28
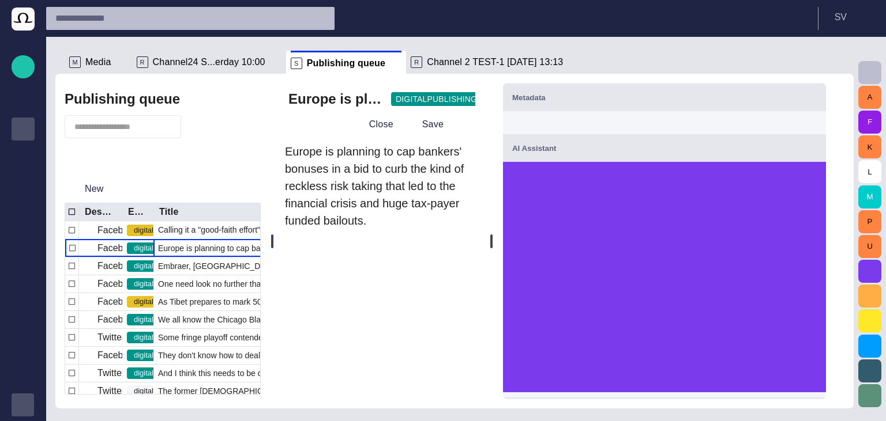
scroll to position [35, 0]
click at [641, 153] on div "AI Assistant" at bounding box center [664, 148] width 304 height 14
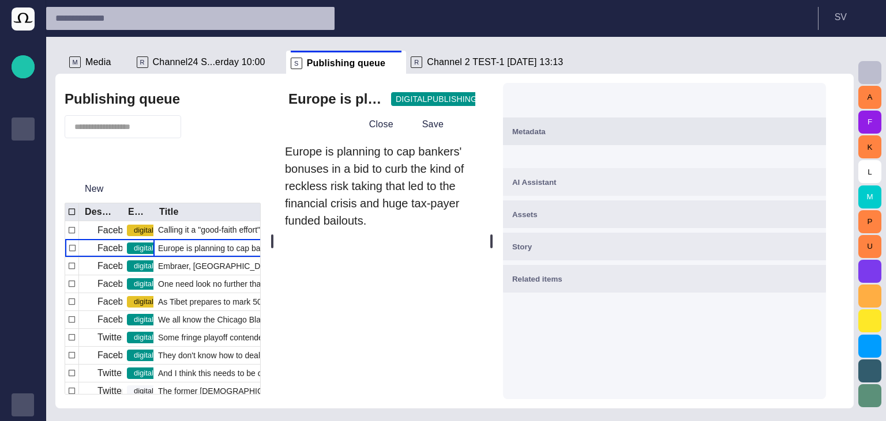
scroll to position [0, 0]
click at [649, 194] on button "AI Assistant" at bounding box center [664, 182] width 323 height 28
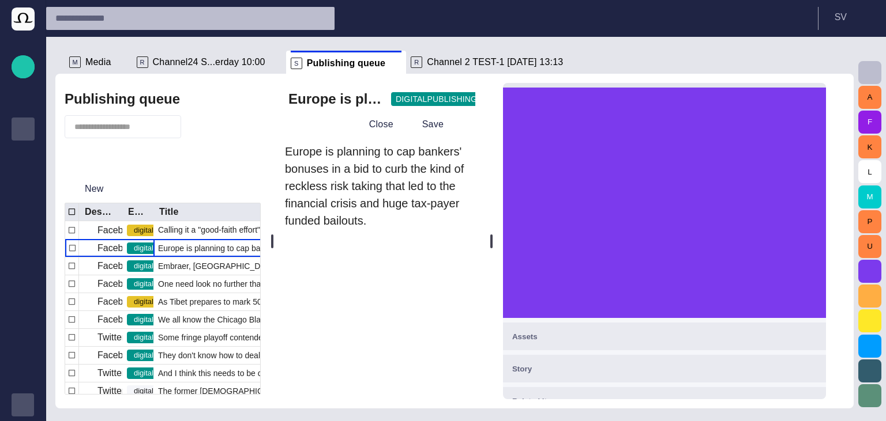
scroll to position [123, 0]
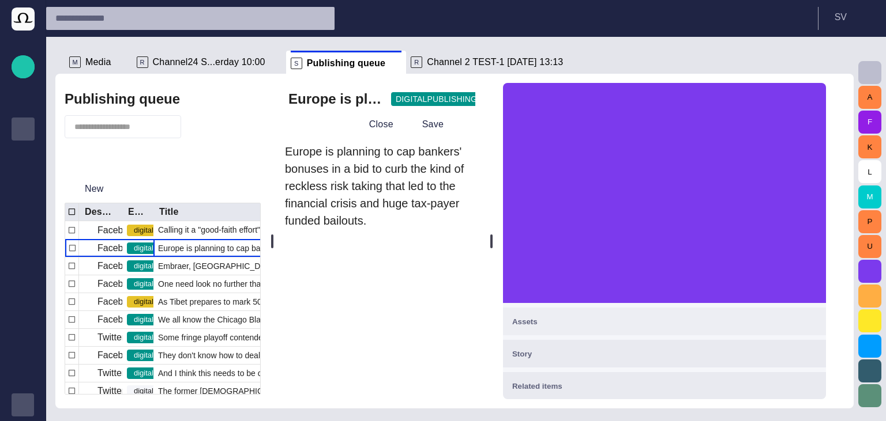
click at [580, 324] on div "Assets" at bounding box center [664, 322] width 304 height 14
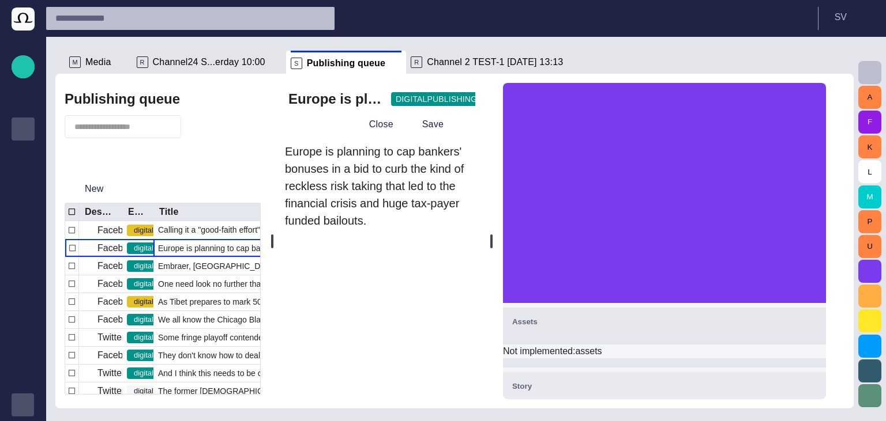
scroll to position [156, 0]
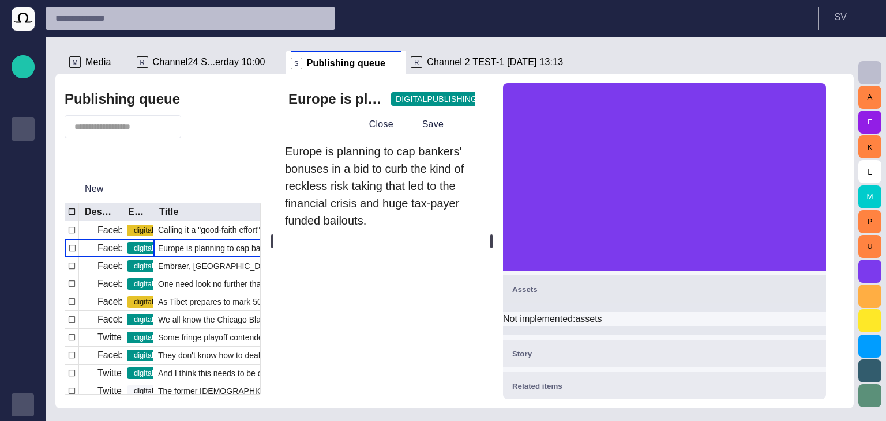
click at [594, 363] on button "Story" at bounding box center [664, 354] width 323 height 28
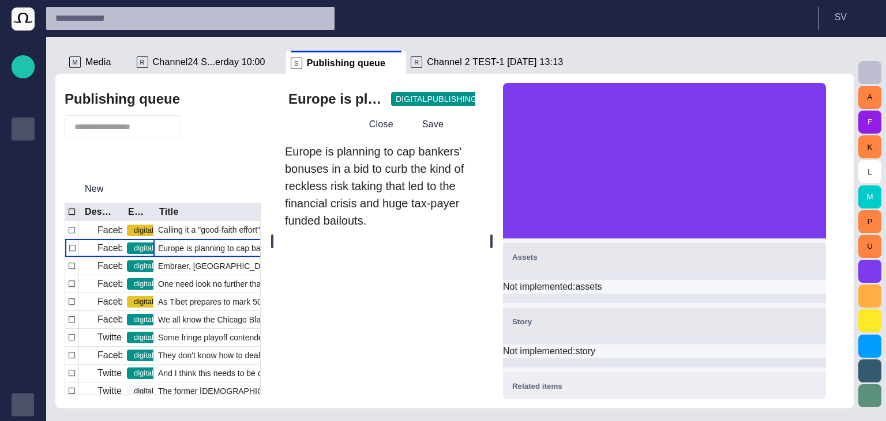
click at [595, 385] on div "Related items" at bounding box center [664, 386] width 304 height 14
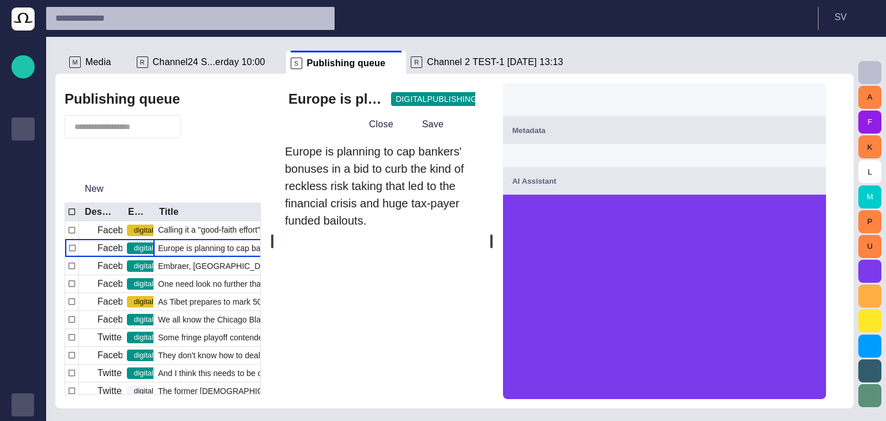
scroll to position [0, 0]
click at [623, 191] on button "AI Assistant" at bounding box center [664, 182] width 323 height 28
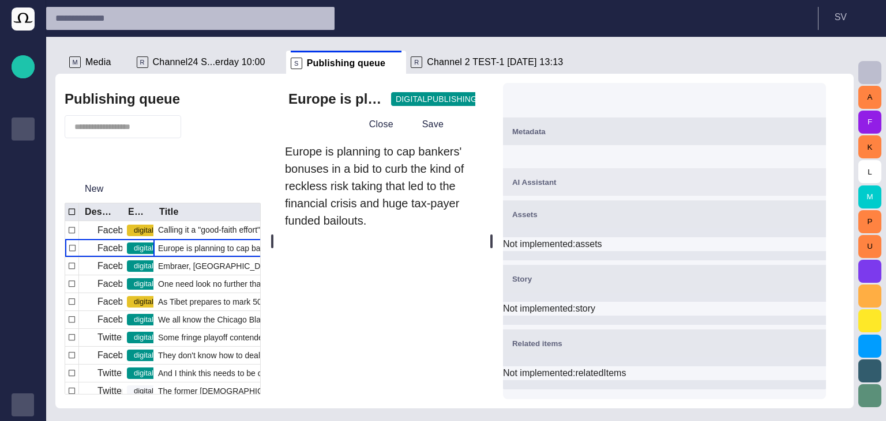
click at [631, 133] on div "Metadata" at bounding box center [664, 132] width 304 height 14
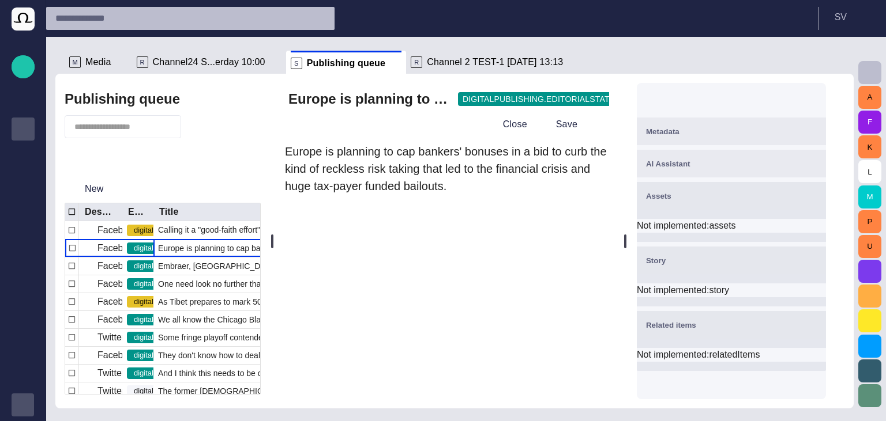
drag, startPoint x: 502, startPoint y: 239, endPoint x: 715, endPoint y: 243, distance: 212.8
click at [715, 243] on div "Europe is planning to cap bankers' bonuses in a bid to curb the kind of reckles…" at bounding box center [559, 241] width 570 height 335
click at [713, 164] on div "AI Assistant" at bounding box center [731, 164] width 171 height 14
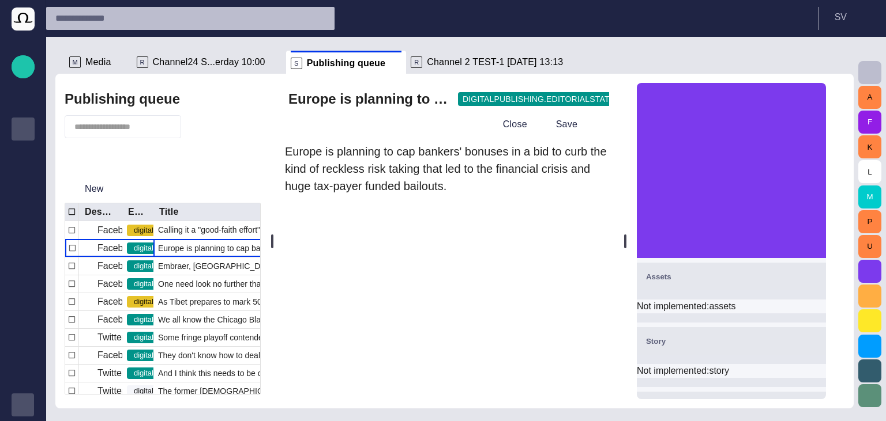
scroll to position [202, 0]
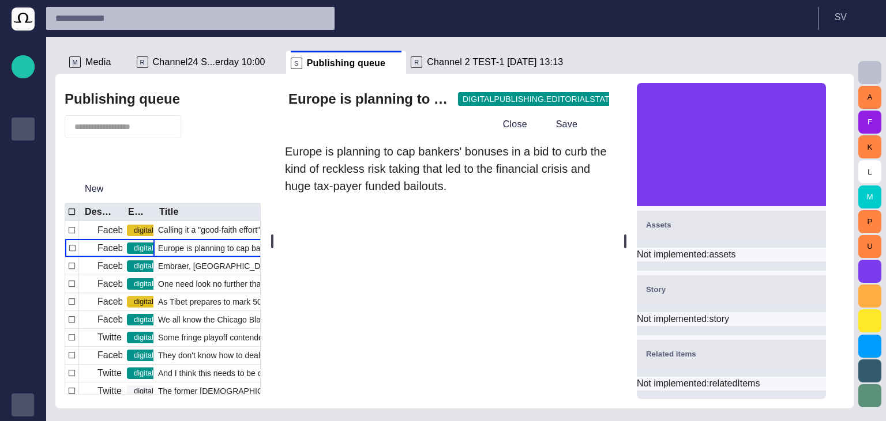
click at [720, 355] on div "Related items" at bounding box center [731, 354] width 171 height 14
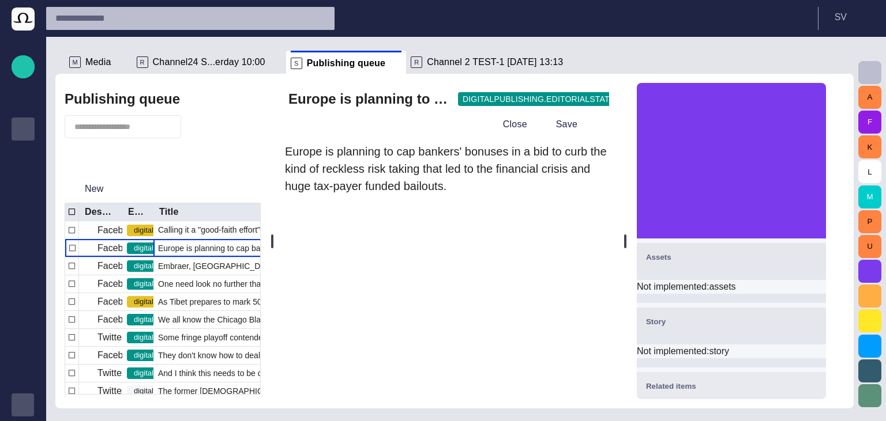
click at [709, 315] on div "Story" at bounding box center [731, 322] width 171 height 14
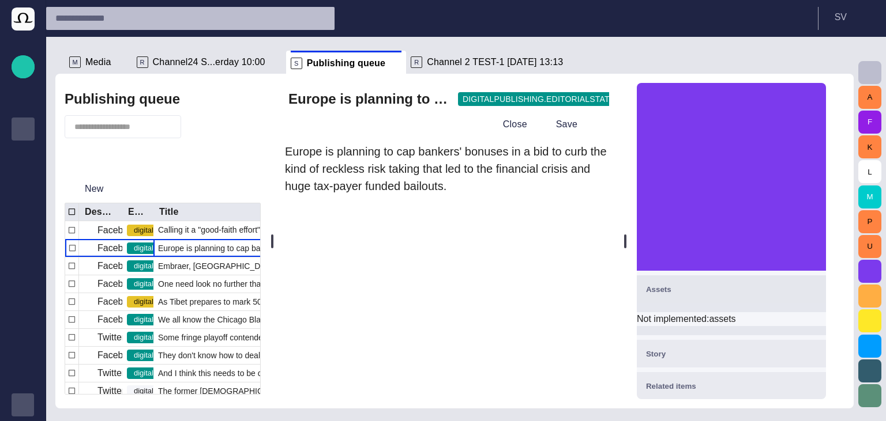
click at [709, 300] on button "Assets" at bounding box center [731, 290] width 189 height 28
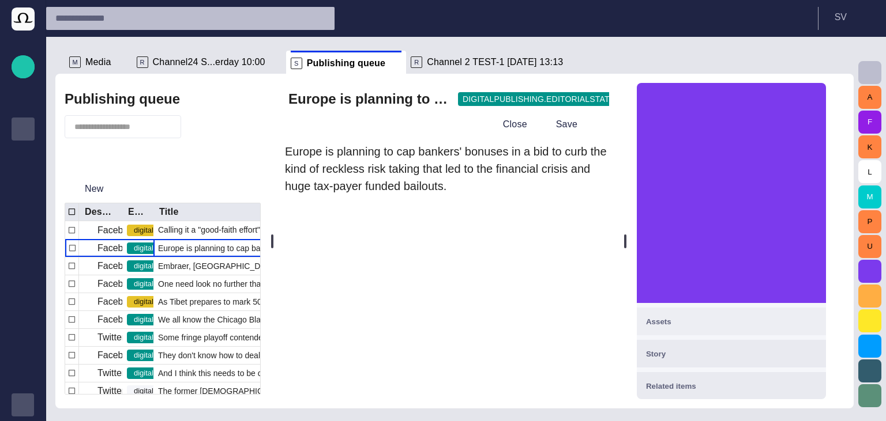
scroll to position [0, 0]
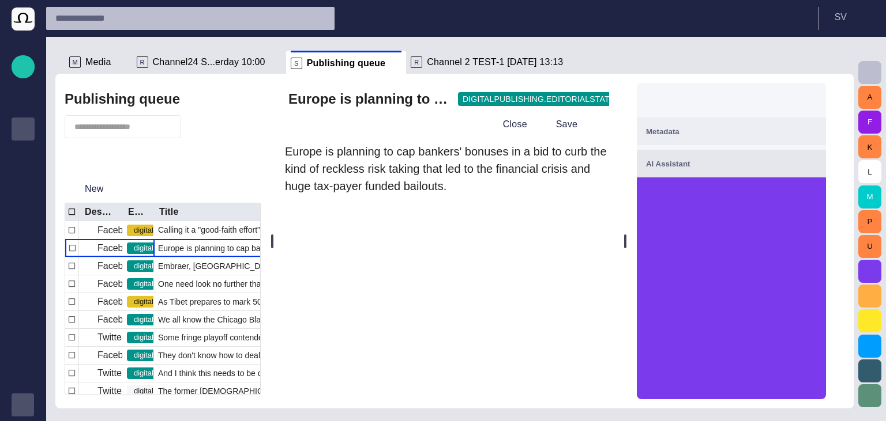
click at [679, 142] on button "Metadata" at bounding box center [731, 132] width 189 height 28
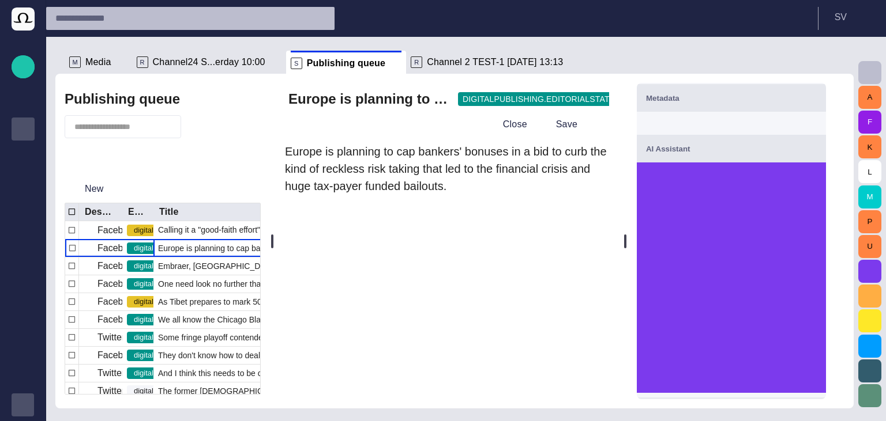
scroll to position [35, 0]
click at [688, 110] on button "Metadata" at bounding box center [731, 97] width 189 height 28
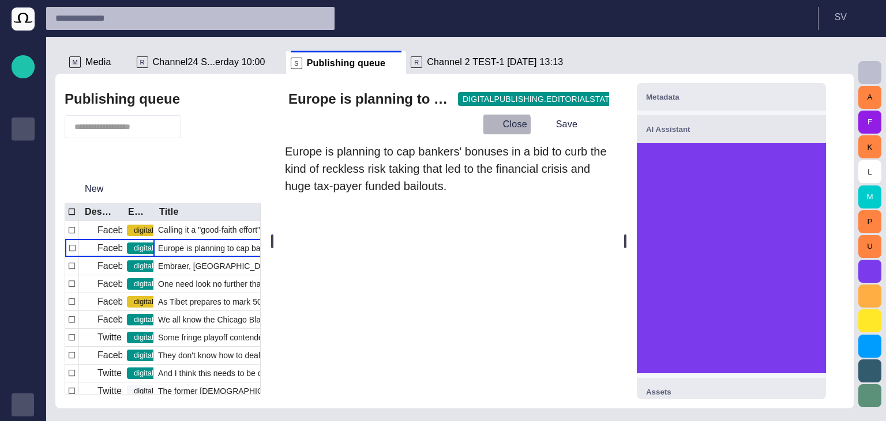
click at [511, 130] on button "Close" at bounding box center [507, 124] width 48 height 21
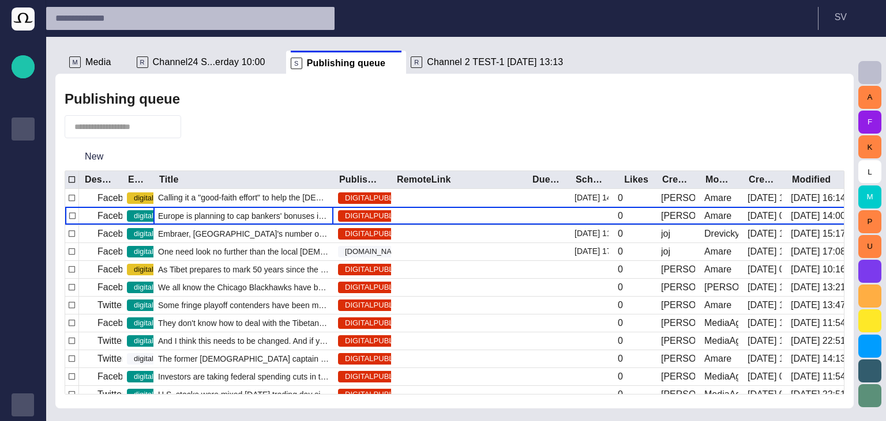
click at [227, 60] on span "Channel24 S...erday 10:00" at bounding box center [209, 63] width 112 height 12
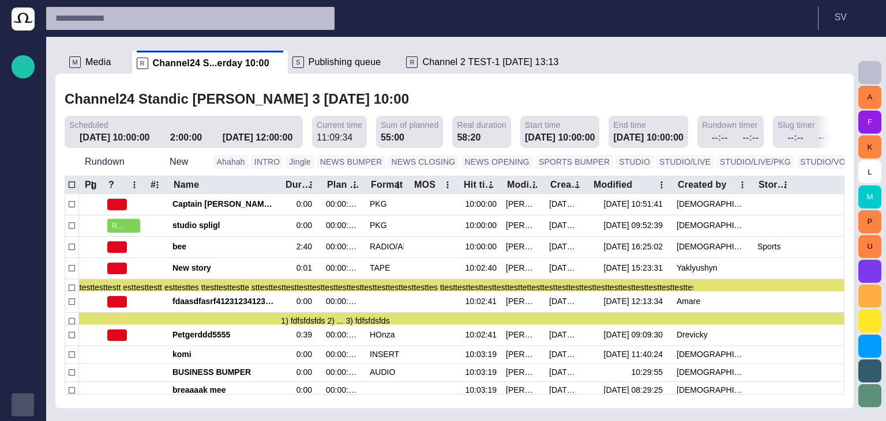
scroll to position [0, 0]
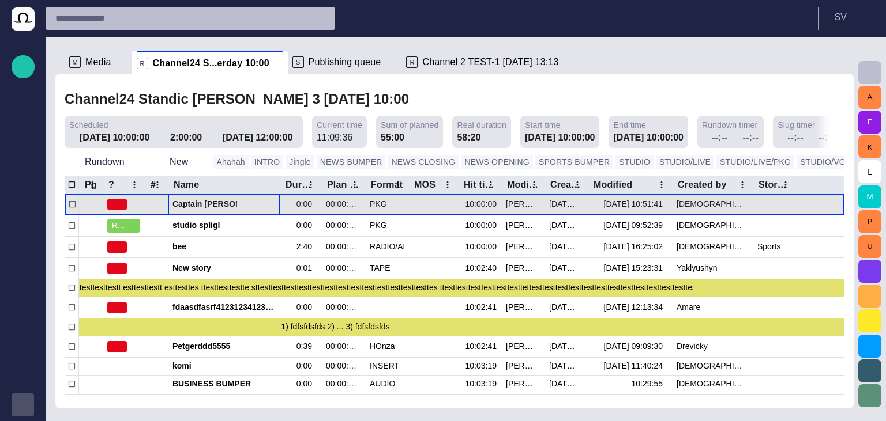
click at [197, 215] on div "Captain [PERSON_NAME] famous polar shipwreck as never seen before" at bounding box center [223, 204] width 103 height 21
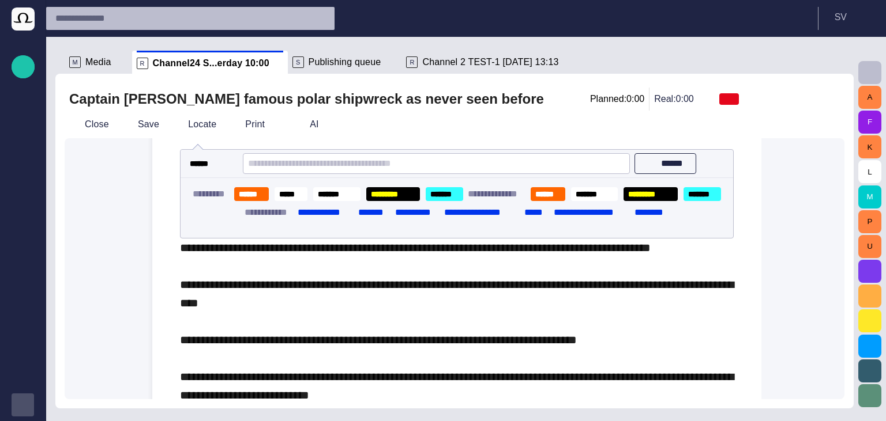
scroll to position [75, 0]
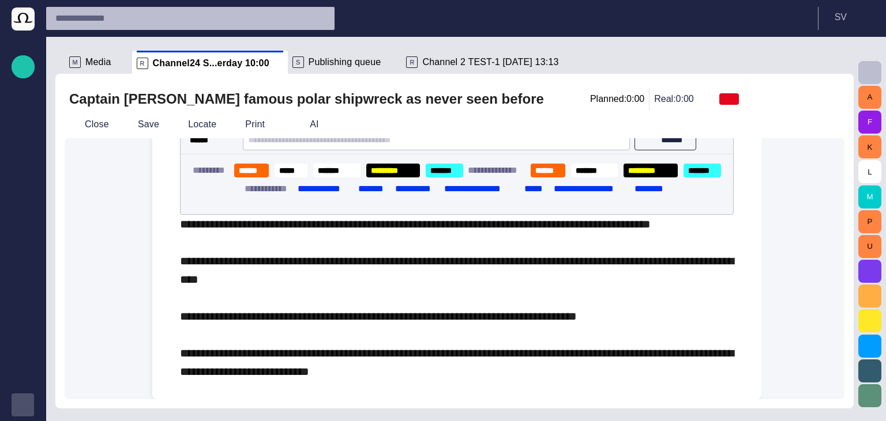
click at [274, 287] on div "**********" at bounding box center [457, 298] width 554 height 166
click at [150, 296] on span "button" at bounding box center [152, 304] width 14 height 22
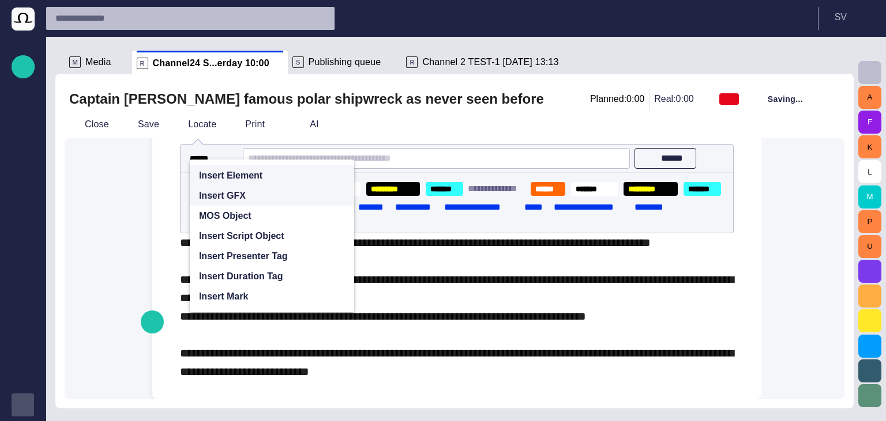
click at [231, 189] on p "Insert GFX" at bounding box center [222, 196] width 47 height 14
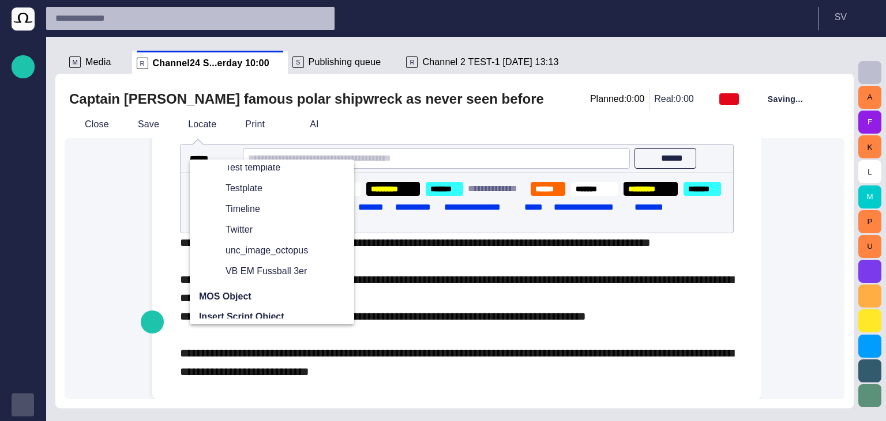
scroll to position [0, 0]
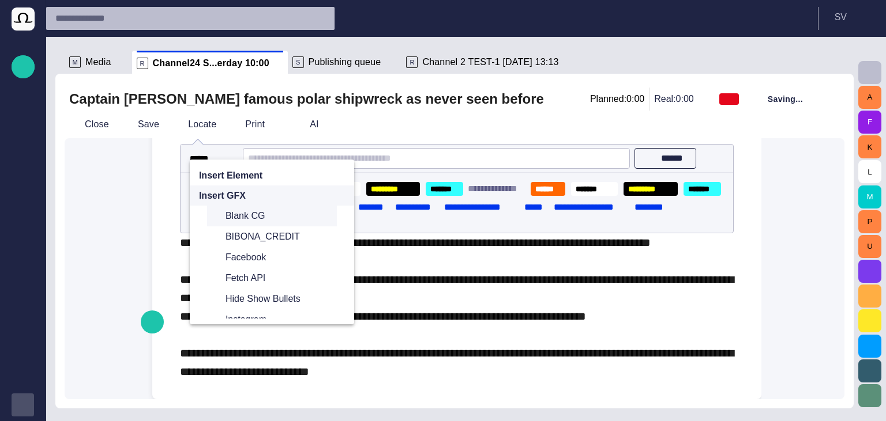
click at [250, 206] on div "Blank CG" at bounding box center [272, 216] width 130 height 21
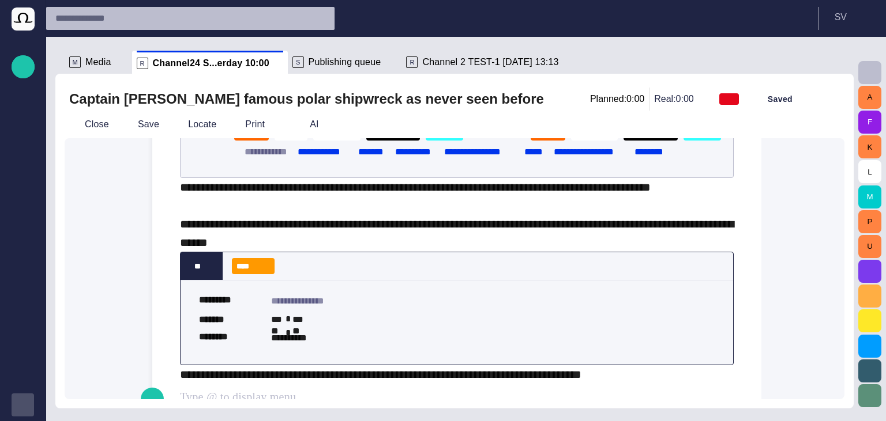
scroll to position [144, 0]
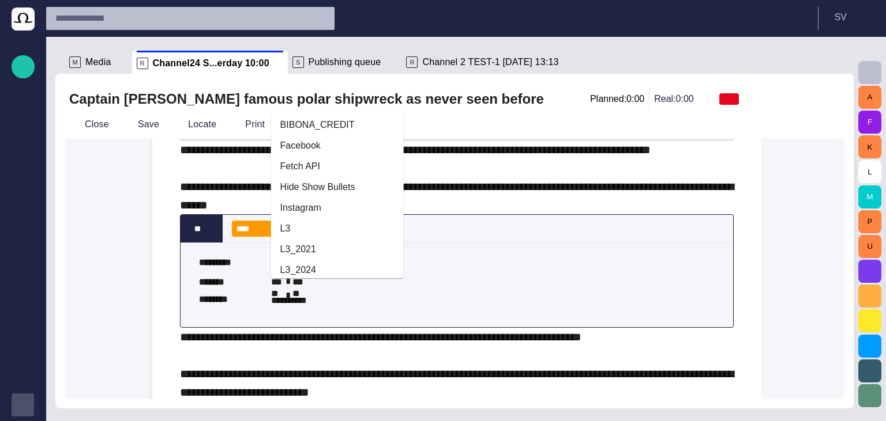
click at [102, 206] on div "**********" at bounding box center [455, 268] width 780 height 261
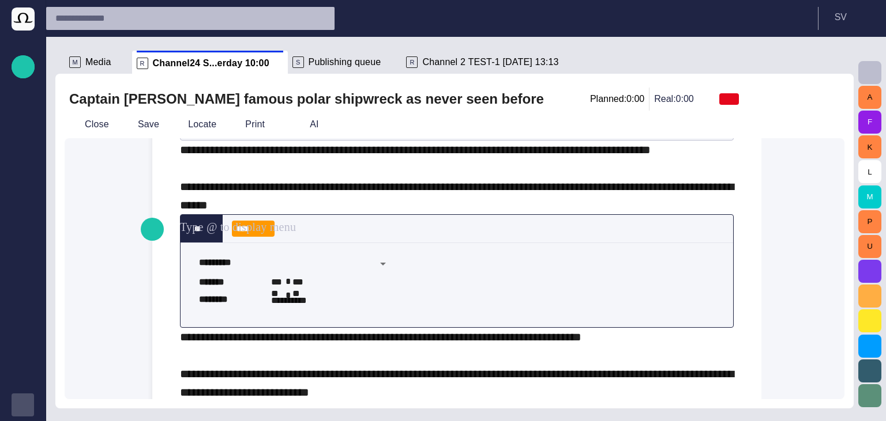
click at [502, 225] on div "**********" at bounding box center [457, 271] width 554 height 261
